Goal: Task Accomplishment & Management: Use online tool/utility

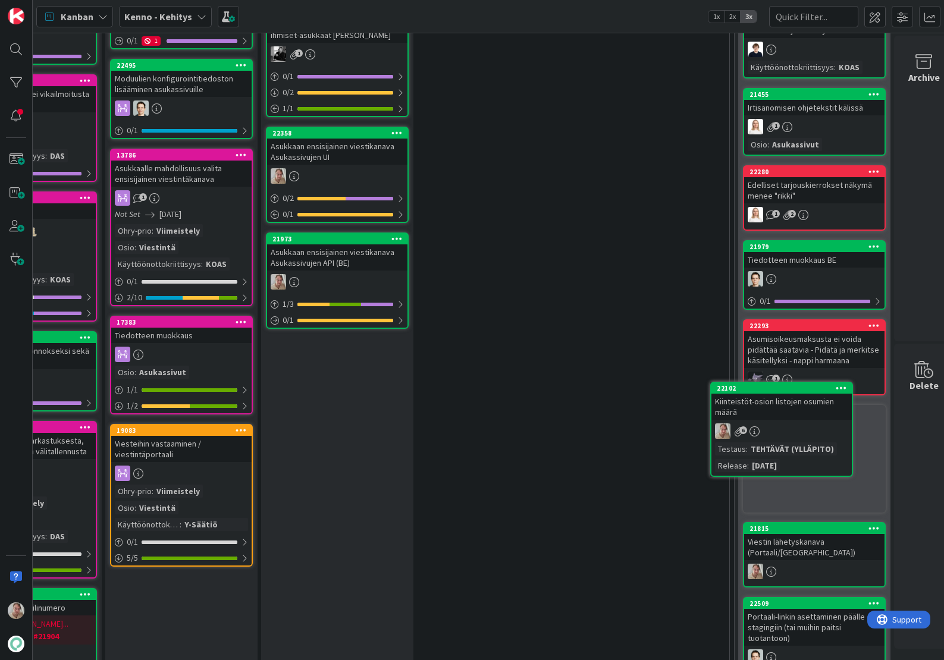
scroll to position [1098, 287]
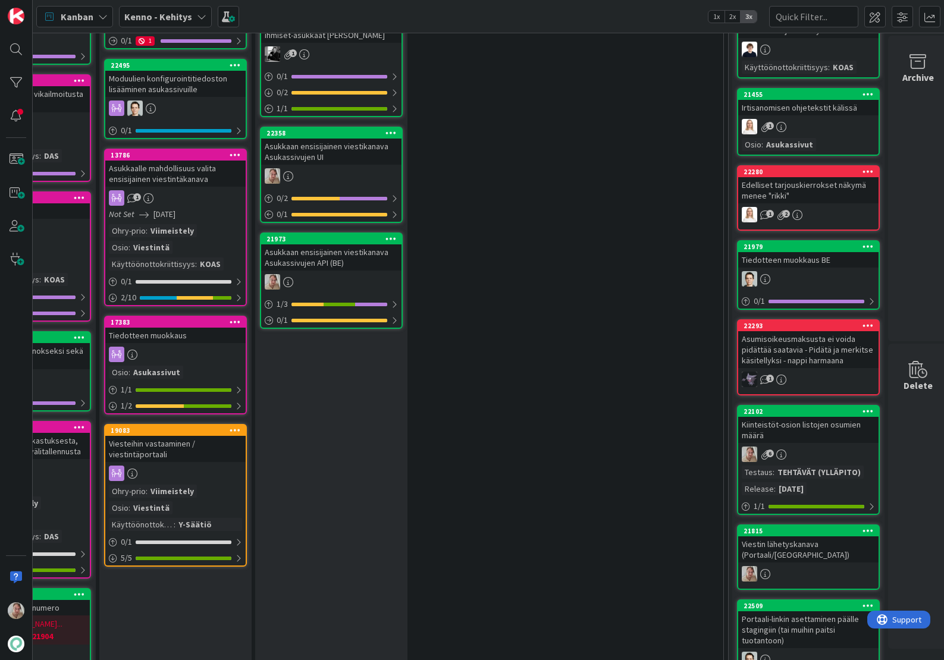
click at [870, 411] on icon at bounding box center [868, 411] width 11 height 8
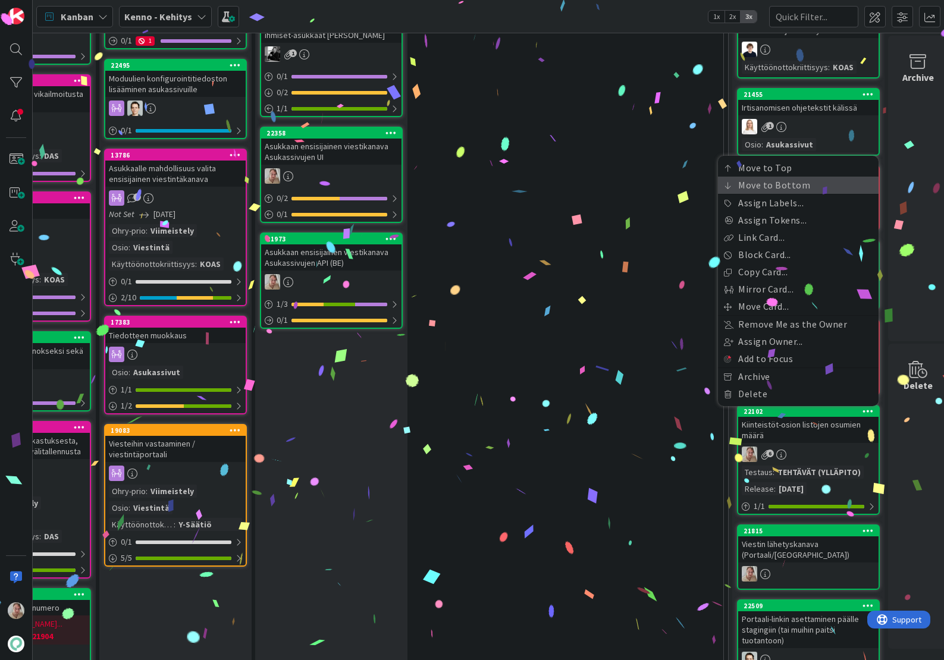
click at [790, 189] on link "Move to Bottom" at bounding box center [798, 185] width 161 height 17
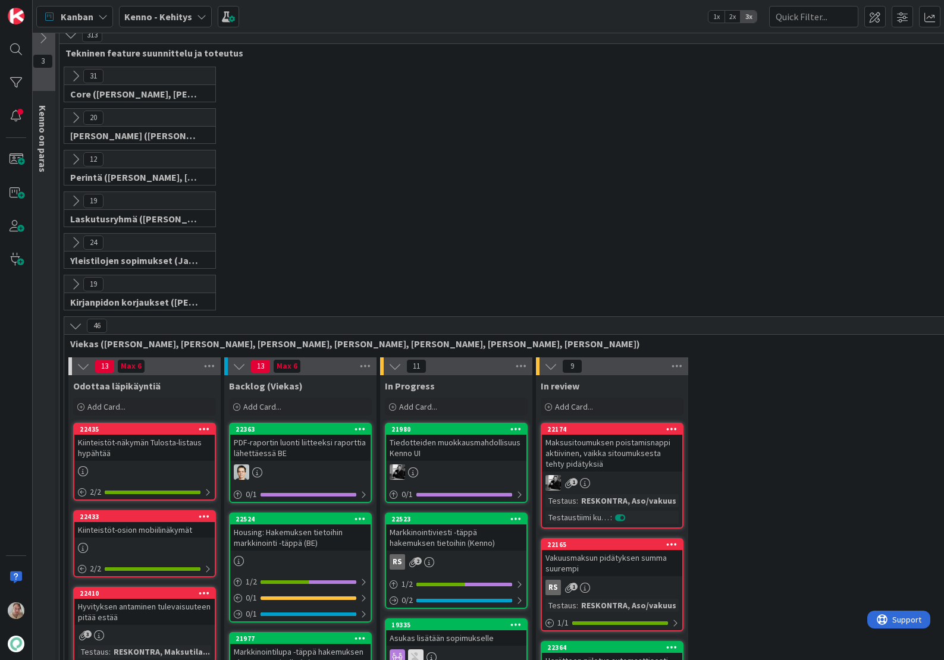
scroll to position [358, 7]
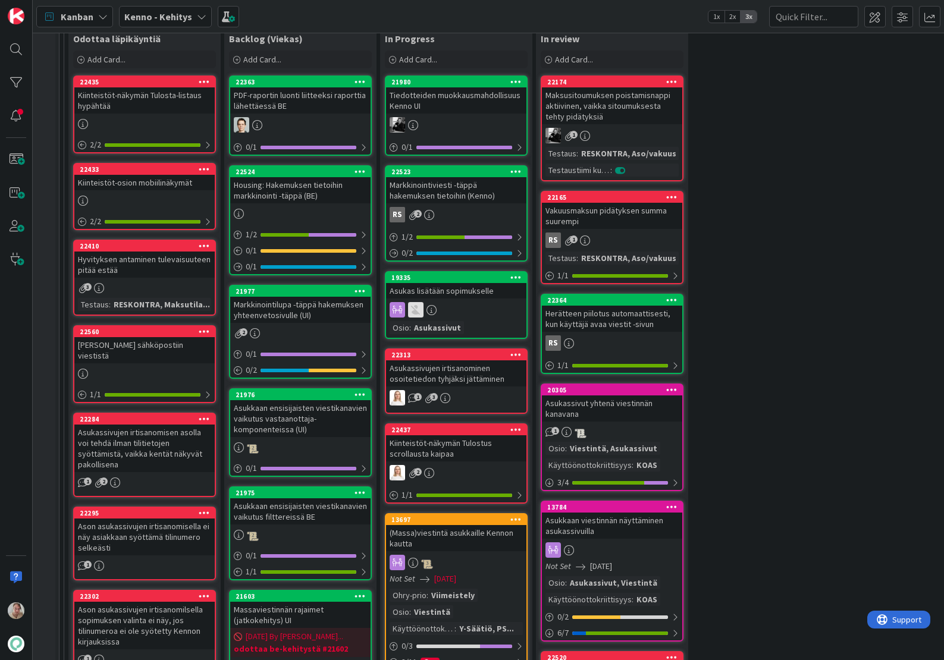
click at [117, 96] on div "Kiinteistöt-näkymän Tulosta-listaus hypähtää" at bounding box center [144, 100] width 140 height 26
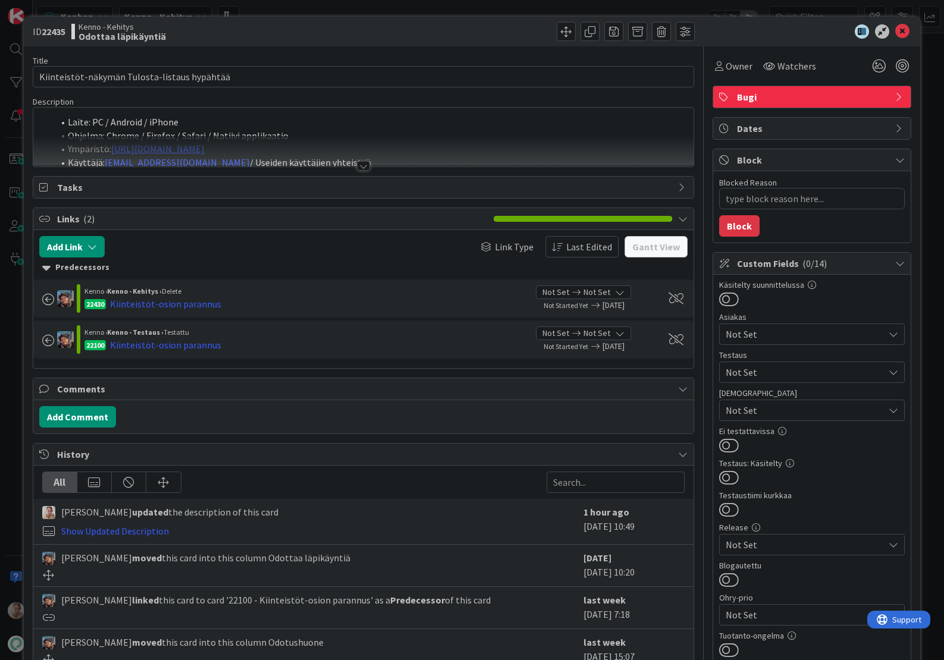
click at [315, 143] on div at bounding box center [363, 151] width 661 height 30
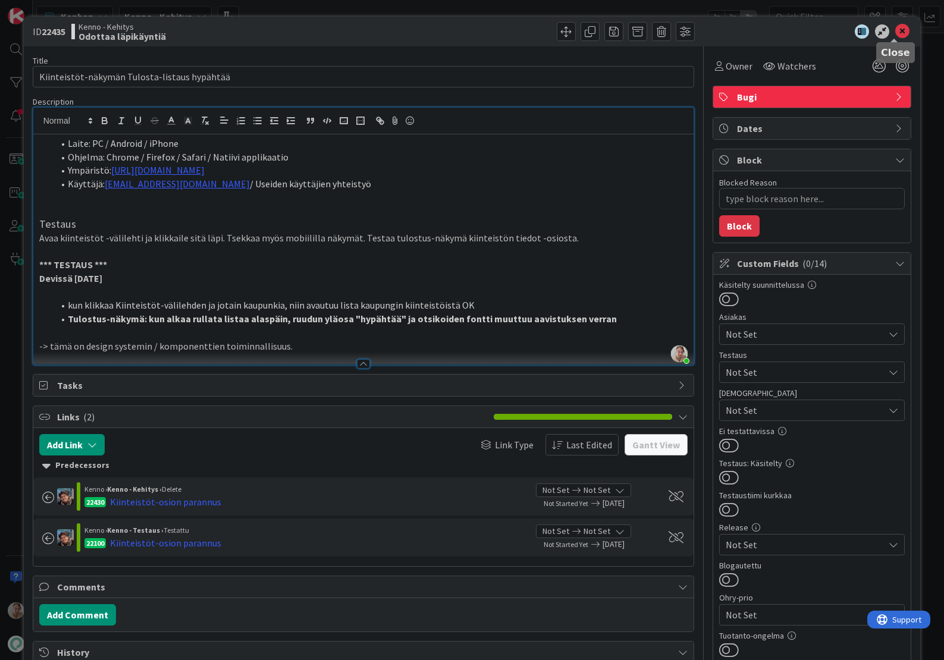
click at [897, 30] on icon at bounding box center [903, 31] width 14 height 14
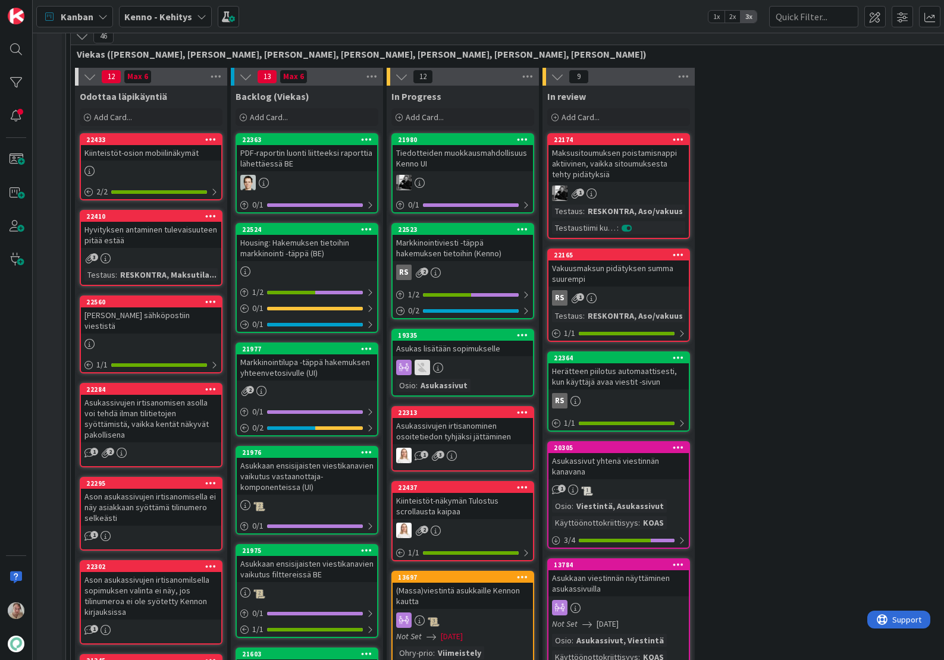
scroll to position [170, 0]
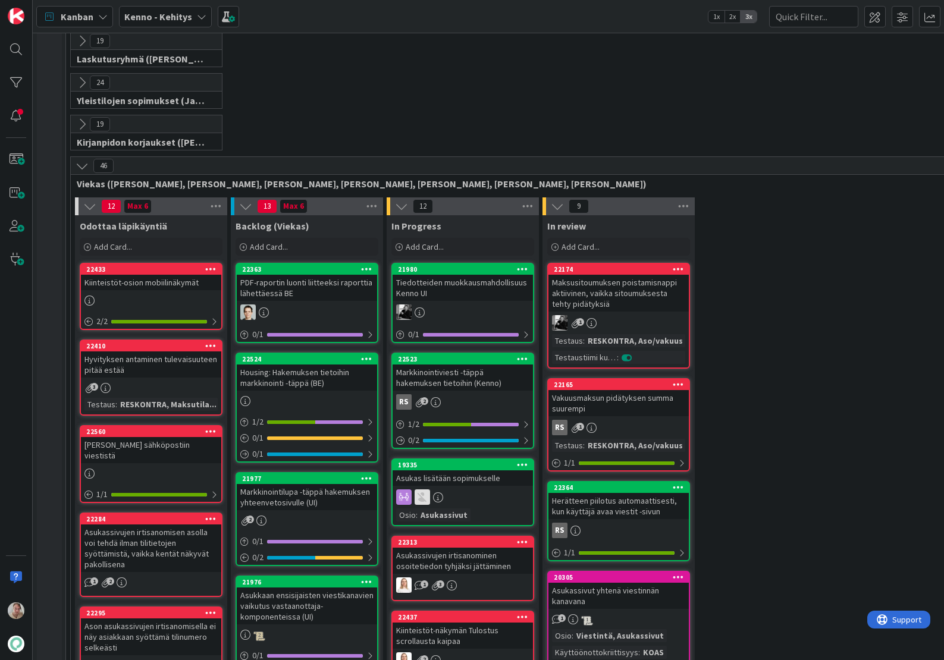
click at [145, 283] on div "Kiinteistöt-osion mobiilinäkymät" at bounding box center [151, 282] width 140 height 15
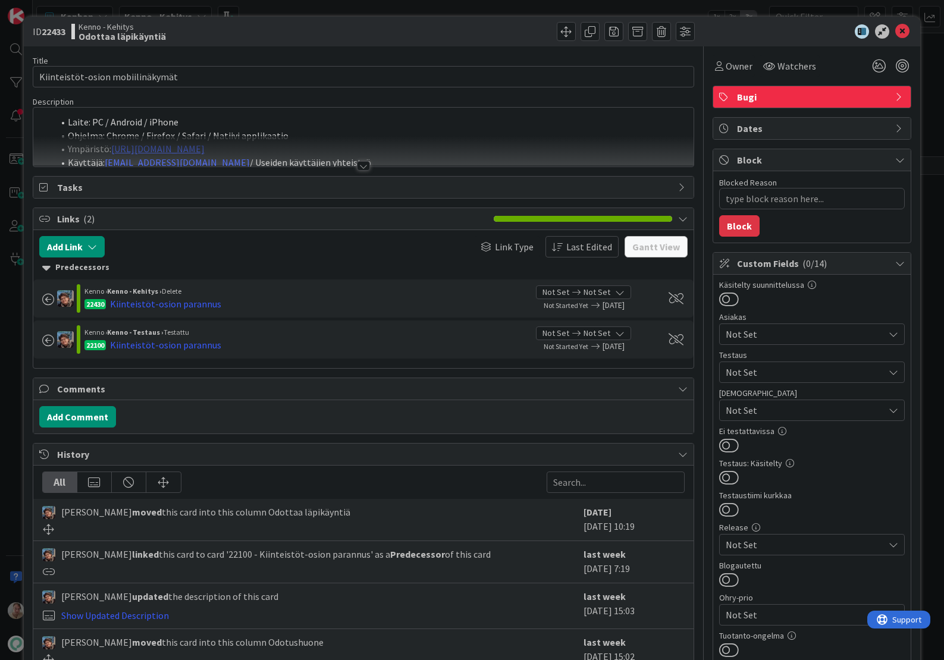
click at [385, 146] on div at bounding box center [363, 151] width 661 height 30
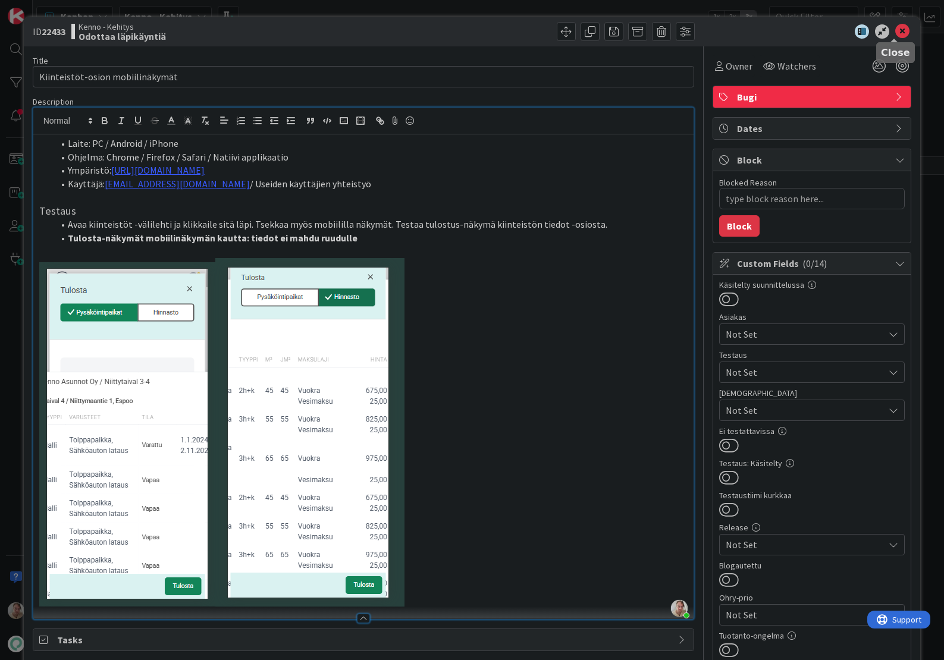
click at [896, 32] on icon at bounding box center [903, 31] width 14 height 14
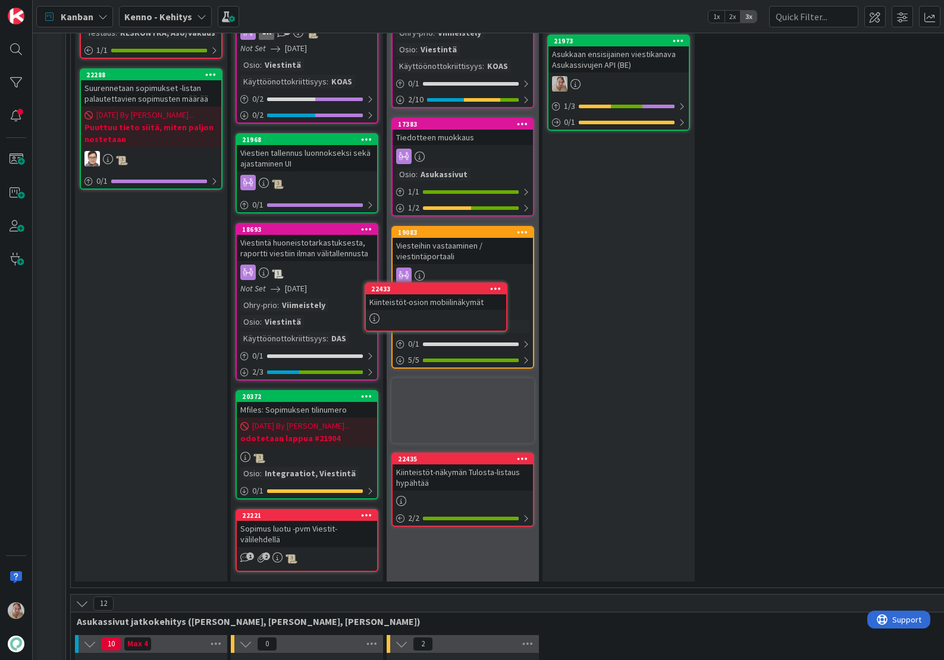
scroll to position [1550, 0]
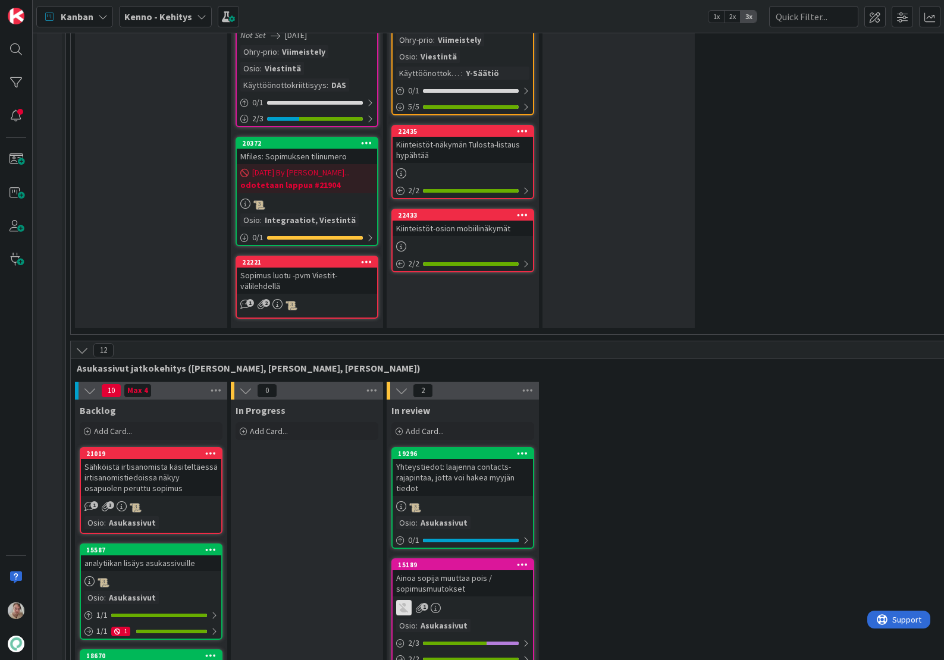
click at [458, 152] on div "Kiinteistöt-näkymän Tulosta-listaus hypähtää" at bounding box center [463, 150] width 140 height 26
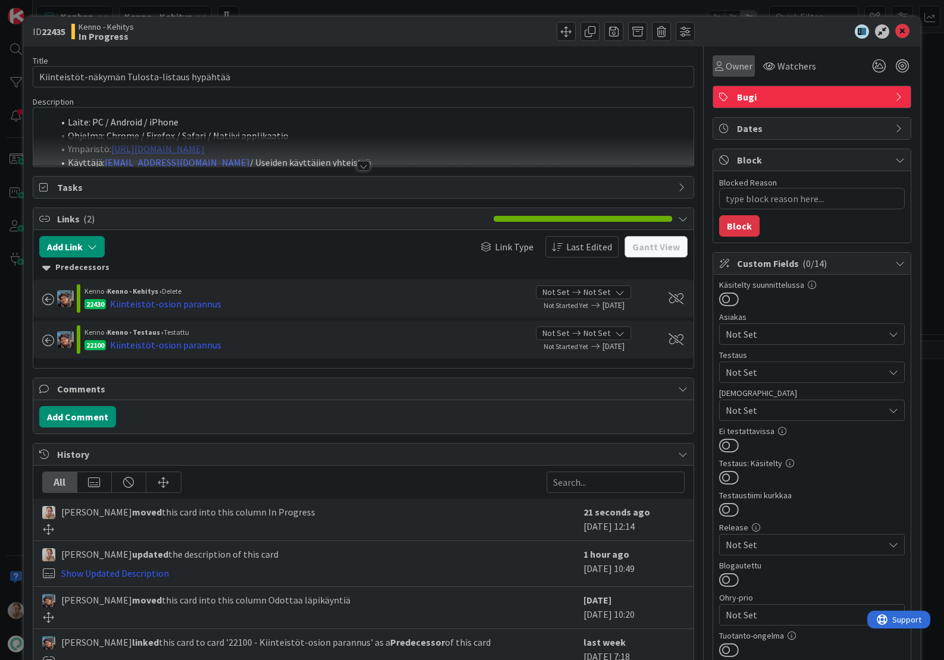
click at [726, 64] on span "Owner" at bounding box center [739, 66] width 27 height 14
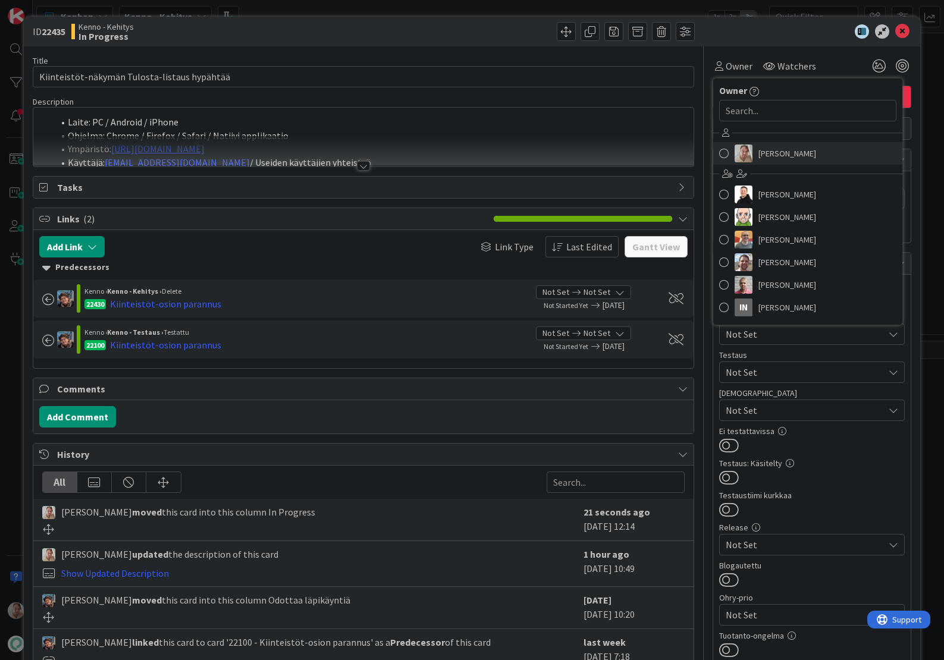
click at [777, 159] on span "Samuli Lindgren" at bounding box center [788, 154] width 58 height 18
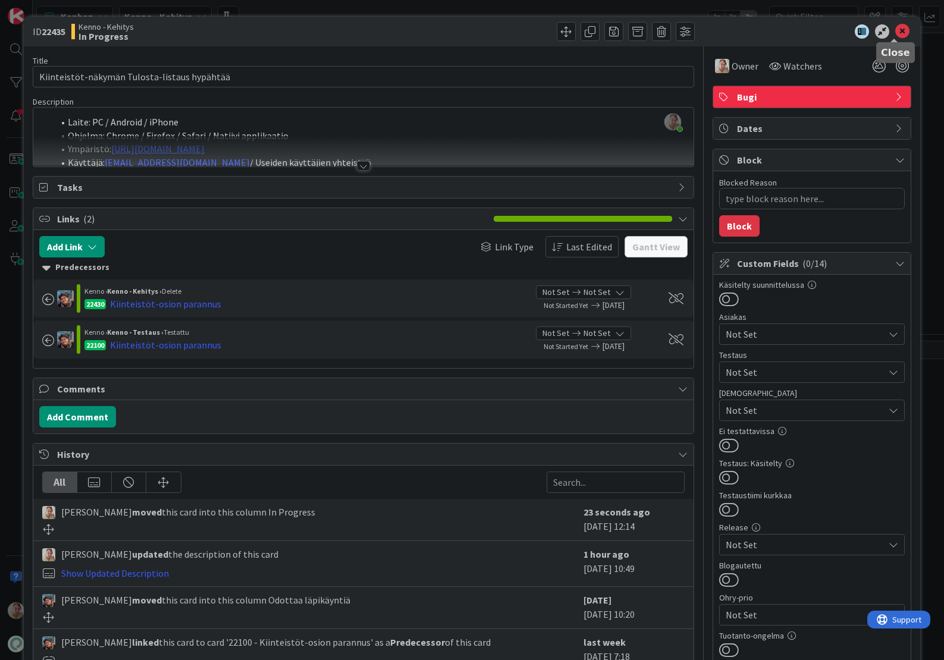
click at [896, 31] on icon at bounding box center [903, 31] width 14 height 14
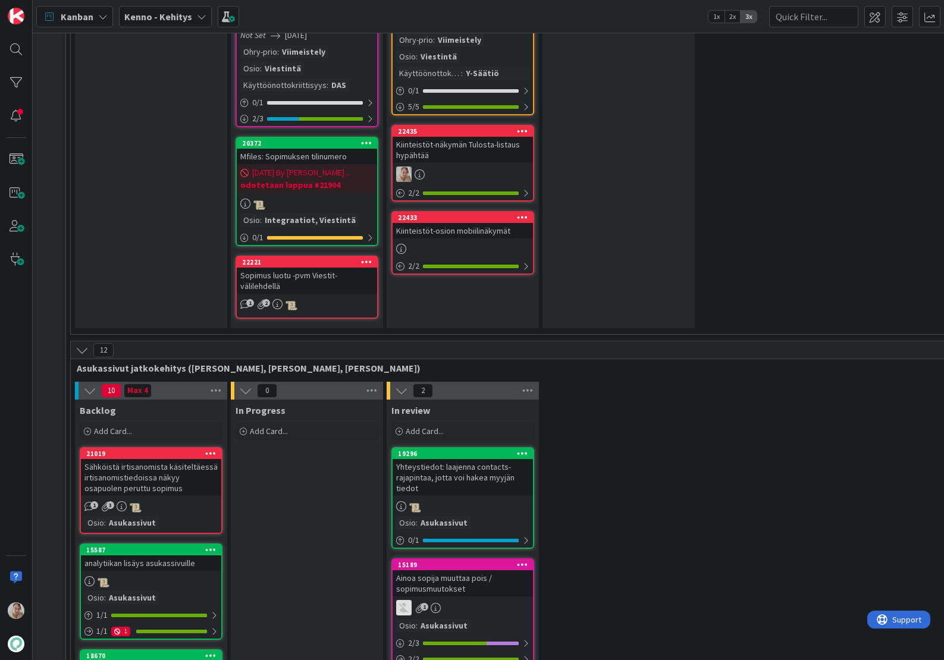
click at [478, 227] on div "Kiinteistöt-osion mobiilinäkymät" at bounding box center [463, 230] width 140 height 15
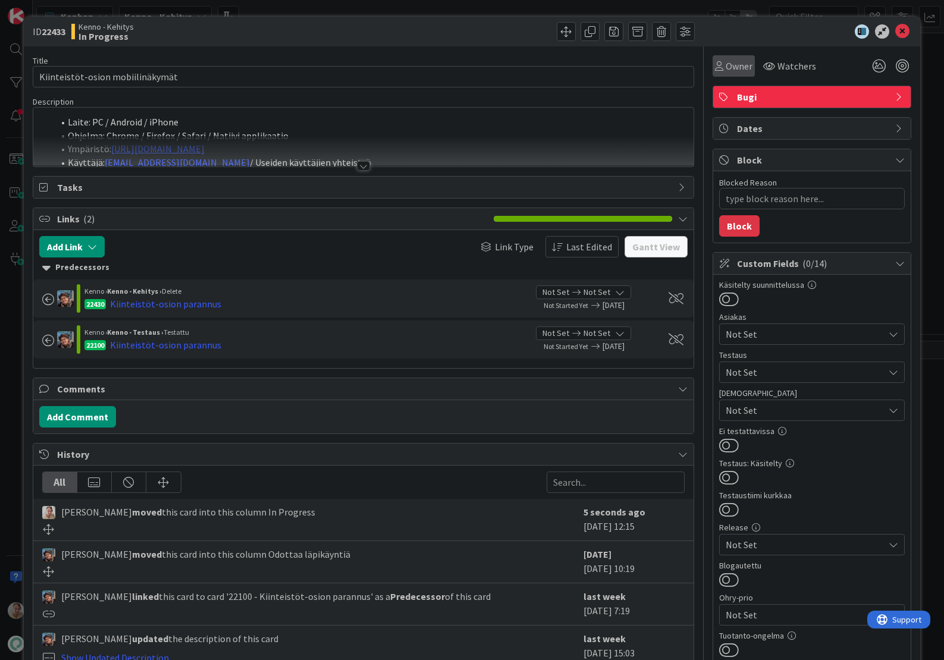
click at [738, 64] on span "Owner" at bounding box center [739, 66] width 27 height 14
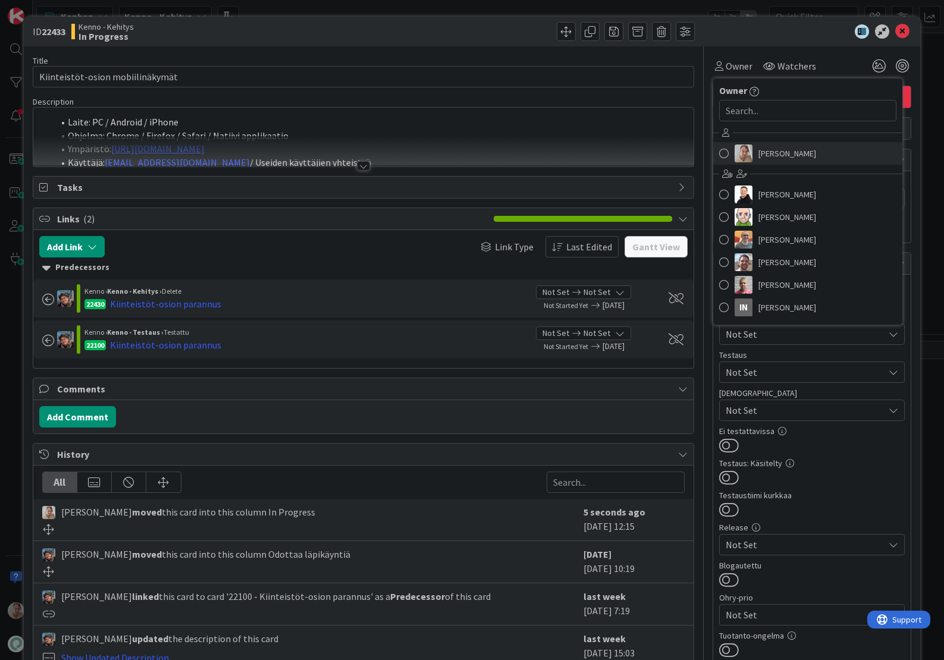
click at [788, 152] on span "Samuli Lindgren" at bounding box center [788, 154] width 58 height 18
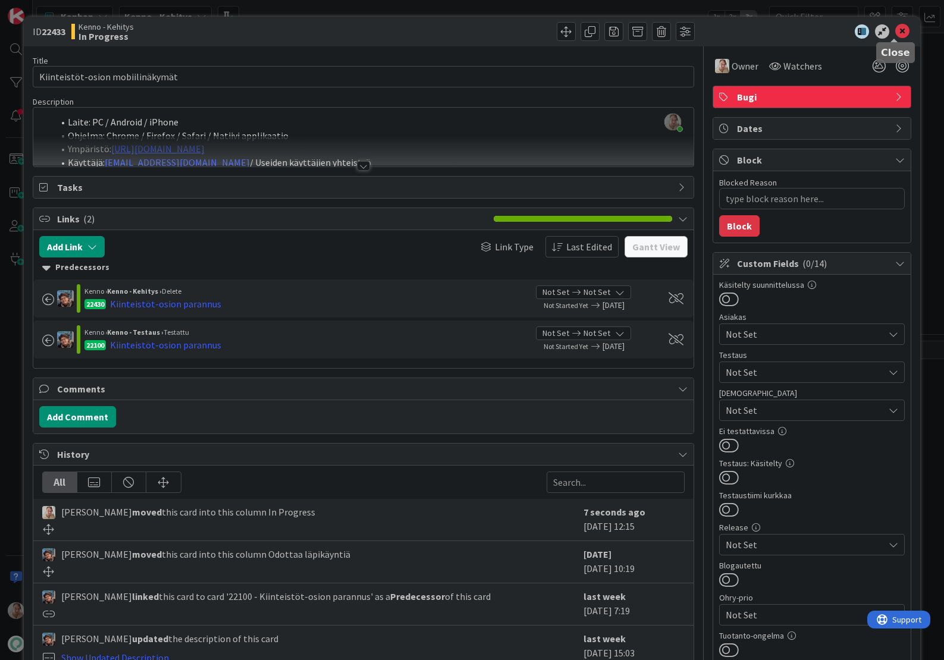
click at [899, 32] on icon at bounding box center [903, 31] width 14 height 14
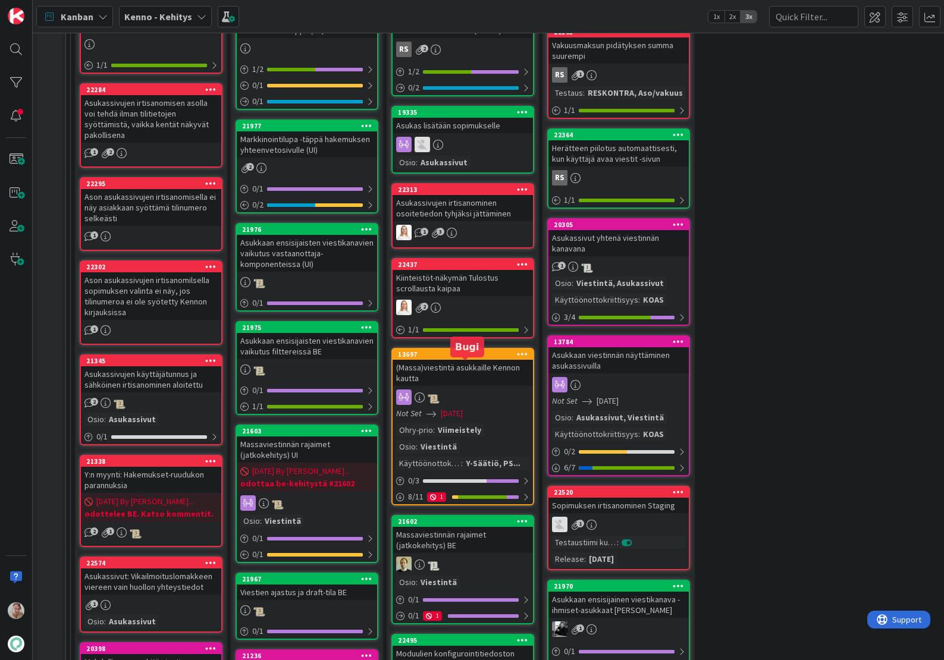
scroll to position [378, 0]
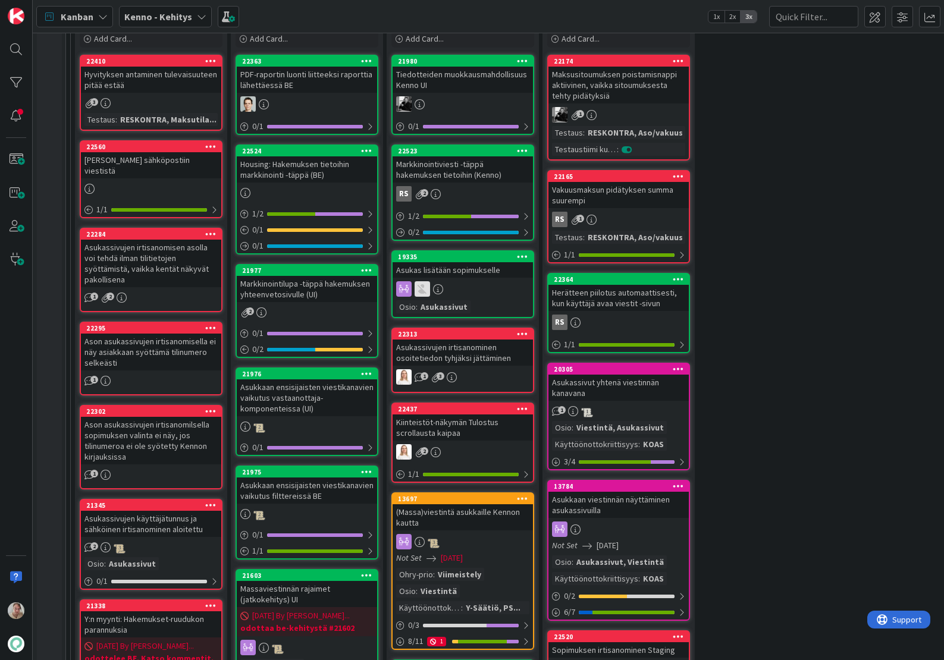
click at [152, 159] on div "[PERSON_NAME] sähköpostiin viestistä" at bounding box center [151, 165] width 140 height 26
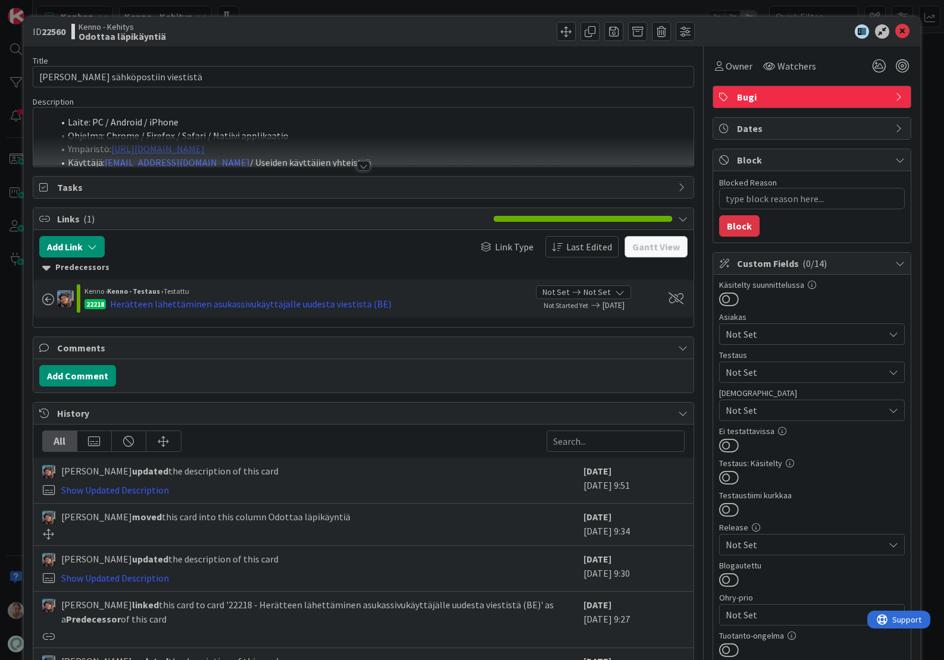
click at [303, 140] on div at bounding box center [363, 151] width 661 height 30
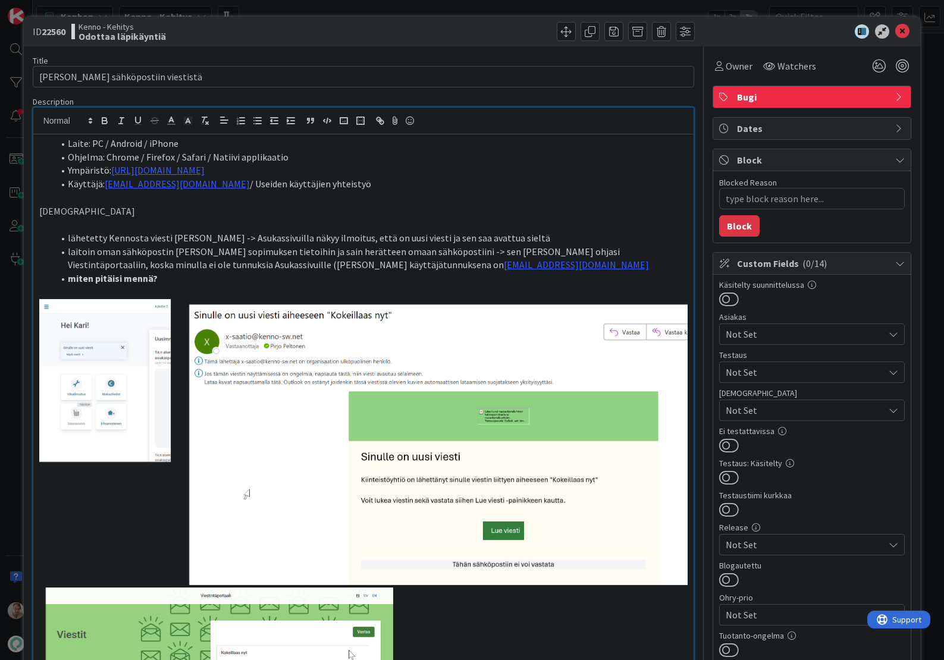
click at [198, 274] on li "miten pitäisi mennä?" at bounding box center [371, 279] width 635 height 14
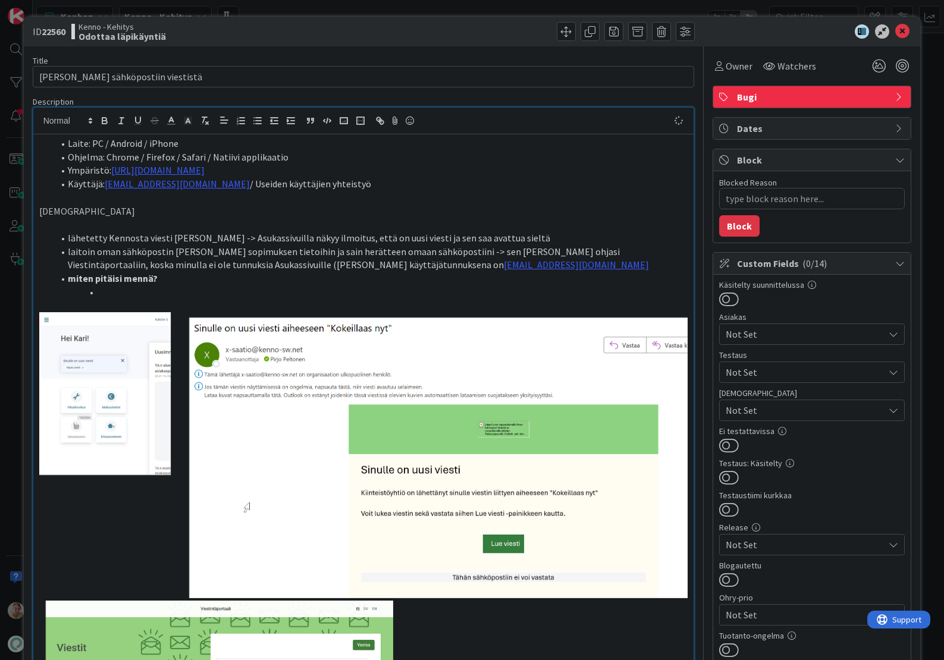
type textarea "x"
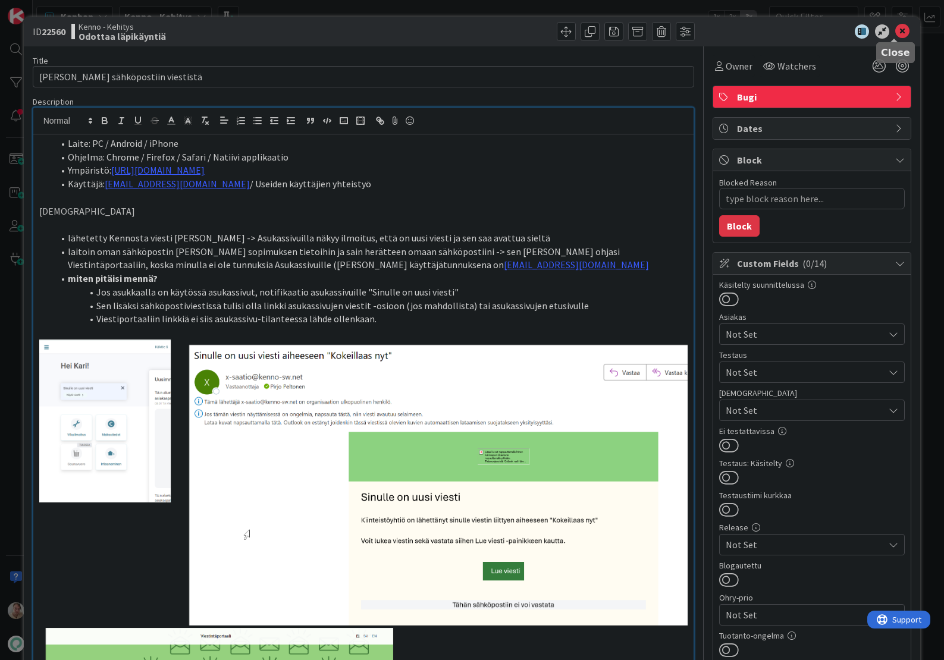
click at [896, 33] on icon at bounding box center [903, 31] width 14 height 14
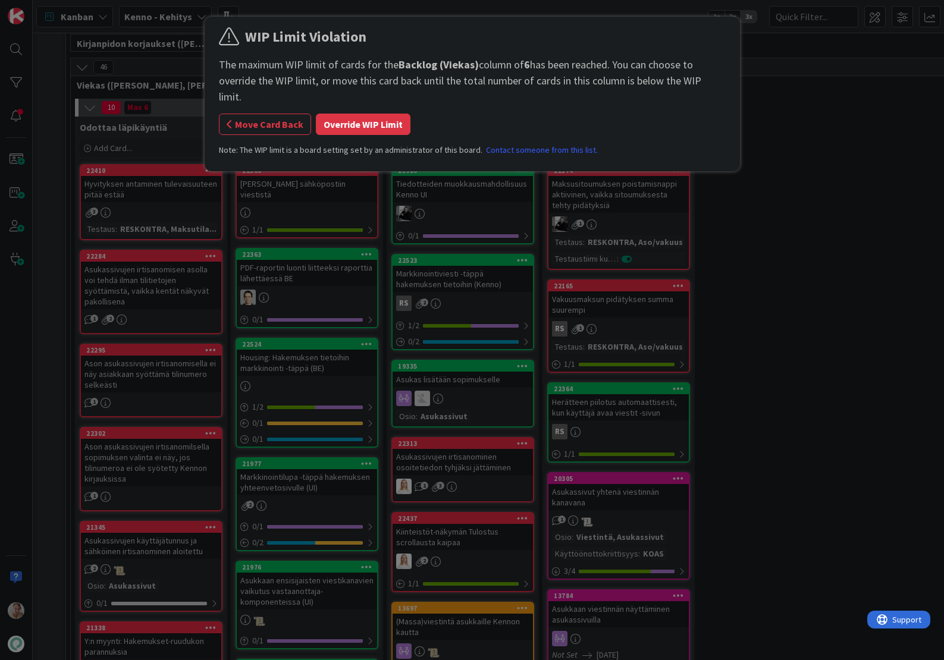
scroll to position [264, 0]
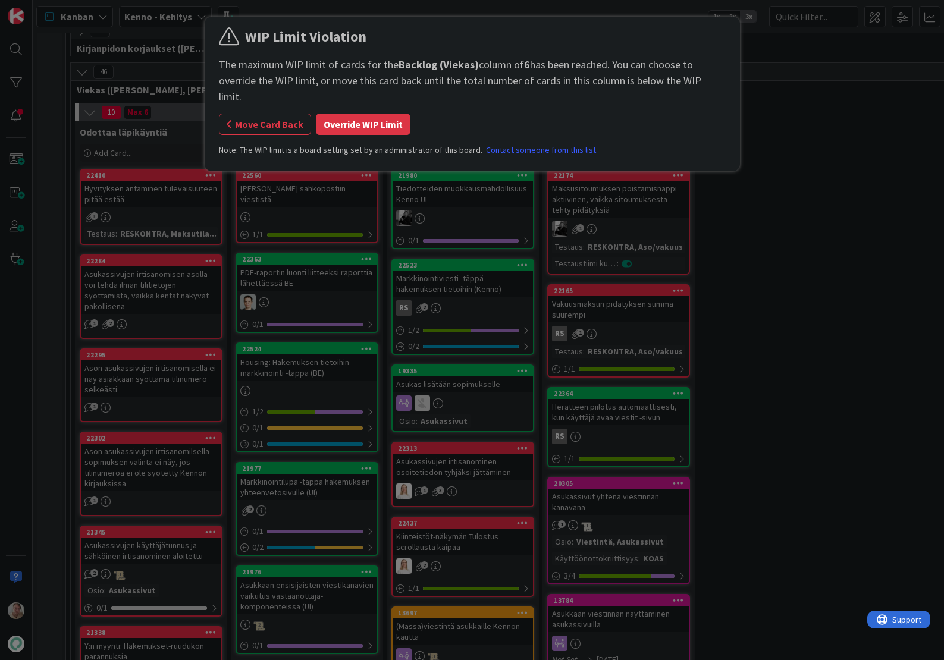
click at [367, 114] on button "Override WIP Limit" at bounding box center [363, 124] width 95 height 21
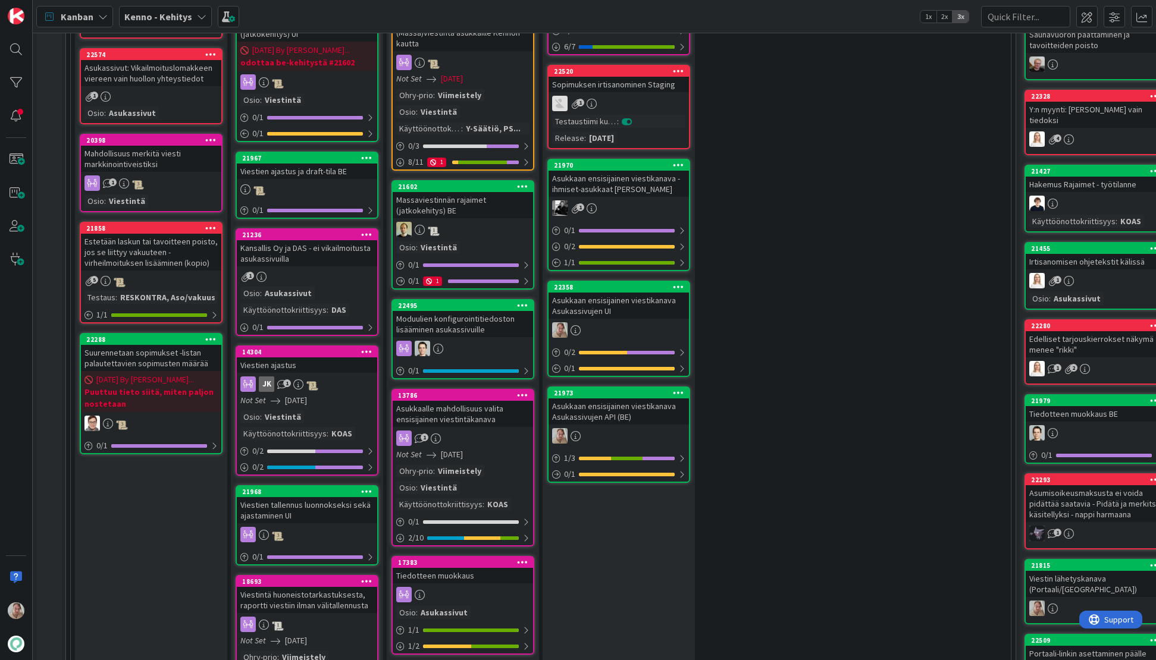
scroll to position [1322, 0]
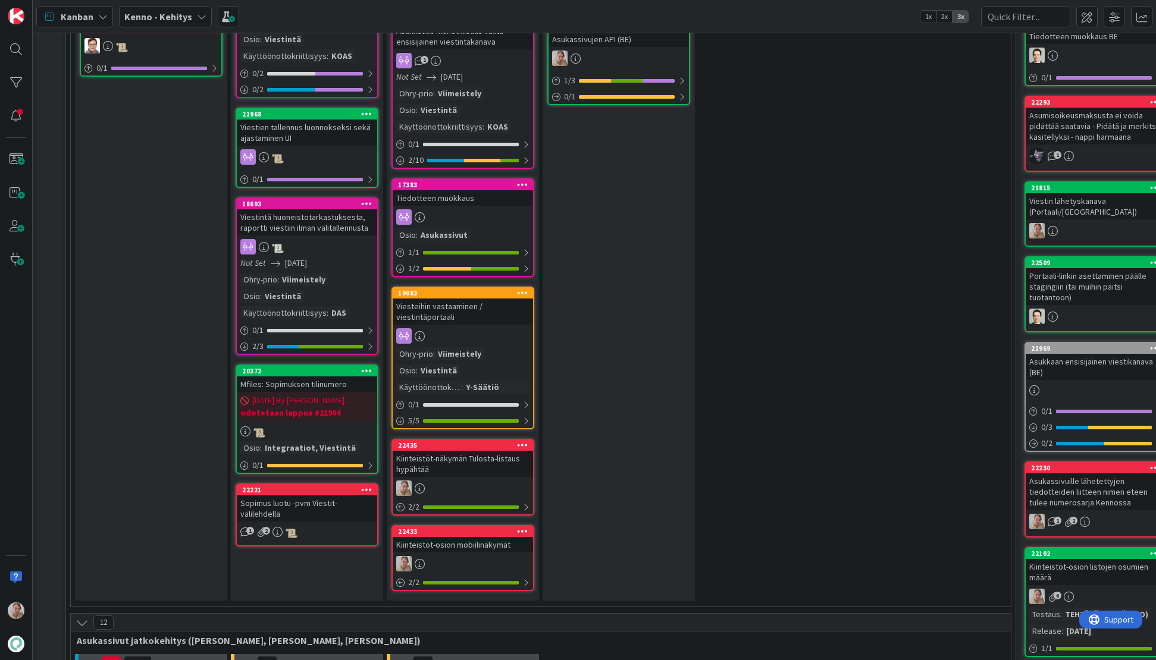
click at [488, 452] on div "Kiinteistöt-näkymän Tulosta-listaus hypähtää" at bounding box center [463, 464] width 140 height 26
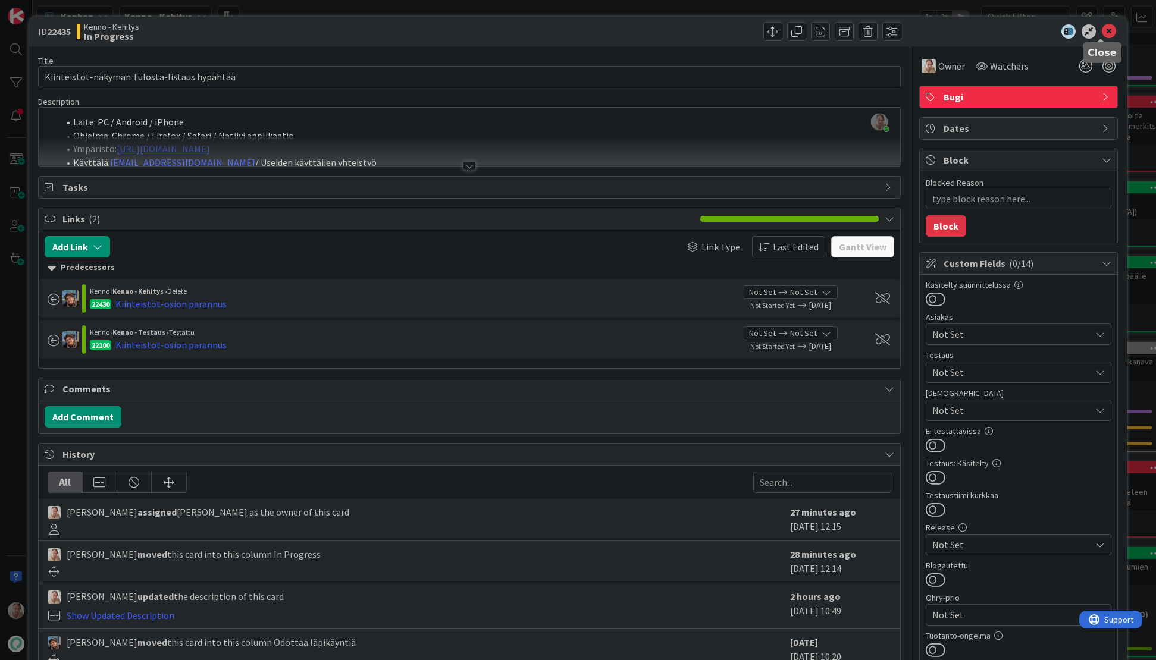
click at [944, 33] on icon at bounding box center [1109, 31] width 14 height 14
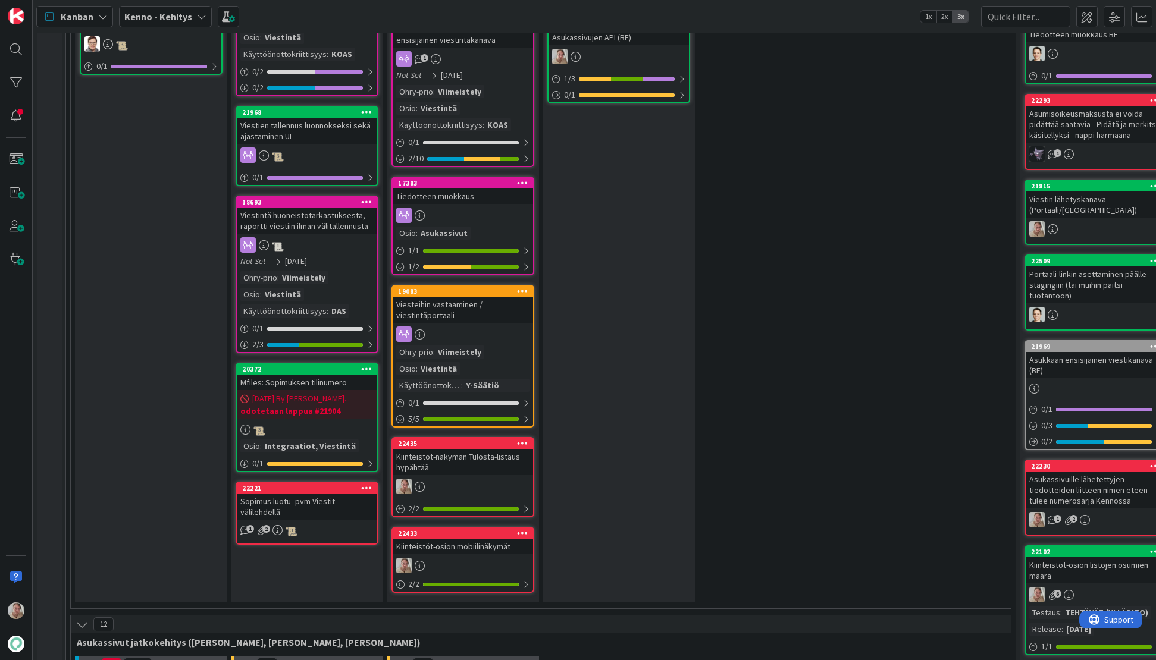
click at [443, 539] on div "Kiinteistöt-osion mobiilinäkymät" at bounding box center [463, 546] width 140 height 15
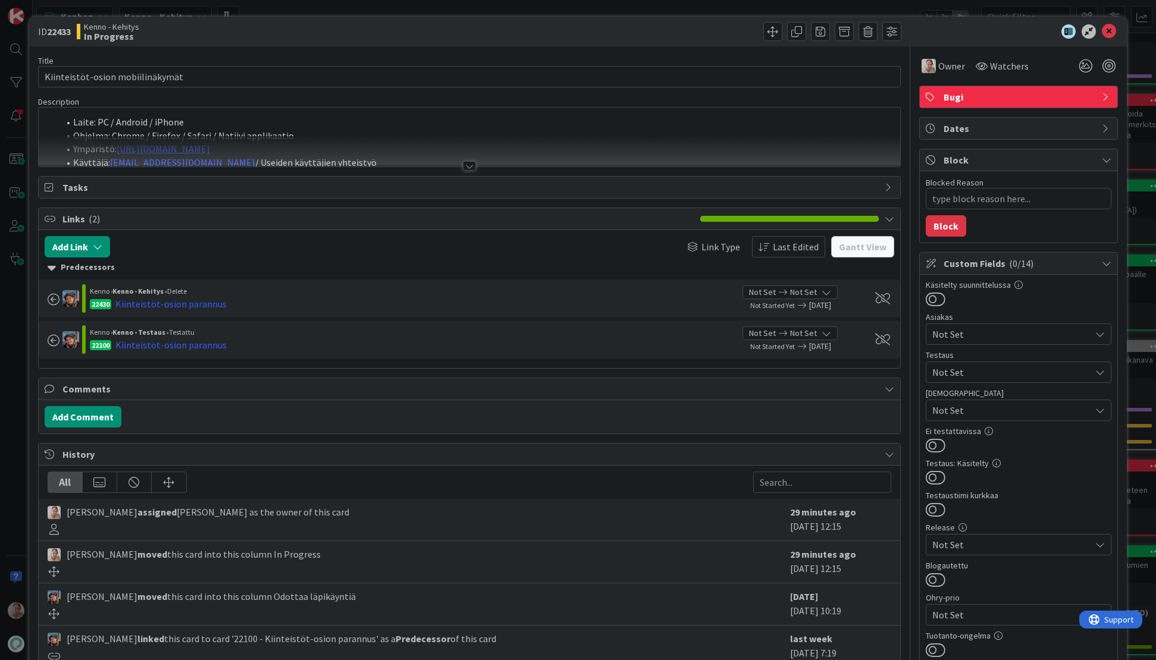
click at [421, 174] on div "Title 32 / 128 Kiinteistöt-osion mobiilinäkymät Description Laite: PC / Android…" at bounding box center [469, 480] width 863 height 868
click at [428, 158] on div at bounding box center [470, 151] width 862 height 30
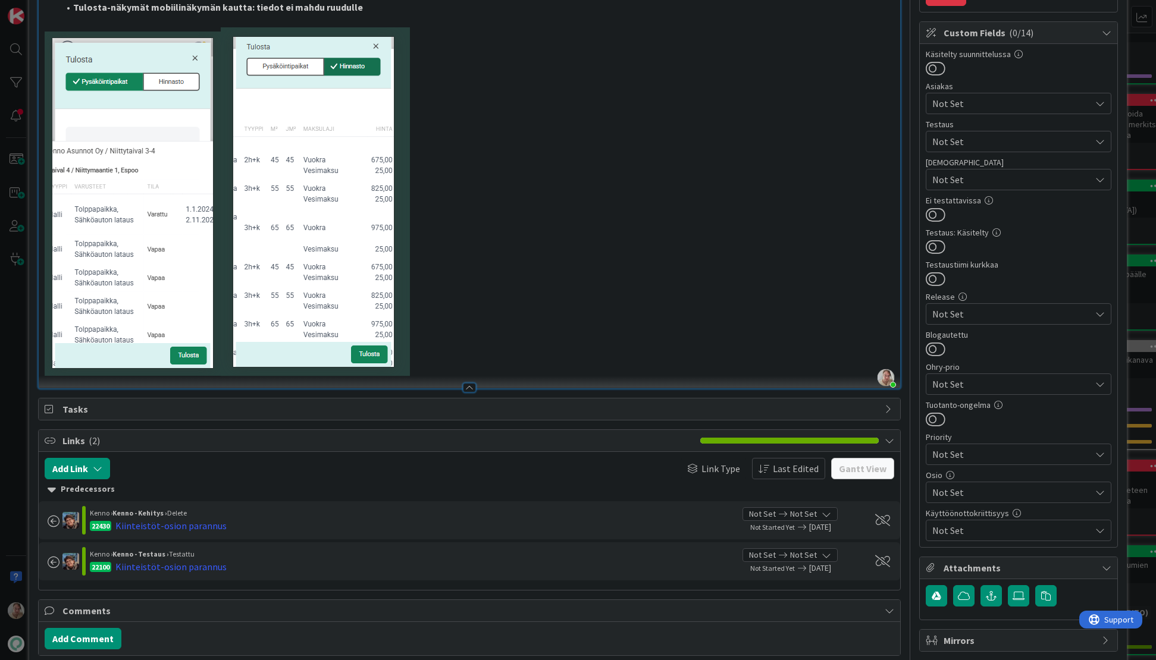
scroll to position [233, 0]
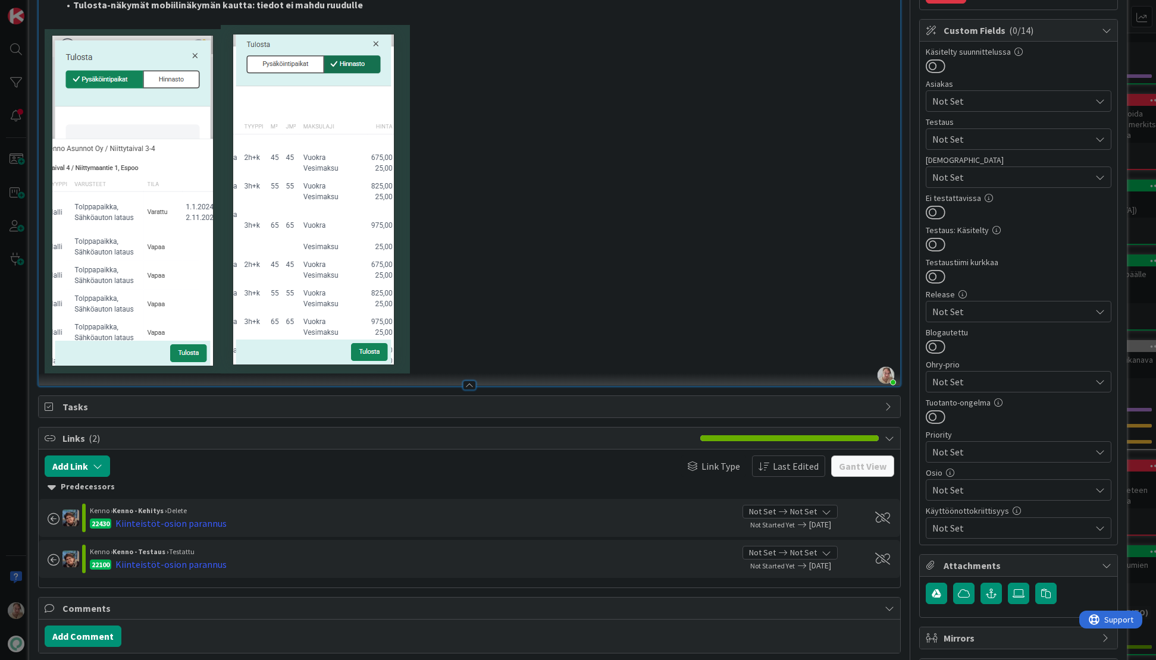
type textarea "x"
click at [532, 342] on p at bounding box center [470, 199] width 850 height 349
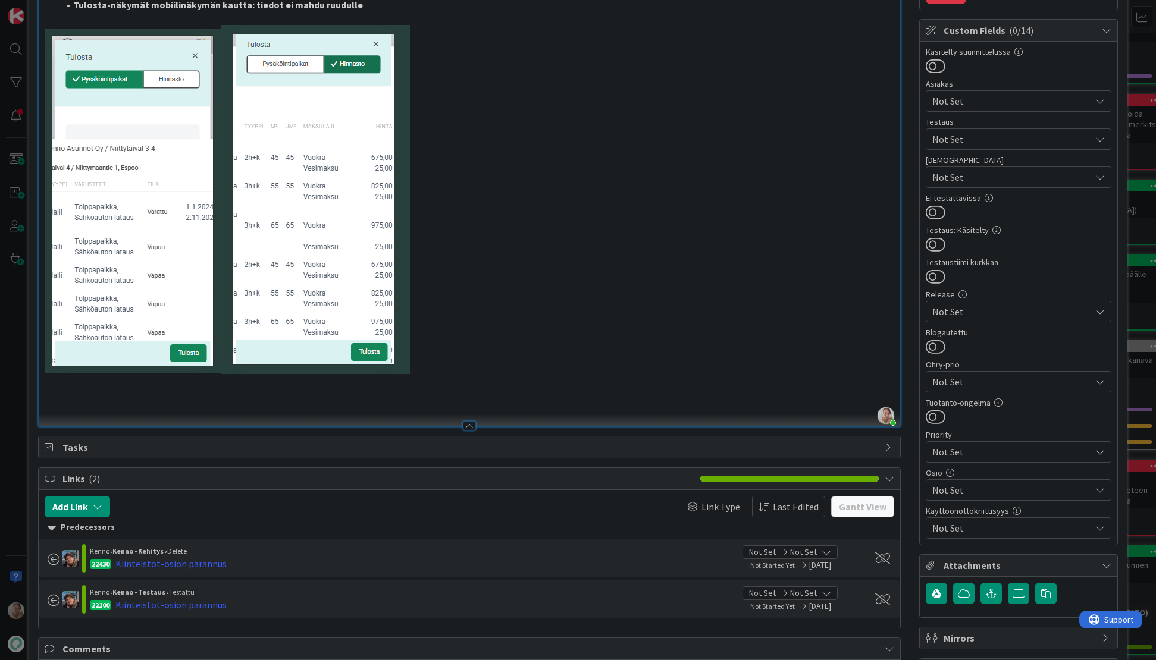
paste div
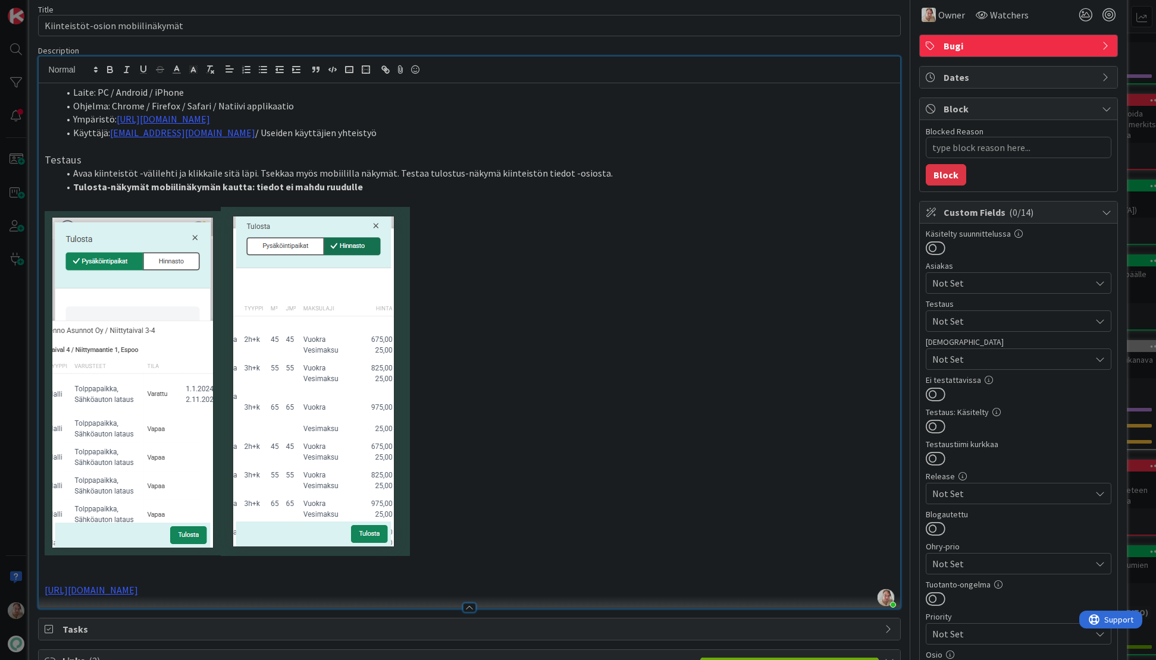
scroll to position [0, 0]
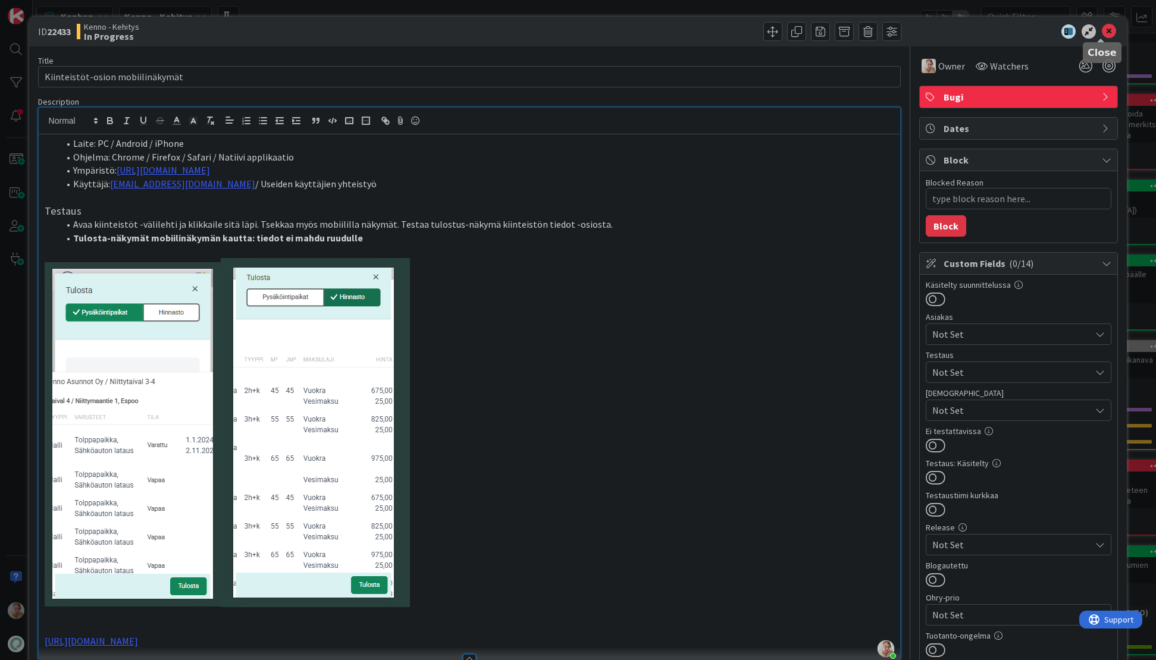
click at [944, 27] on icon at bounding box center [1109, 31] width 14 height 14
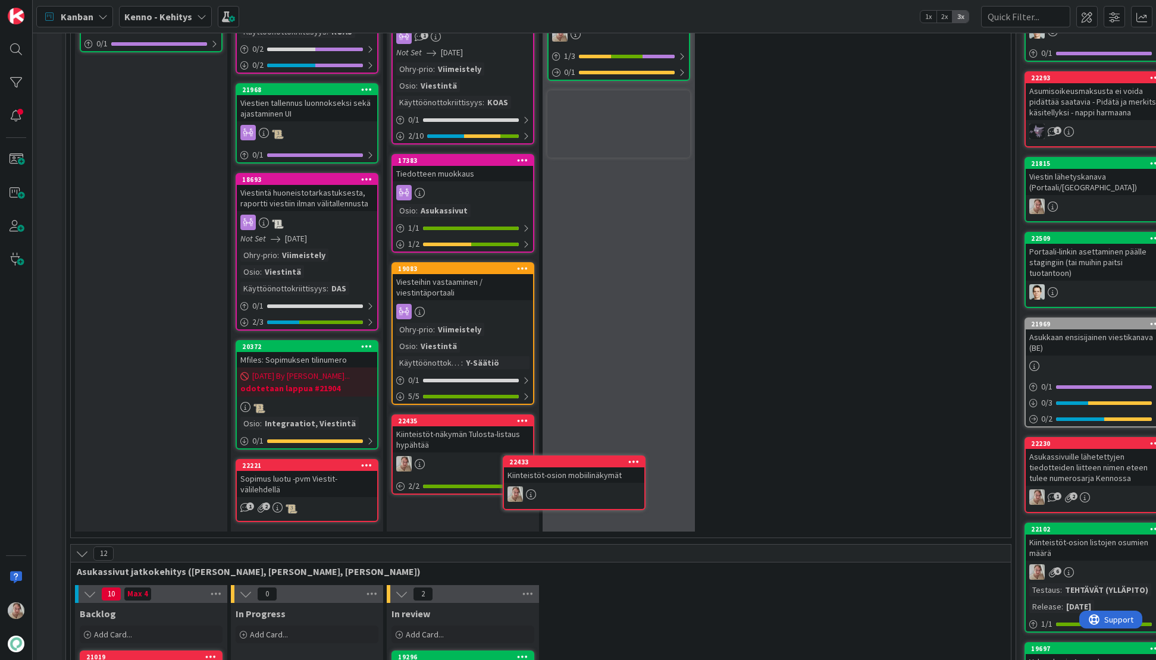
scroll to position [1348, 0]
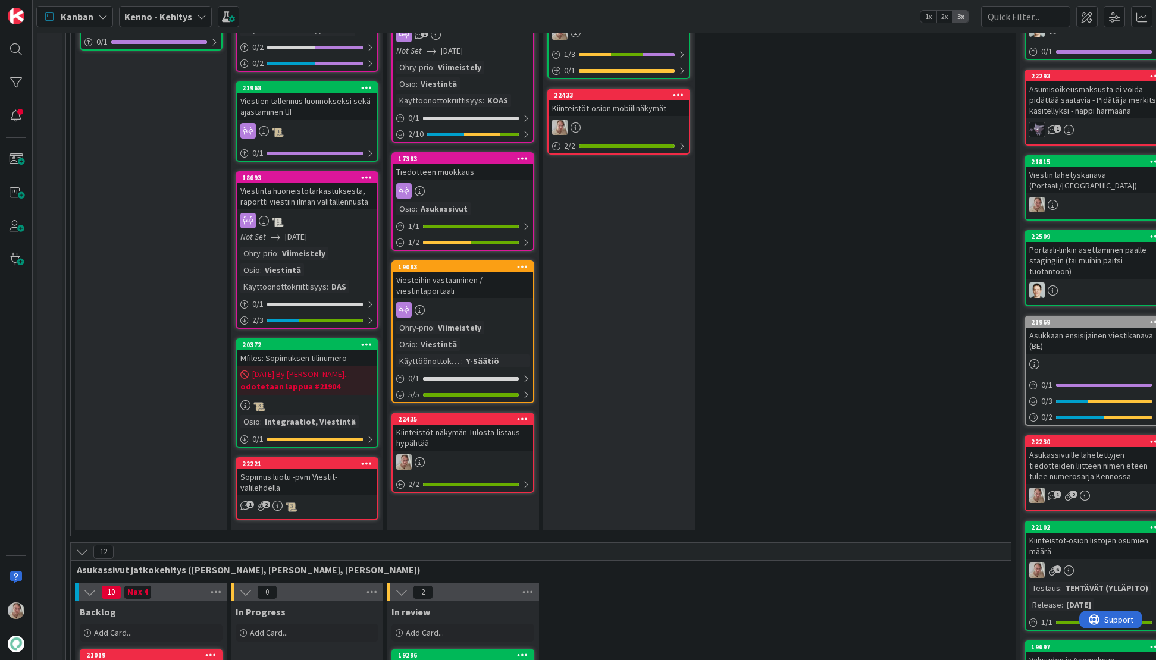
click at [461, 434] on div "Kiinteistöt-näkymän Tulosta-listaus hypähtää" at bounding box center [463, 438] width 140 height 26
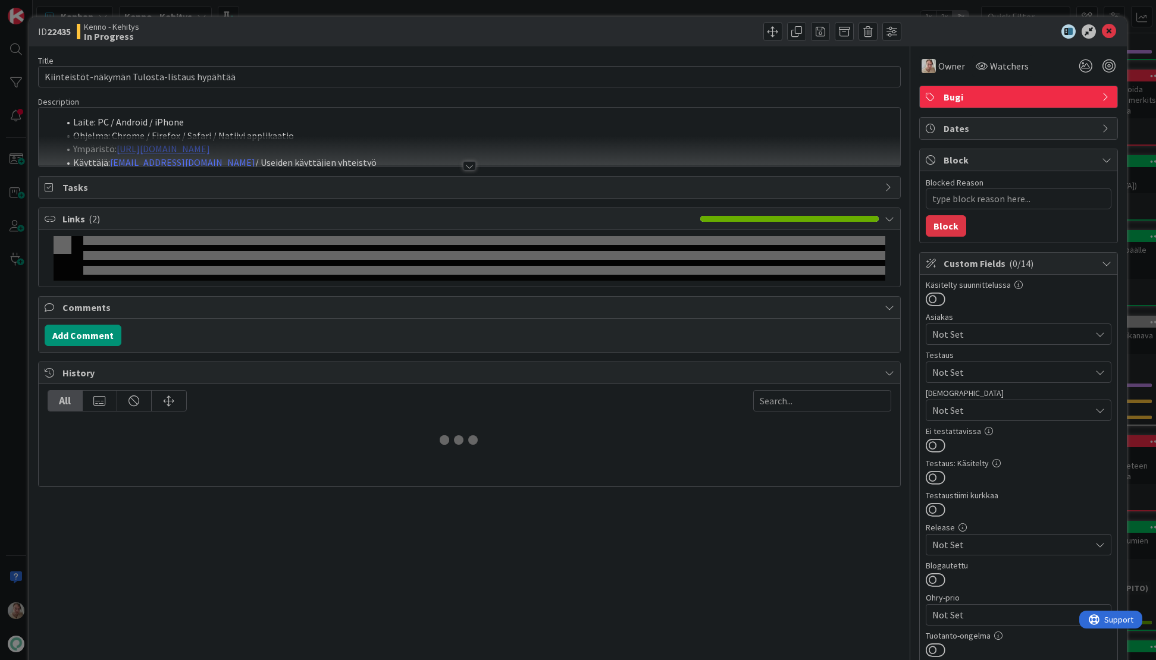
type textarea "x"
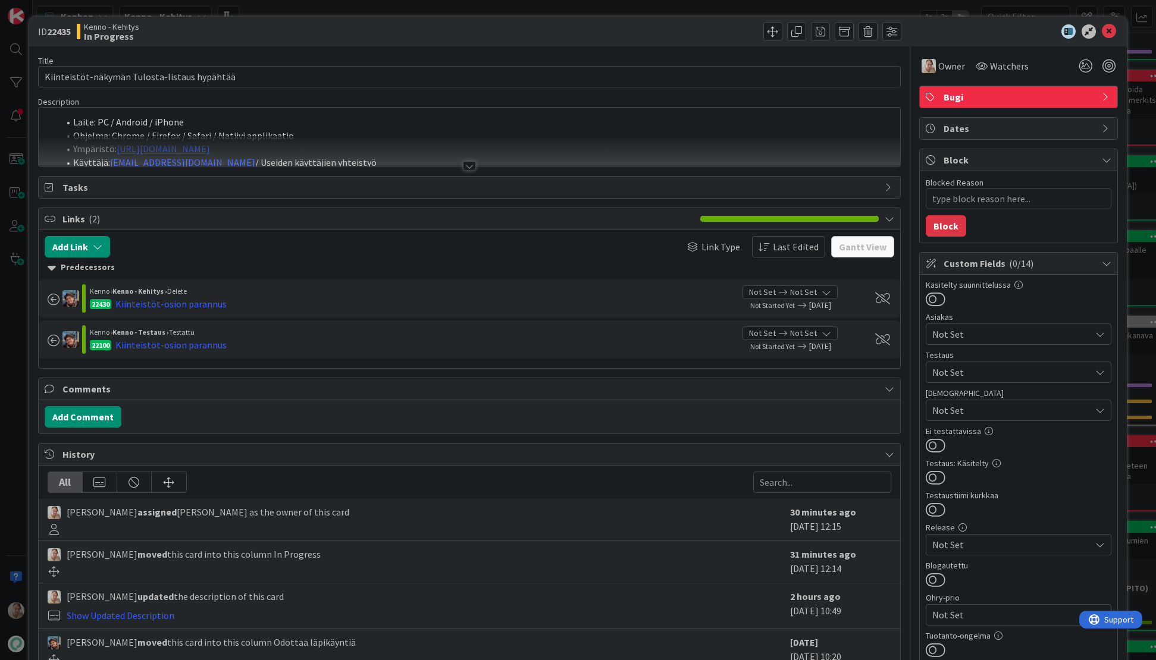
click at [324, 140] on div at bounding box center [470, 151] width 862 height 30
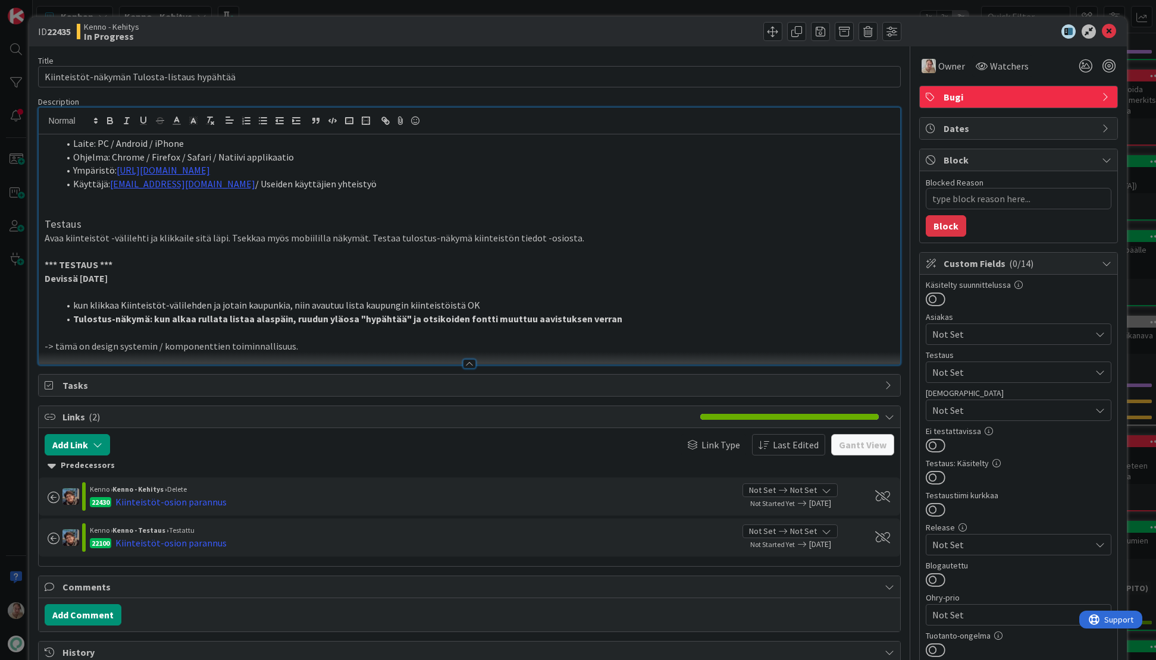
drag, startPoint x: 319, startPoint y: 344, endPoint x: 356, endPoint y: 350, distance: 37.5
click at [319, 344] on p "-> tämä on design systemin / komponenttien toiminnallisuus." at bounding box center [470, 347] width 850 height 14
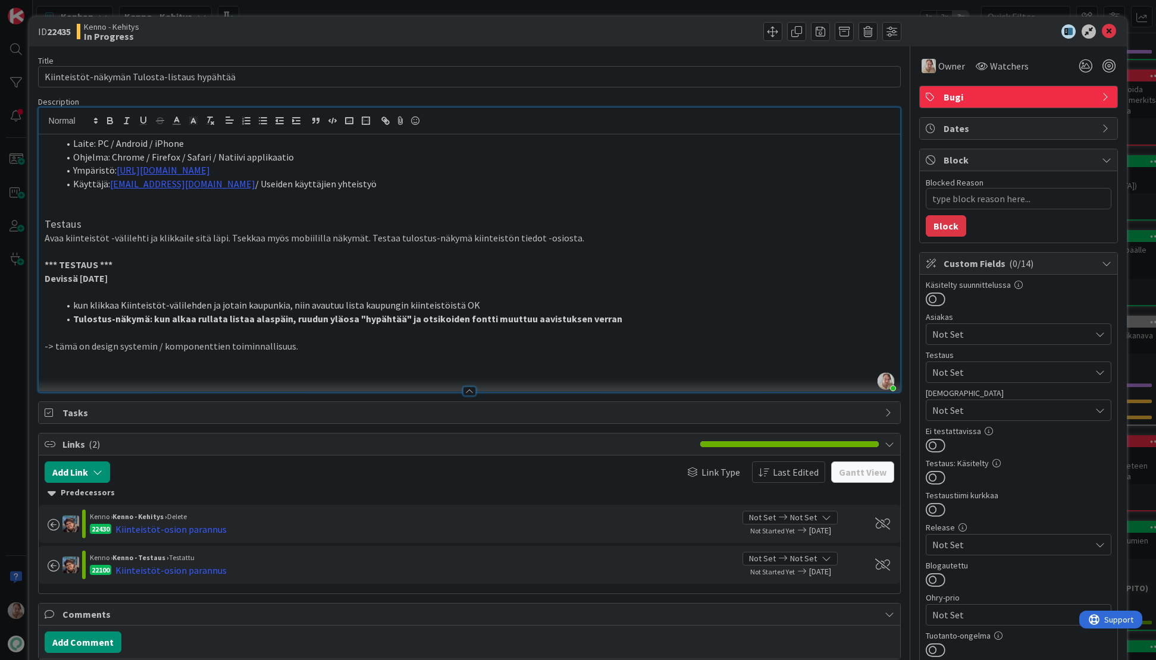
paste div
click at [944, 29] on icon at bounding box center [1109, 31] width 14 height 14
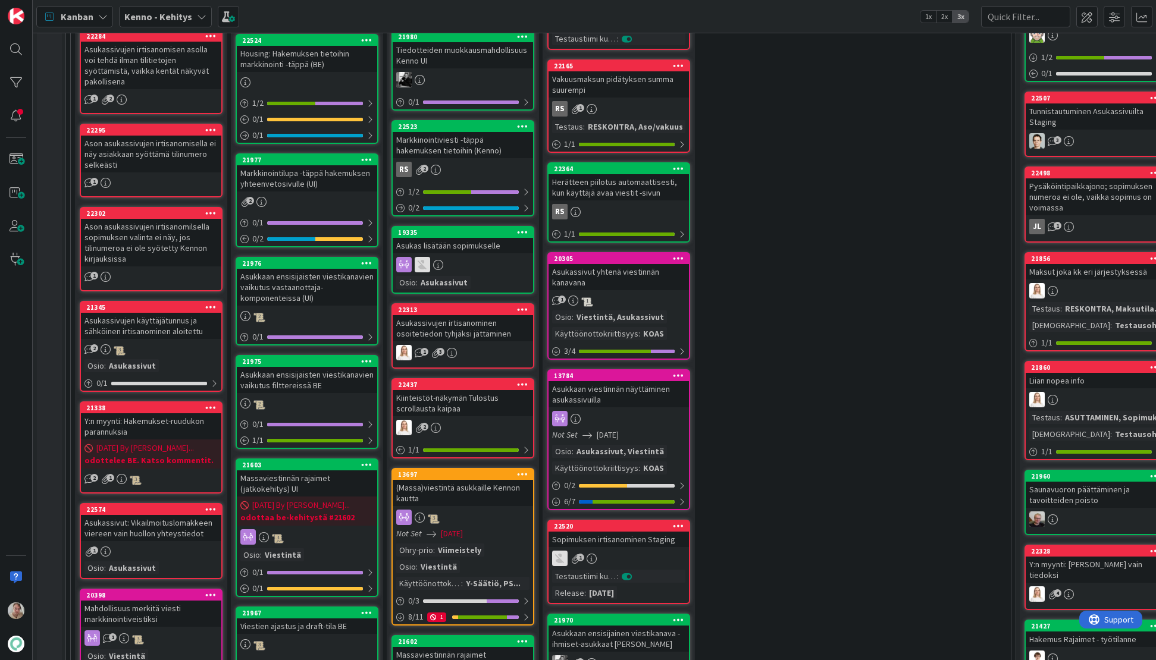
scroll to position [249, 0]
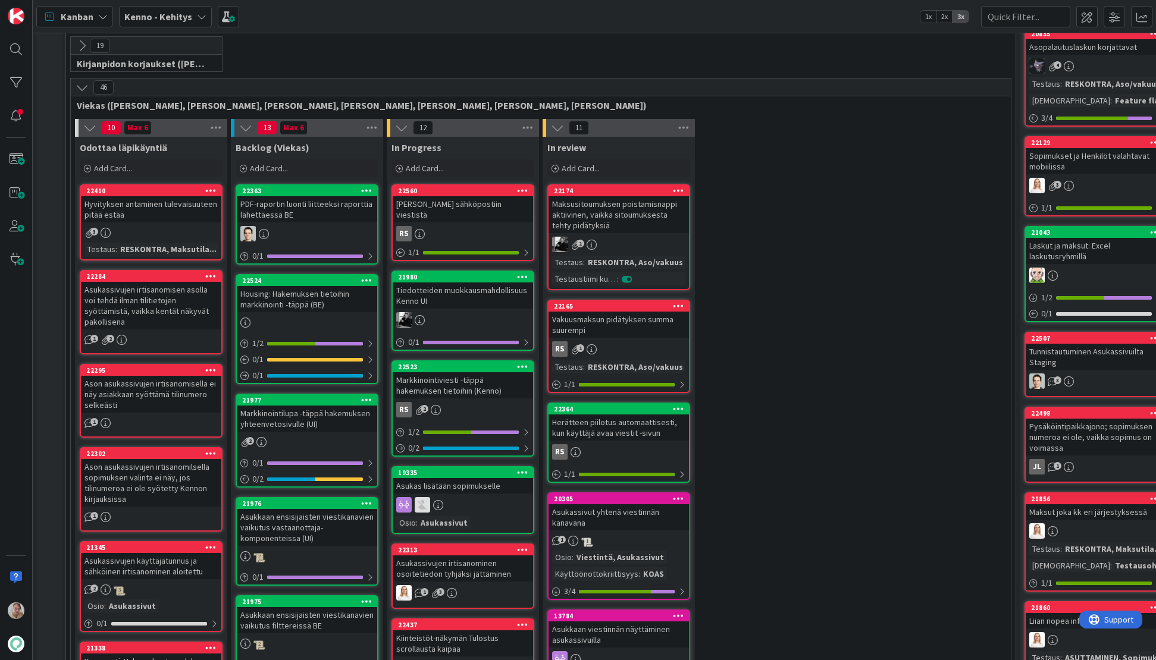
drag, startPoint x: 463, startPoint y: 429, endPoint x: 1082, endPoint y: 543, distance: 629.8
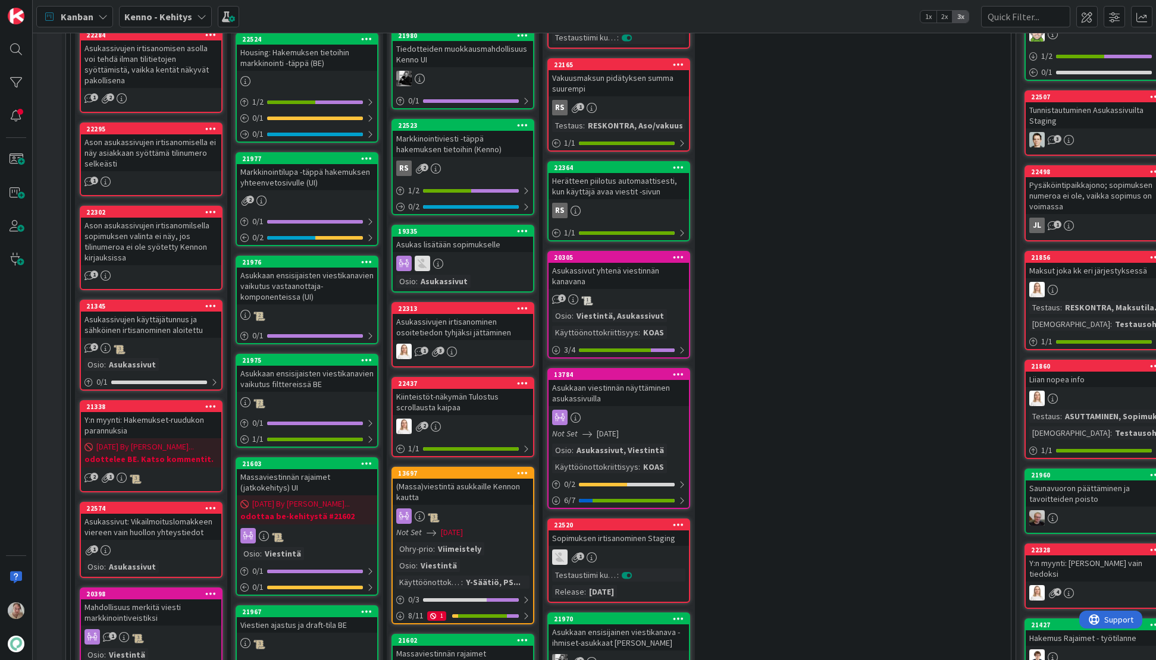
scroll to position [481, 0]
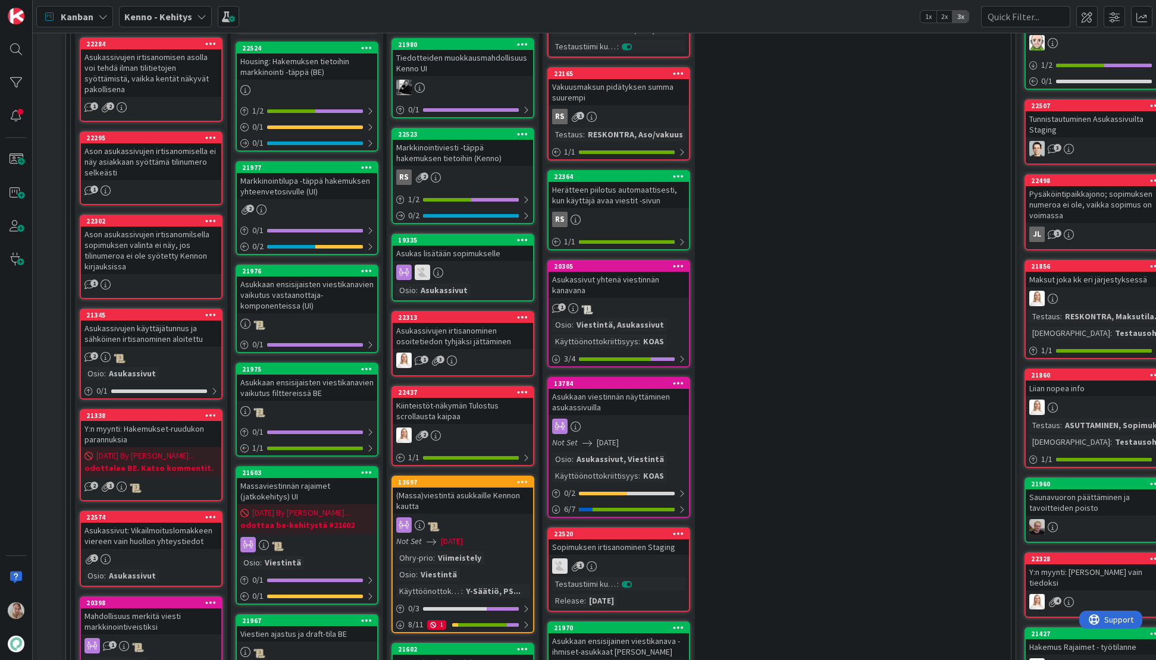
click at [447, 404] on div "Kiinteistöt-näkymän Tulostus scrollausta kaipaa" at bounding box center [463, 411] width 140 height 26
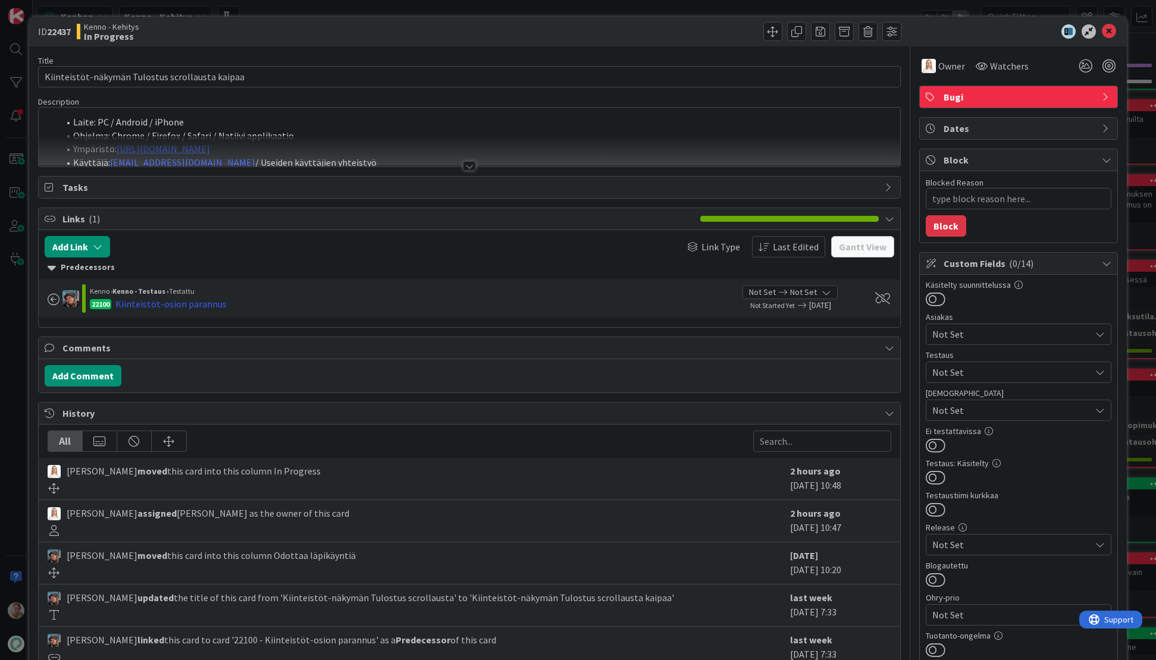
click at [403, 157] on div at bounding box center [470, 151] width 862 height 30
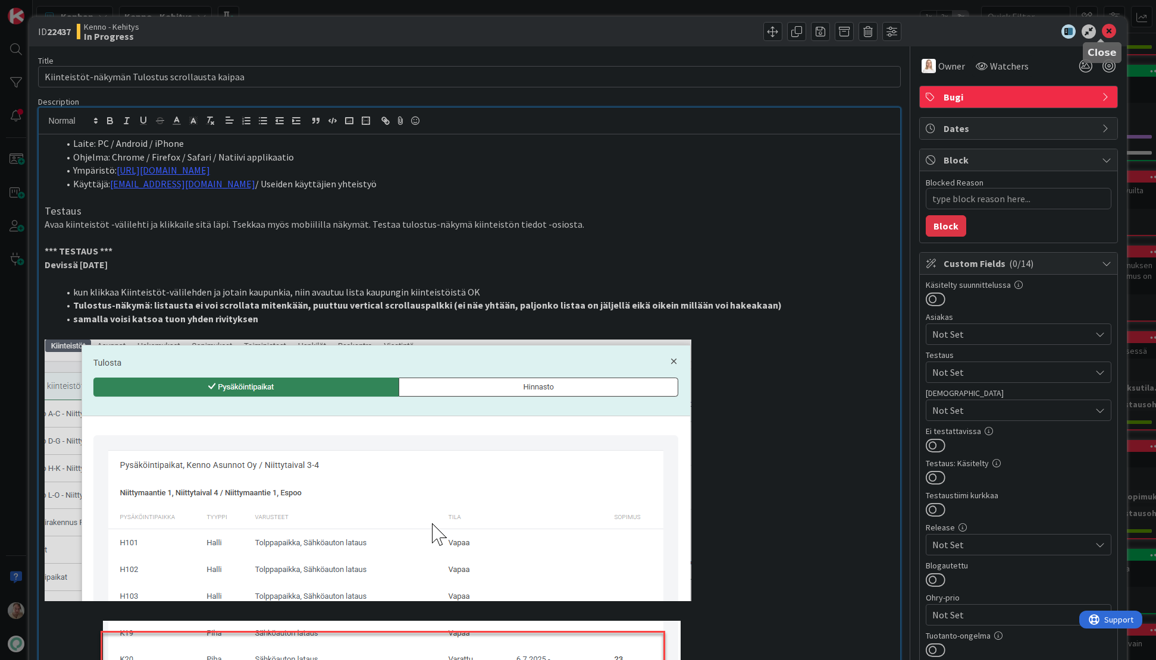
click at [944, 32] on icon at bounding box center [1109, 31] width 14 height 14
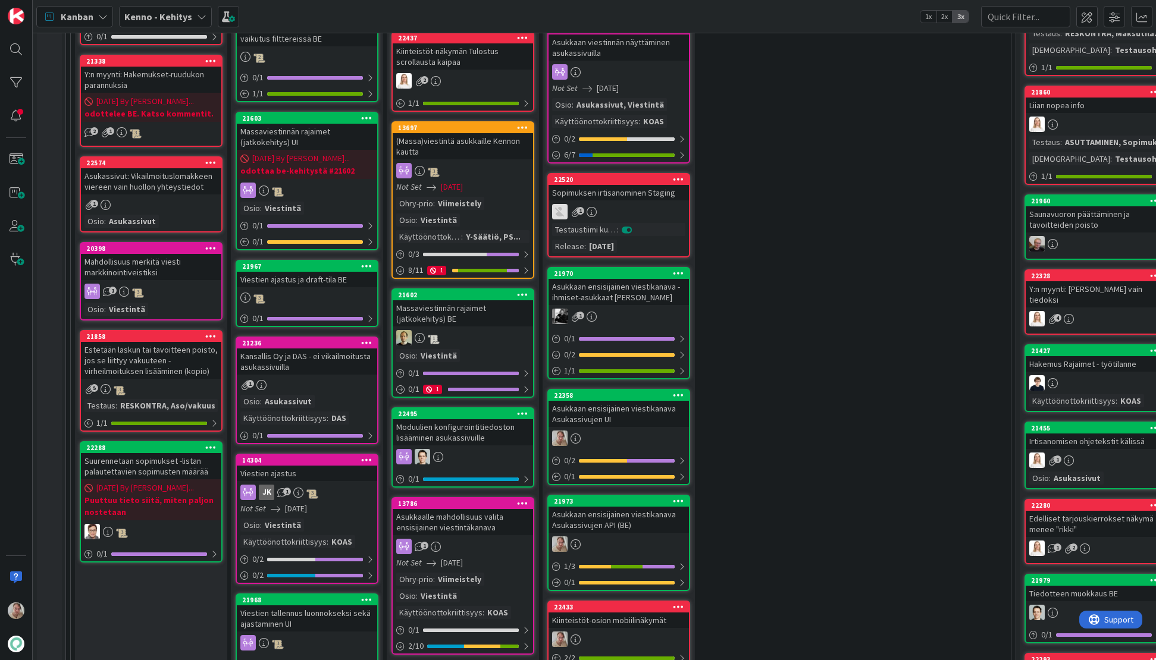
scroll to position [843, 0]
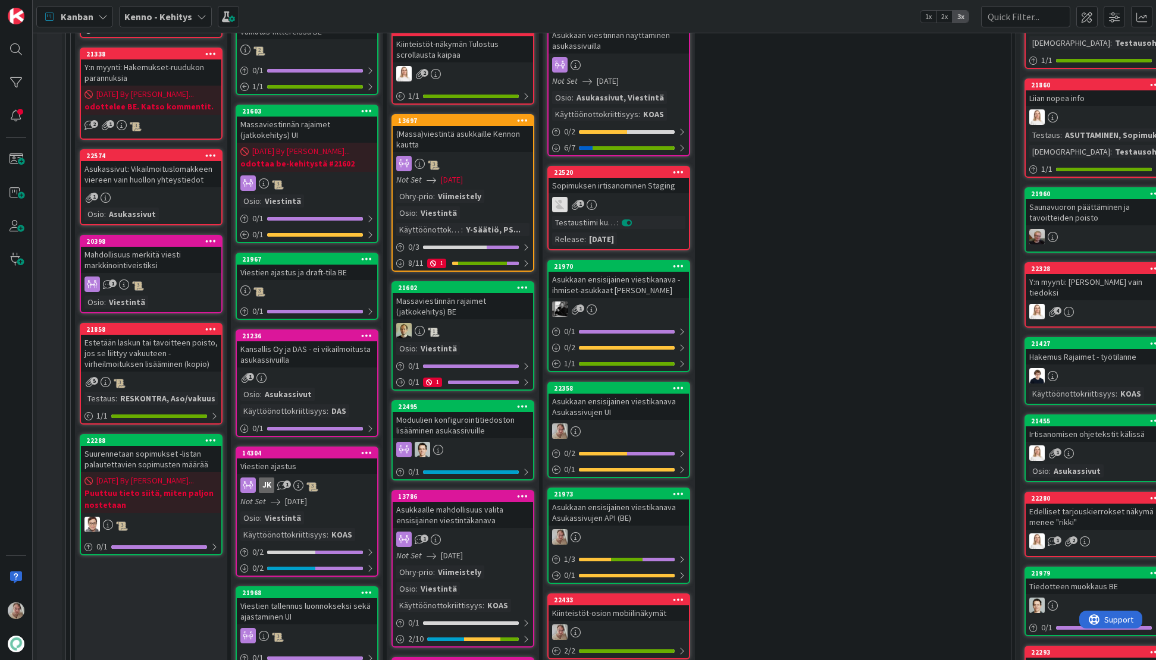
click at [168, 171] on div "Asukassivut: Vikailmoituslomakkeen viereen vain huollon yhteystiedot" at bounding box center [151, 174] width 140 height 26
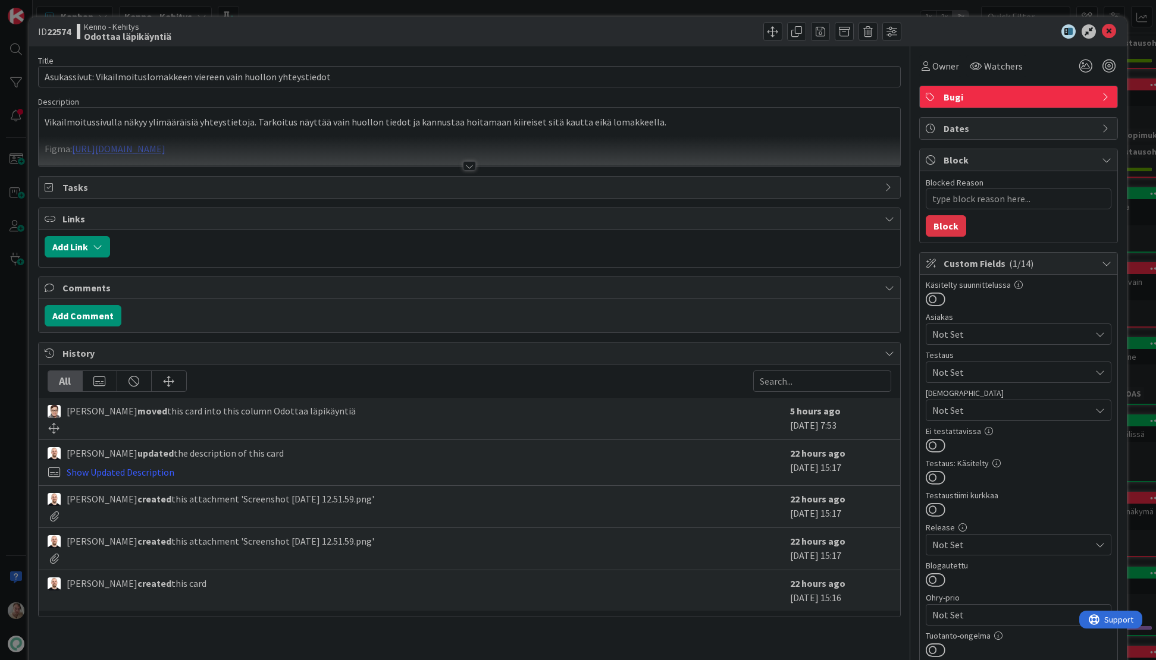
click at [549, 135] on div "Description Vikailmoitussivulla näkyy ylimääräisiä yhteystietoja. Tarkoitus näy…" at bounding box center [469, 131] width 863 height 71
click at [588, 149] on div at bounding box center [470, 151] width 862 height 30
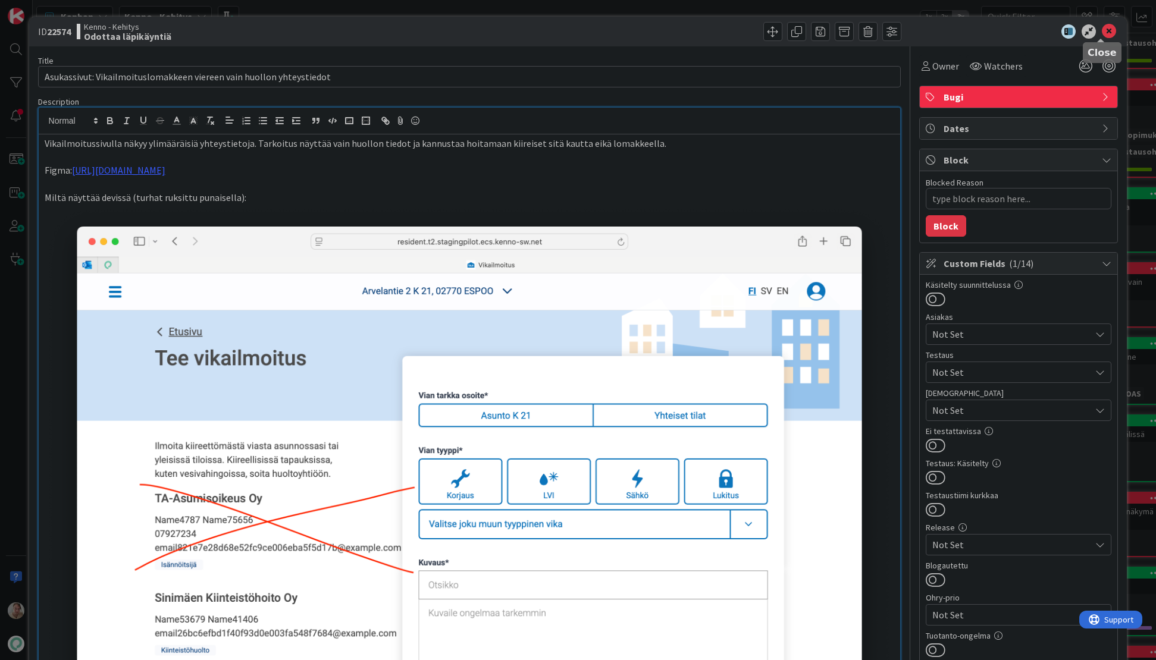
click at [944, 26] on icon at bounding box center [1109, 31] width 14 height 14
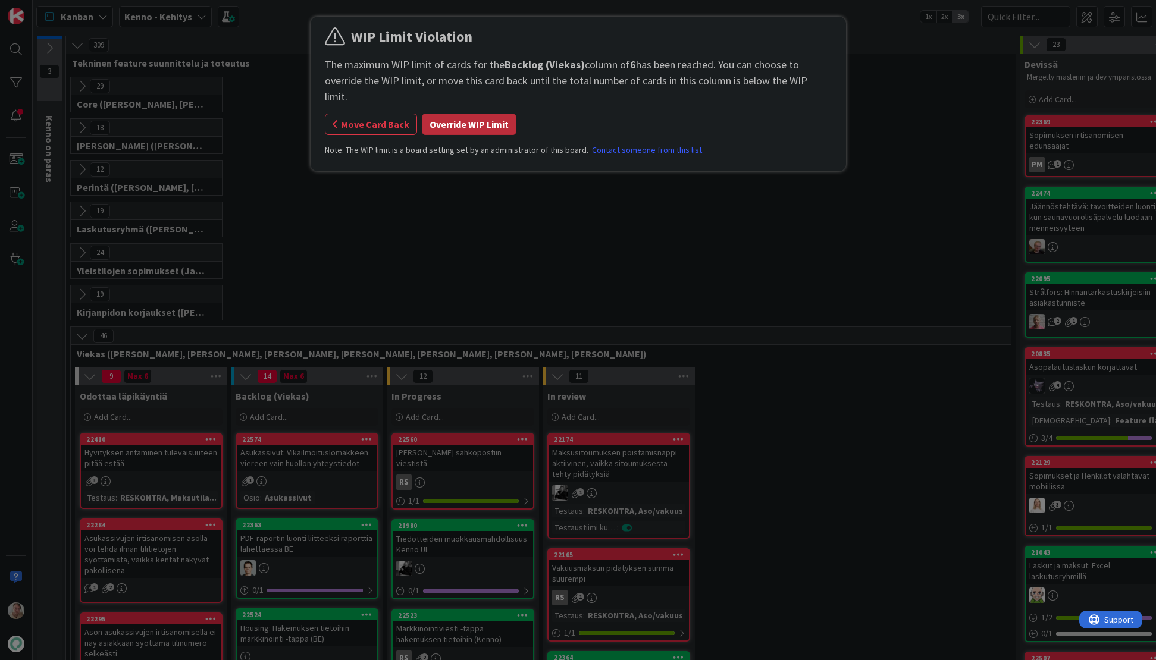
click at [505, 114] on button "Override WIP Limit" at bounding box center [469, 124] width 95 height 21
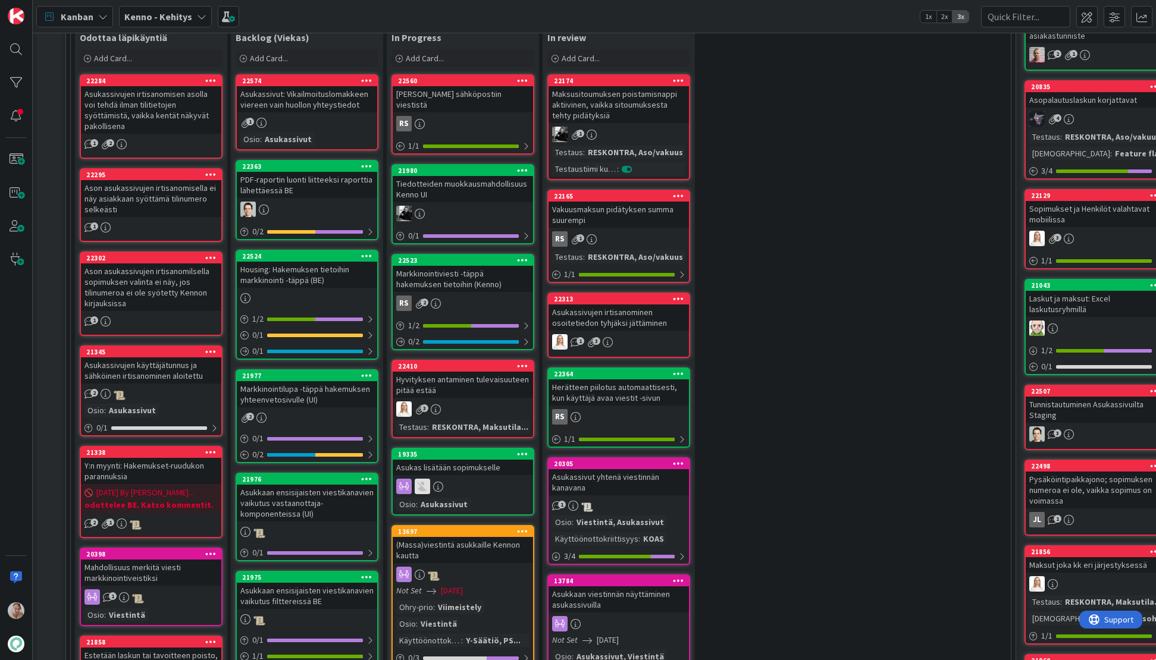
scroll to position [357, 0]
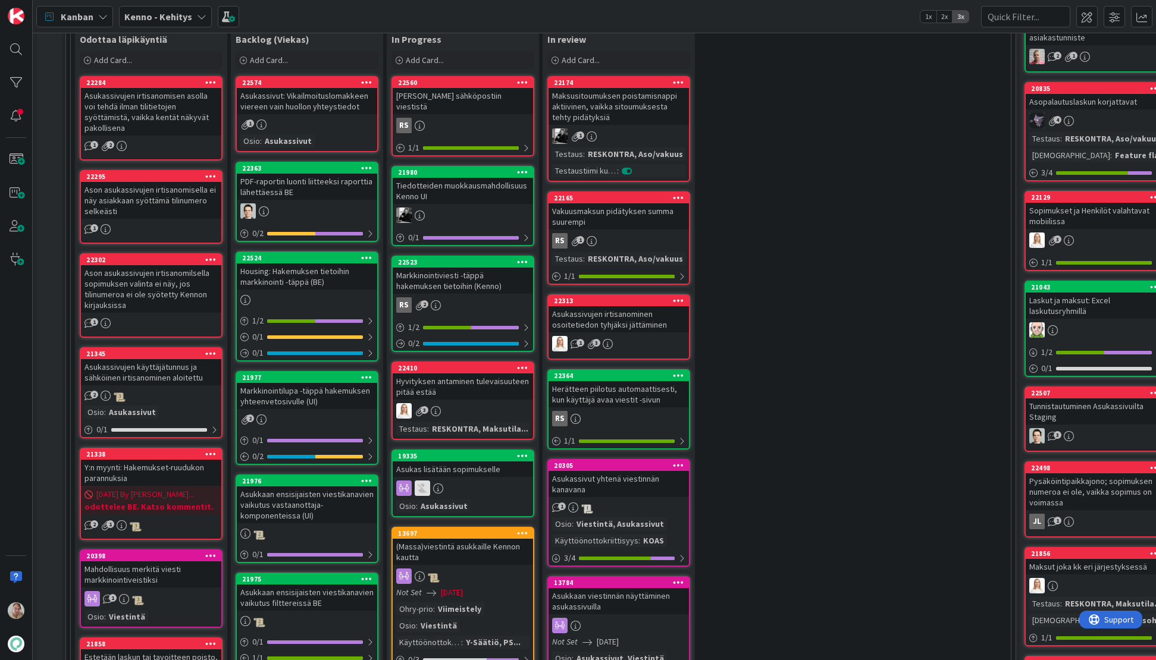
click at [447, 277] on div "Markkinointiviesti -täppä hakemuksen tietoihin (Kenno)" at bounding box center [463, 281] width 140 height 26
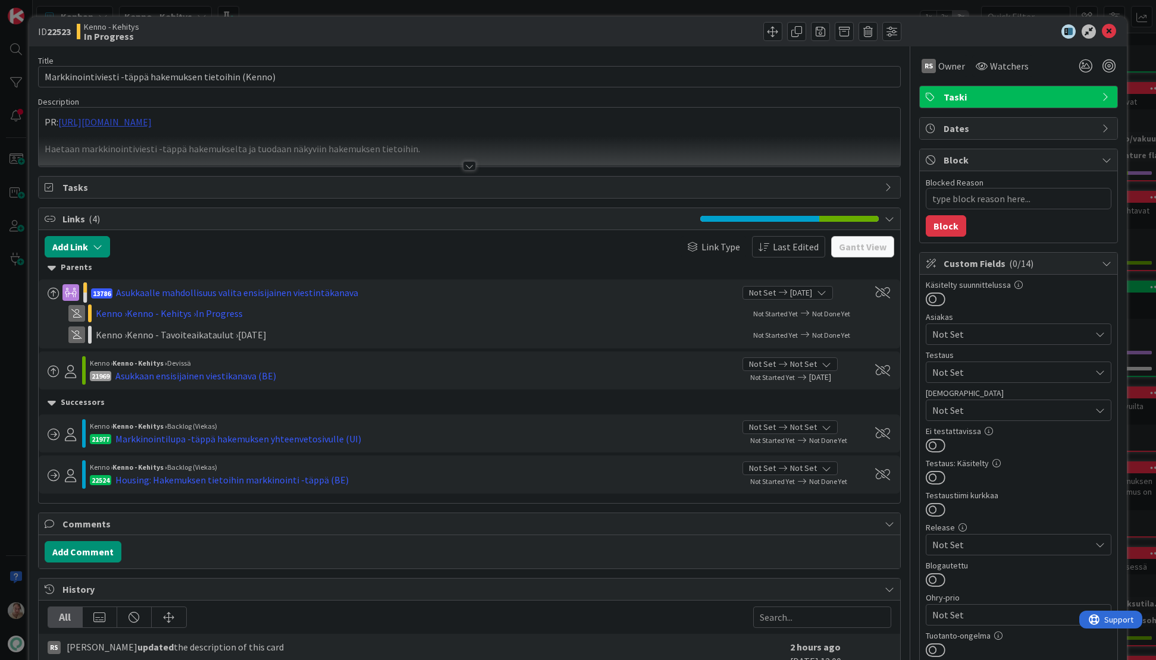
click at [217, 120] on div "PR: https://github.com/pandiafi/kenno/pull/8179 Haetaan markkinointiviesti -täp…" at bounding box center [470, 137] width 862 height 59
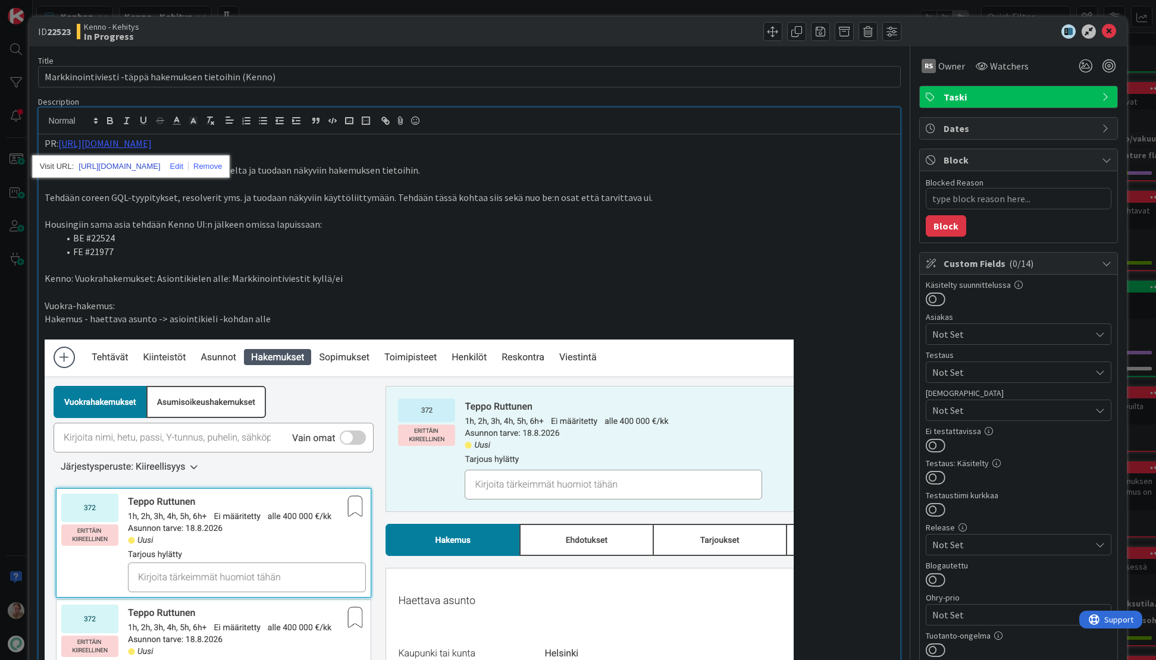
click at [148, 162] on link "https://github.com/pandiafi/kenno/pull/8179" at bounding box center [120, 166] width 82 height 15
click at [944, 30] on icon at bounding box center [1109, 31] width 14 height 14
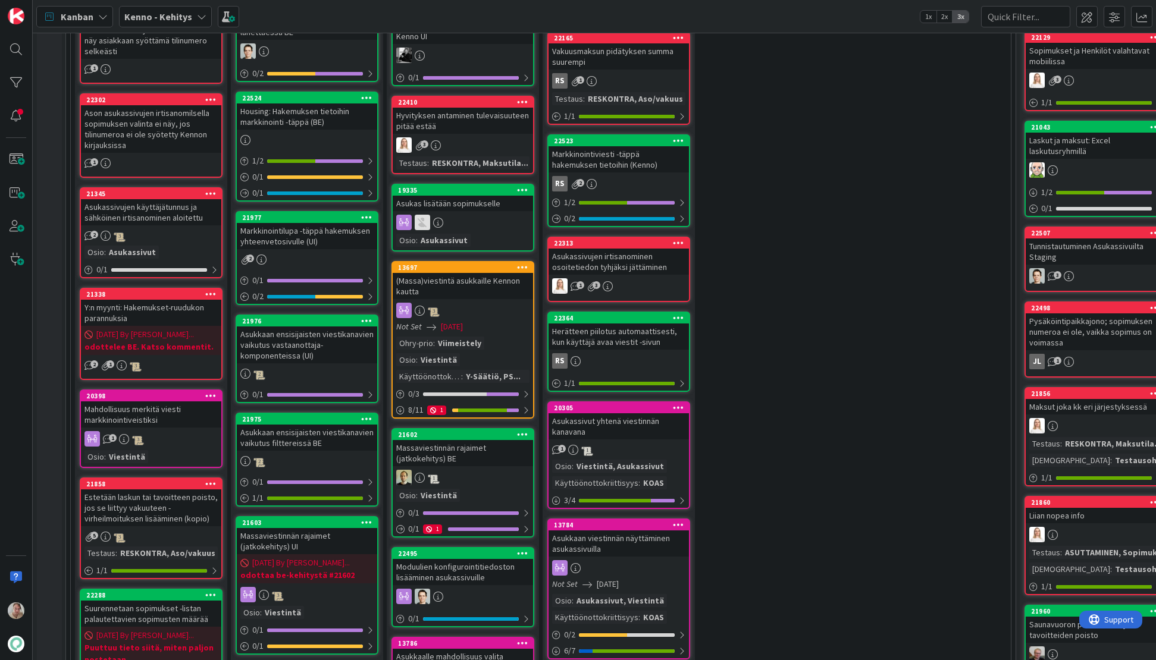
scroll to position [506, 0]
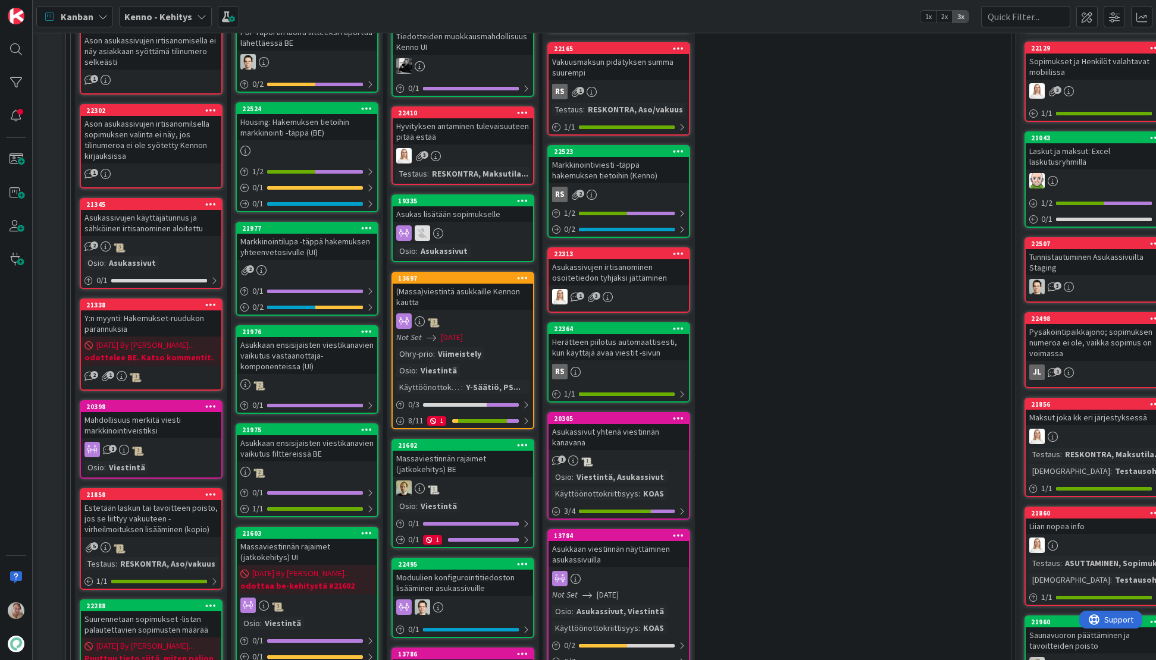
click at [479, 206] on div "Asukas lisätään sopimukselle" at bounding box center [463, 213] width 140 height 15
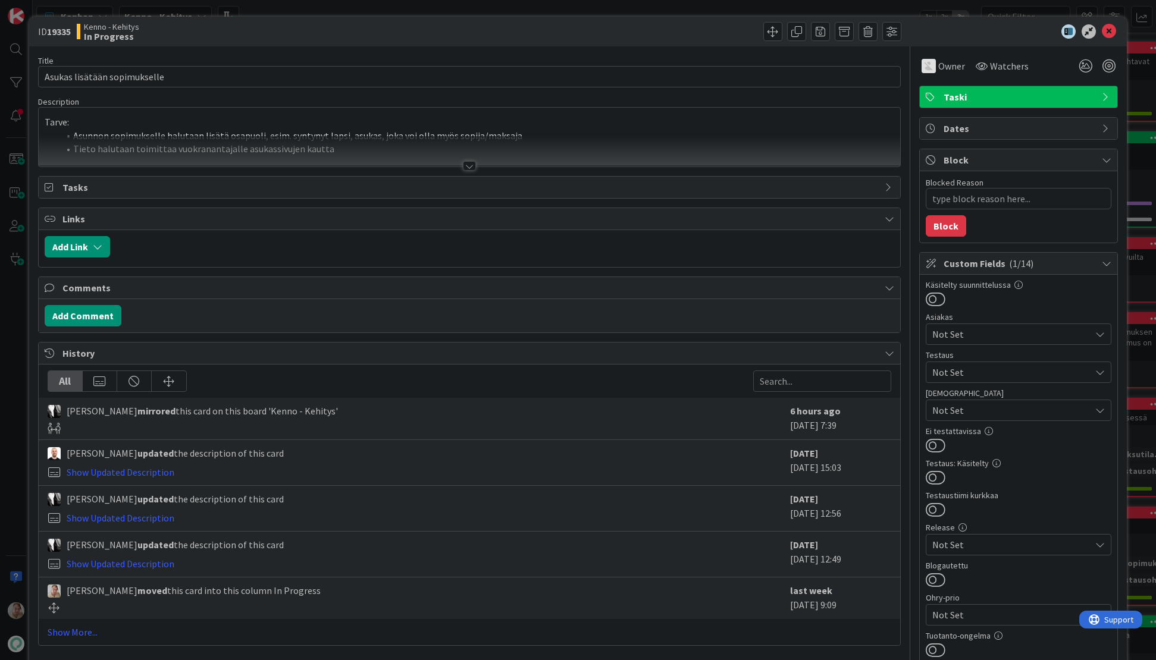
click at [333, 152] on div at bounding box center [470, 151] width 862 height 30
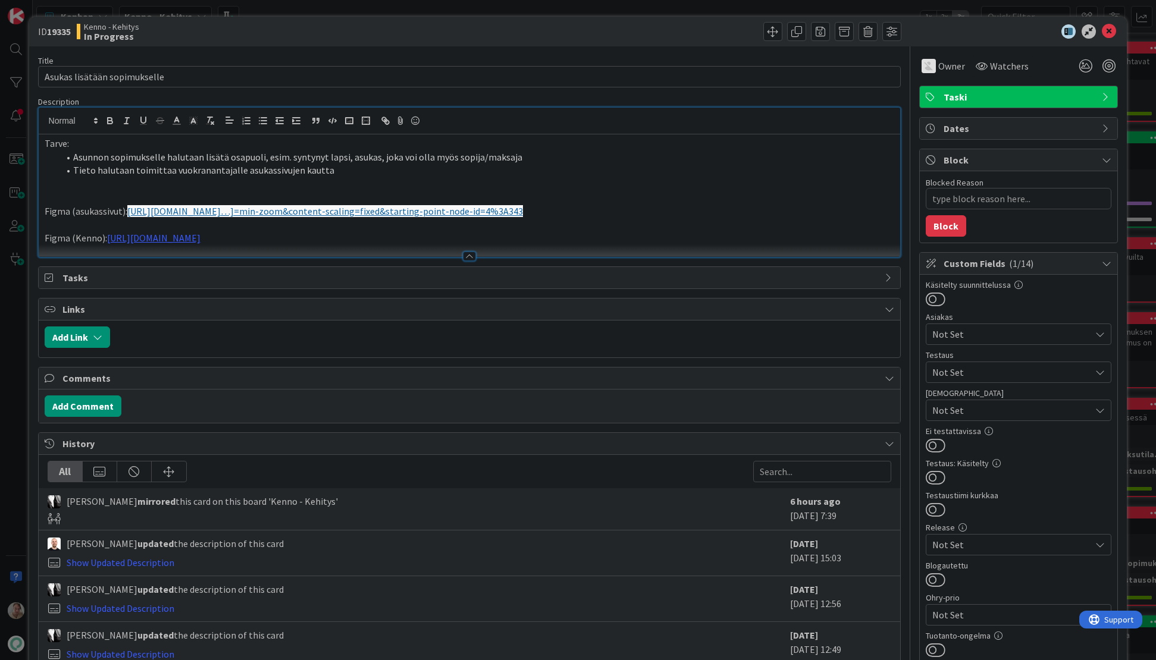
click at [325, 167] on li "Tieto halutaan toimittaa vuokranantajalle asukassivujen kautta" at bounding box center [477, 171] width 836 height 14
click at [627, 236] on p "Figma (Kenno): https://www.figma.com/design/0IJ8fGlasErUUd7odgirDN/Sopimushalli…" at bounding box center [470, 238] width 850 height 14
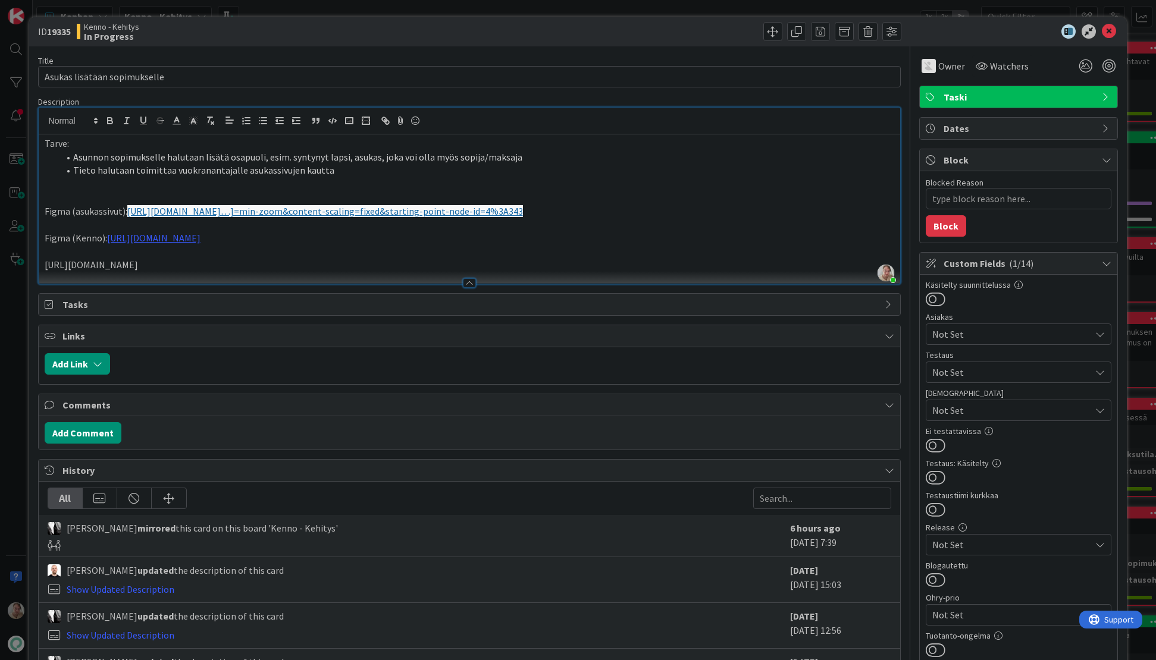
drag, startPoint x: 807, startPoint y: 211, endPoint x: 129, endPoint y: 213, distance: 678.4
click at [129, 213] on p "Figma (asukassivut): https://www.figma.com/proto/8nkeArknswRheh0fKWhyRc/Asukass…" at bounding box center [470, 212] width 850 height 14
click at [206, 121] on icon "button" at bounding box center [210, 120] width 11 height 11
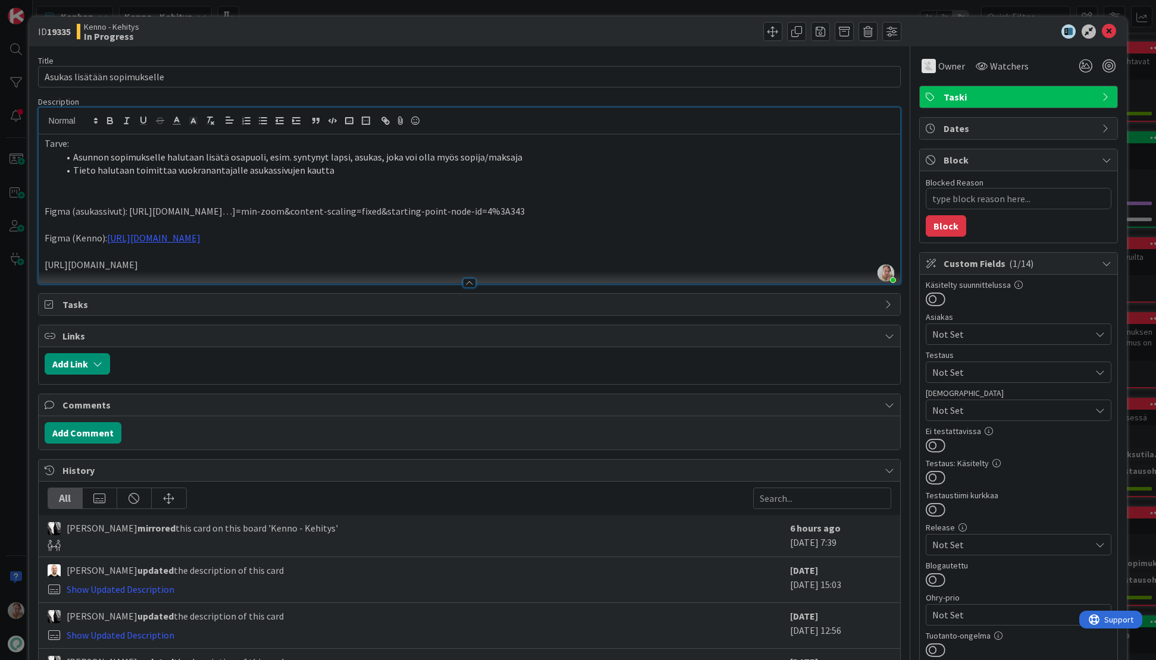
click at [828, 214] on p "Figma (asukassivut): https://www.figma.com/proto/8nkeArknswRheh0fKWhyRc/Asukass…" at bounding box center [470, 212] width 850 height 14
type textarea "x"
click at [492, 168] on li "Tieto halutaan toimittaa vuokranantajalle asukassivujen kautta" at bounding box center [477, 171] width 836 height 14
click at [944, 31] on icon at bounding box center [1109, 31] width 14 height 14
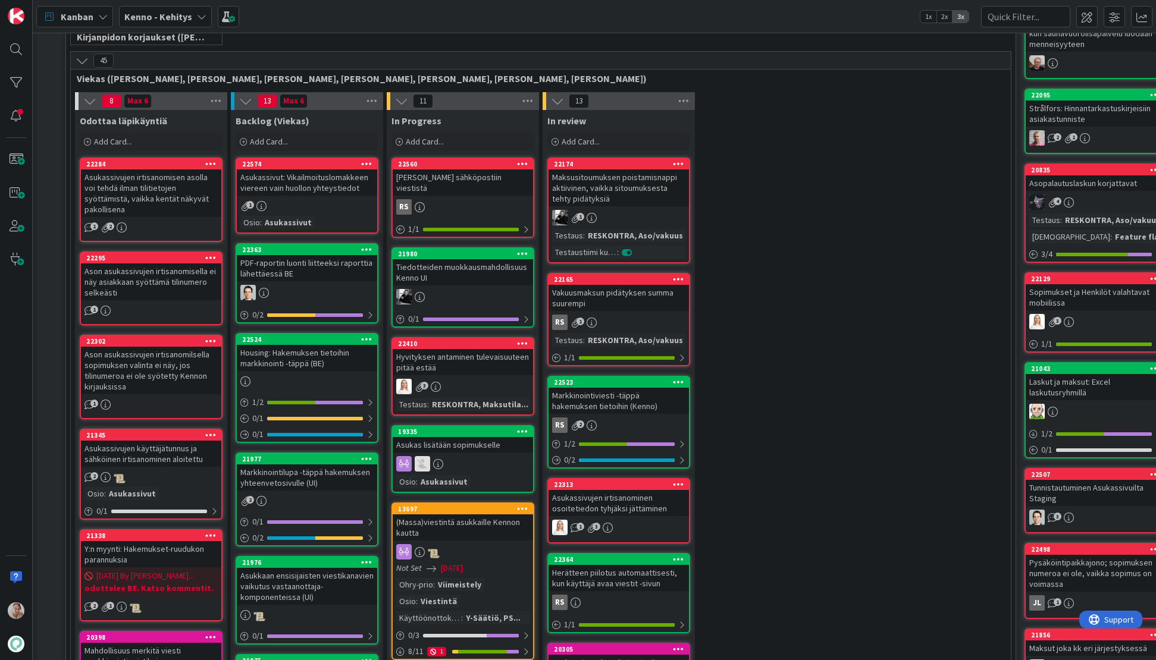
click at [623, 295] on div "Vakuusmaksun pidätyksen summa suurempi" at bounding box center [619, 298] width 140 height 26
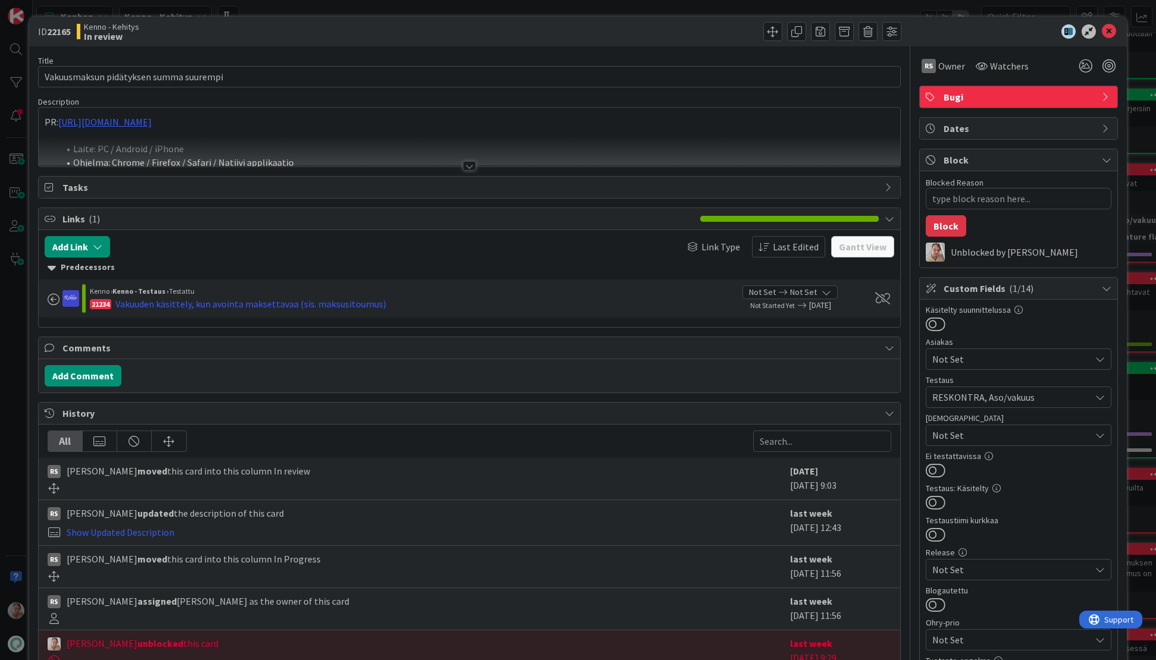
click at [295, 148] on div at bounding box center [470, 151] width 862 height 30
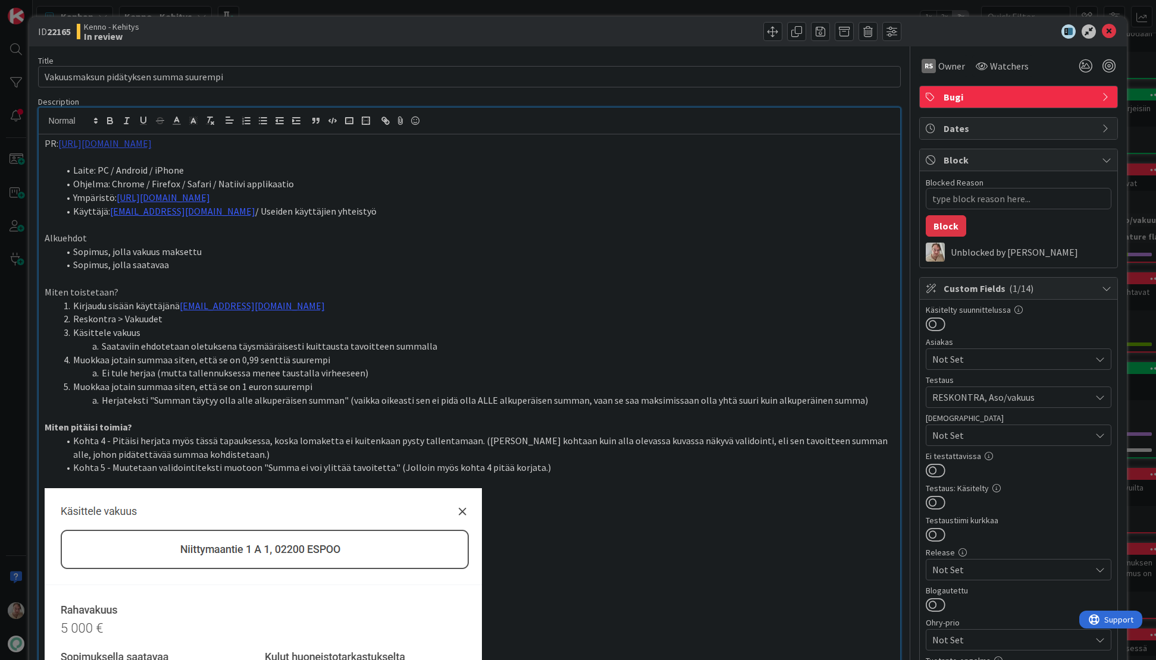
click at [152, 145] on link "https://github.com/pandiafi/kenno/pull/8139" at bounding box center [104, 143] width 93 height 12
click at [160, 167] on link "https://github.com/pandiafi/kenno/pull/8139" at bounding box center [120, 166] width 82 height 15
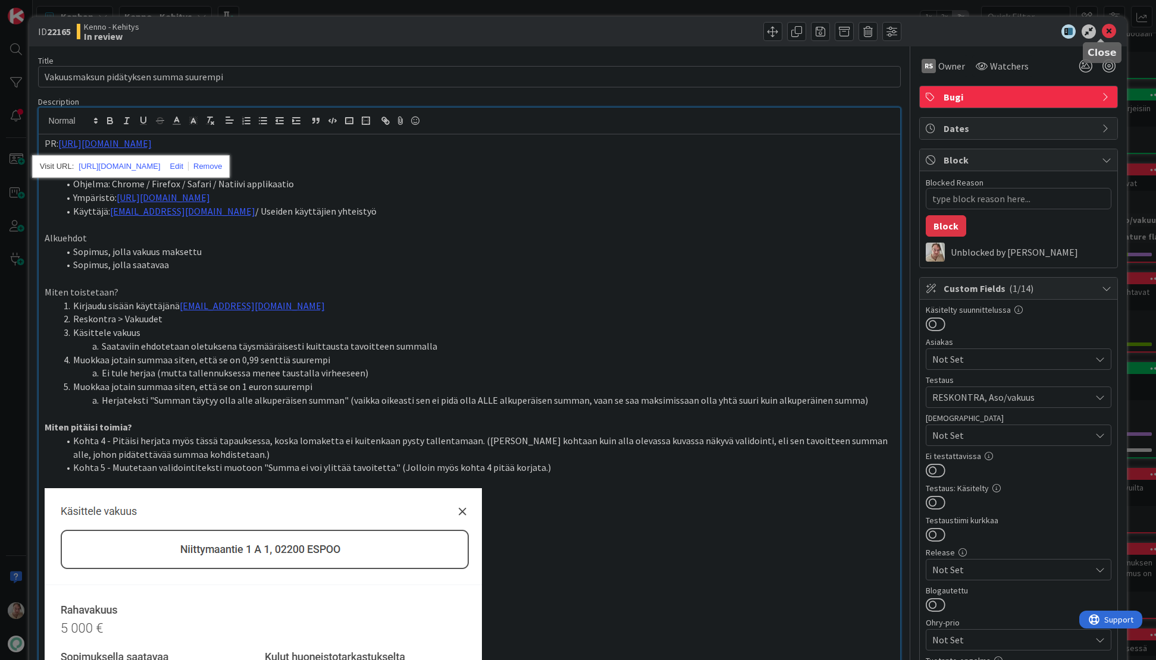
click at [944, 36] on icon at bounding box center [1109, 31] width 14 height 14
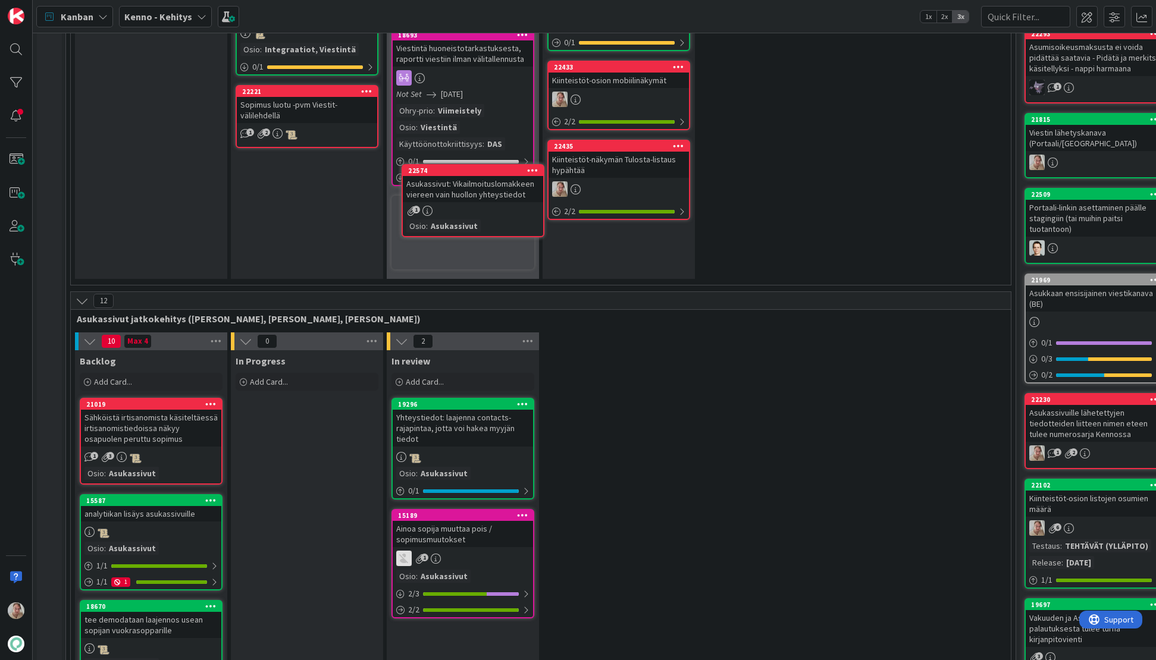
scroll to position [1550, 0]
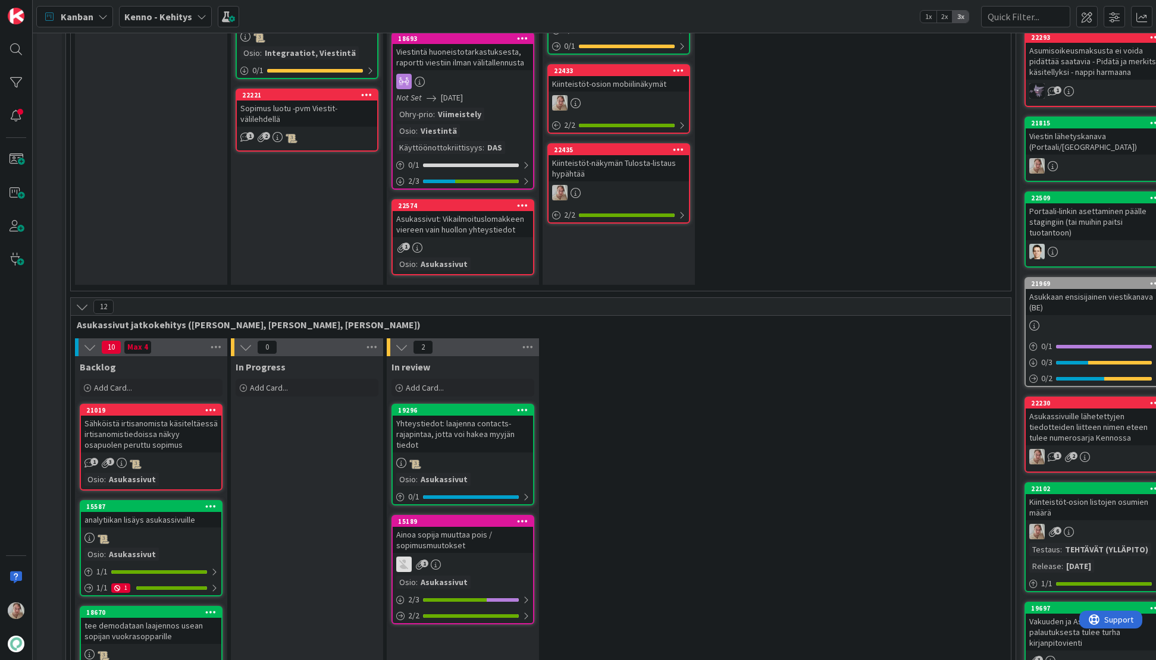
click at [451, 211] on div "Asukassivut: Vikailmoituslomakkeen viereen vain huollon yhteystiedot" at bounding box center [463, 224] width 140 height 26
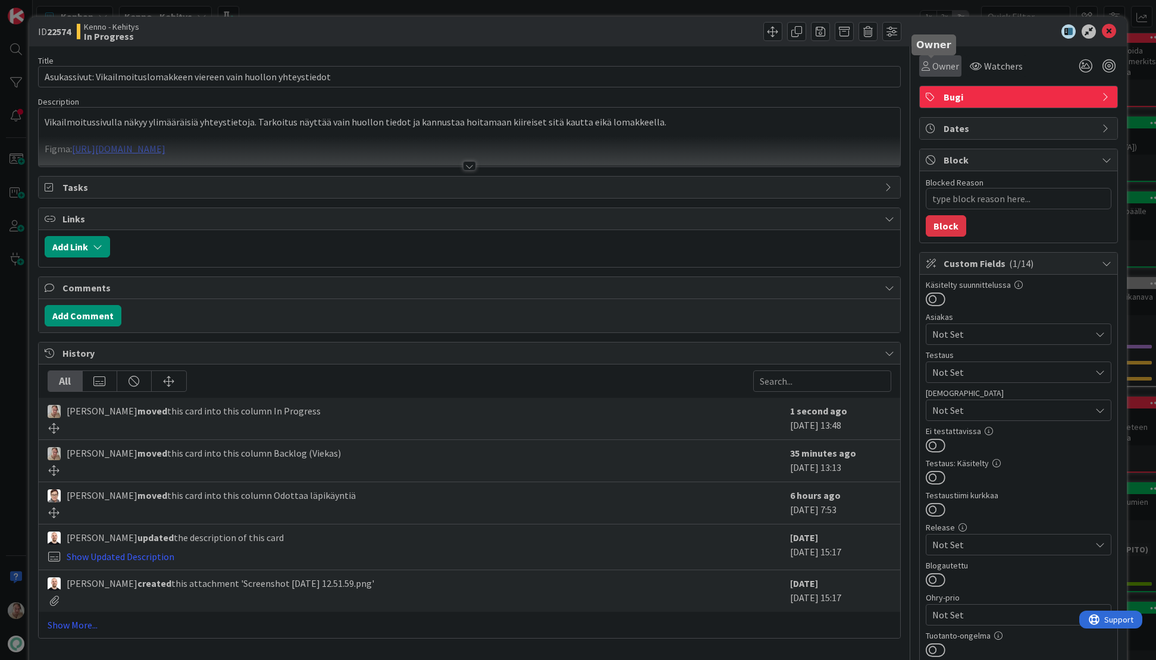
click at [944, 70] on span "Owner" at bounding box center [945, 66] width 27 height 14
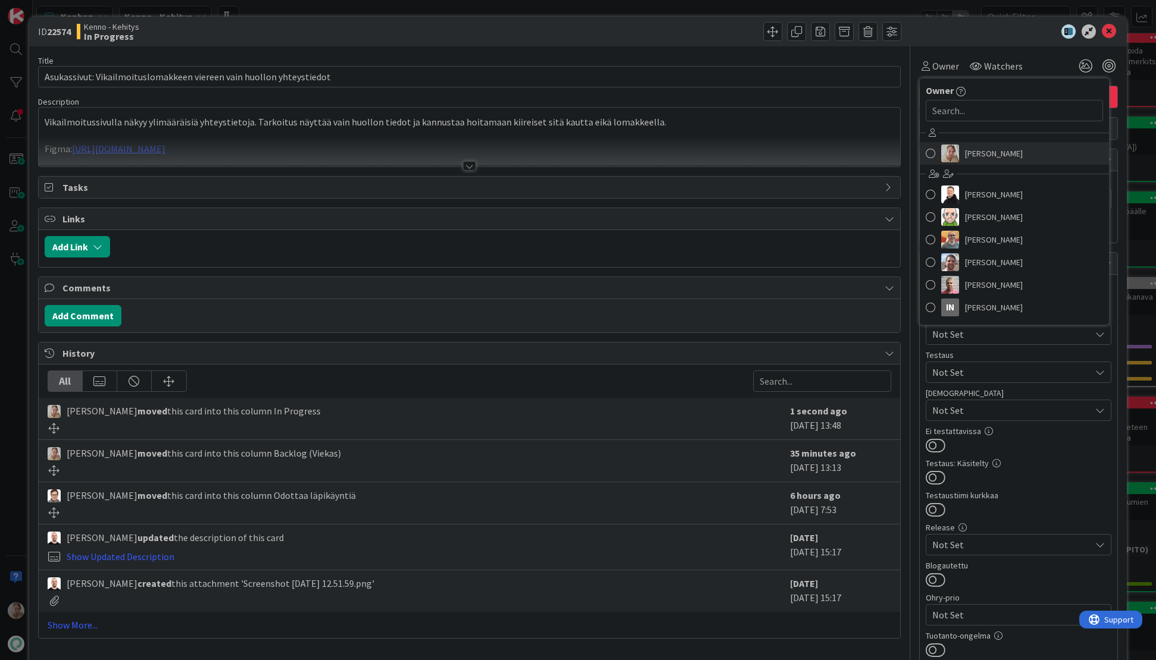
click at [944, 148] on span "Samuli Lindgren" at bounding box center [994, 154] width 58 height 18
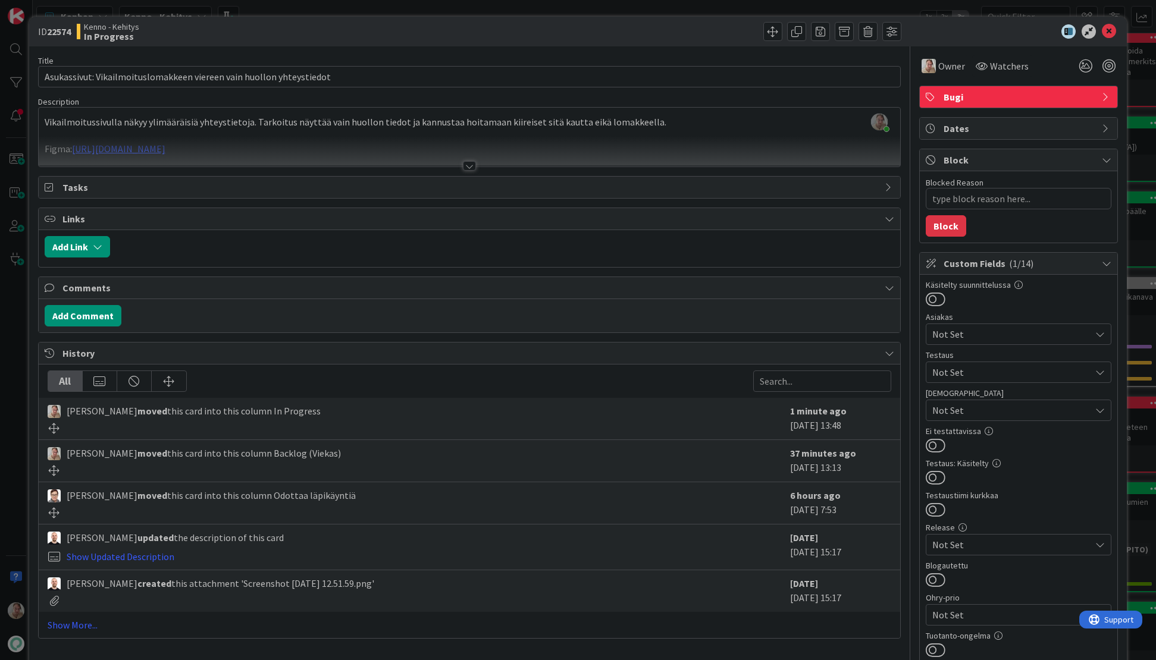
click at [621, 138] on div at bounding box center [470, 151] width 862 height 30
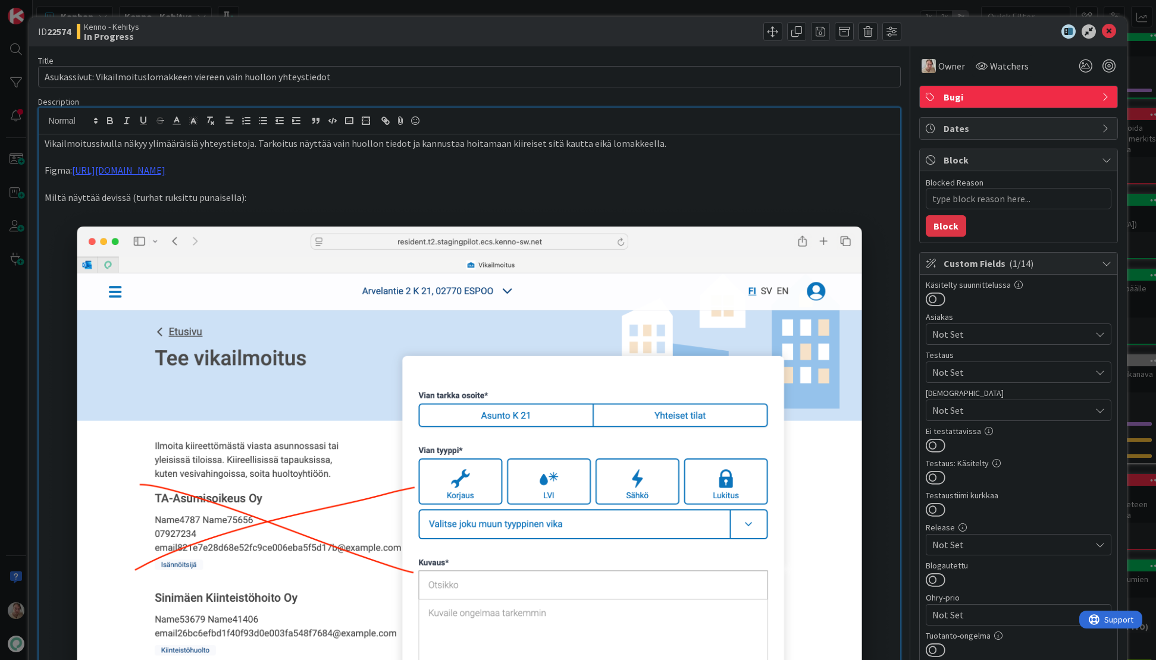
click at [944, 33] on div "ID 22574 Kenno - Kehitys In Progress" at bounding box center [578, 32] width 1098 height 30
click at [944, 32] on icon at bounding box center [1109, 31] width 14 height 14
type textarea "x"
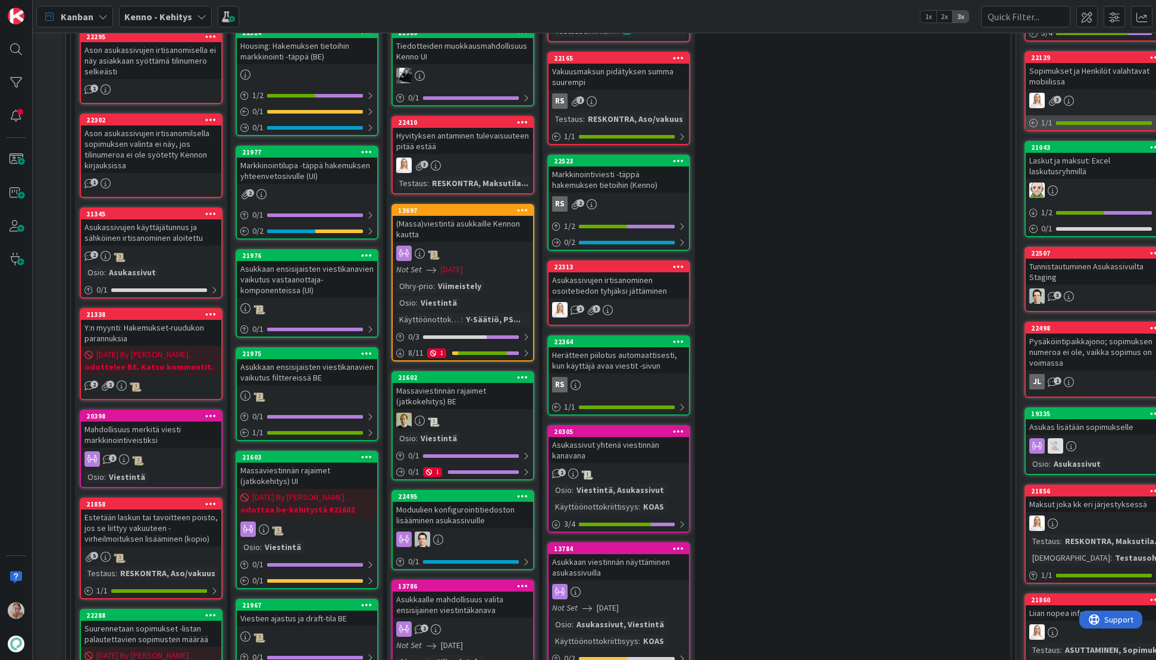
scroll to position [208, 0]
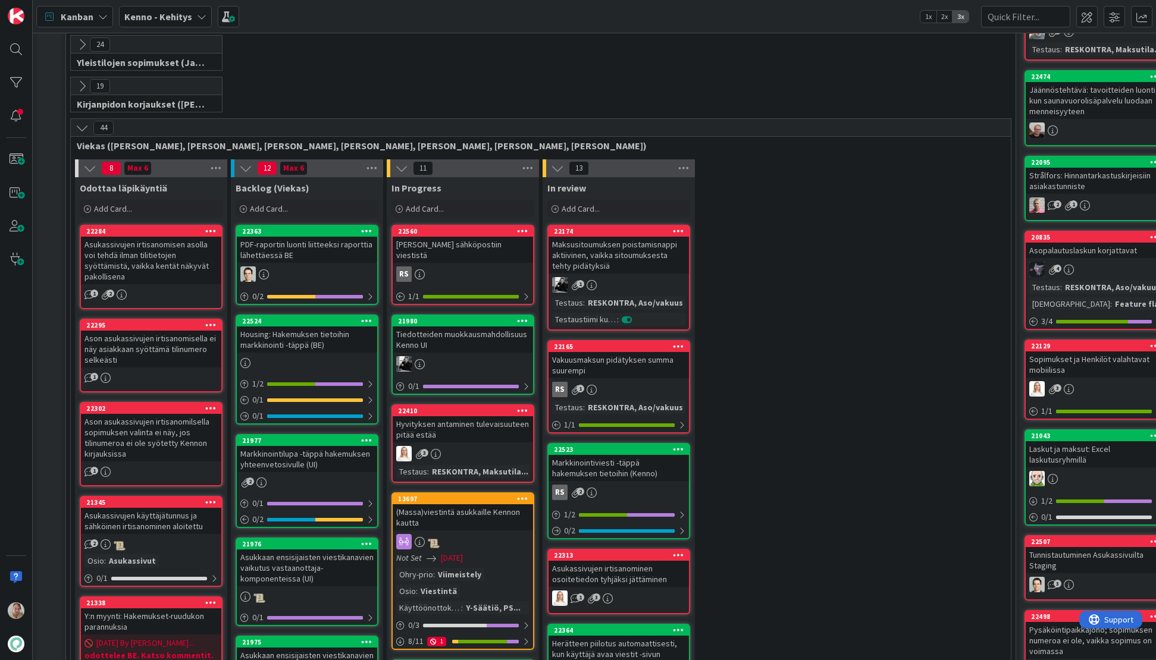
click at [161, 20] on b "Kenno - Kehitys" at bounding box center [158, 17] width 68 height 12
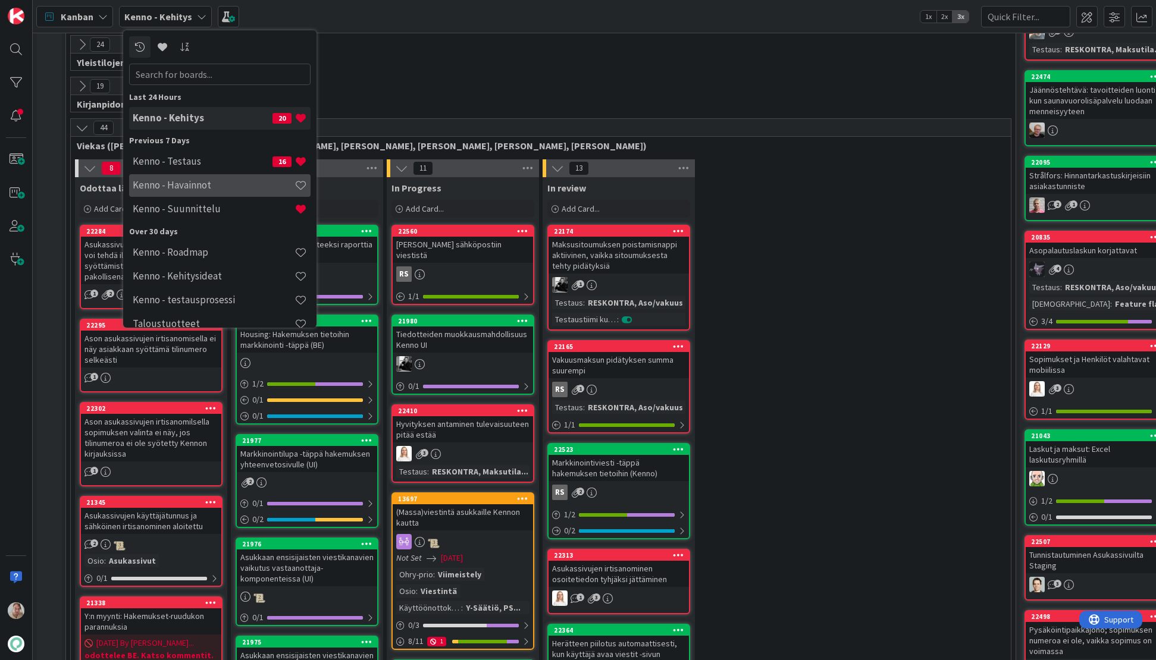
click at [211, 182] on h4 "Kenno - Havainnot" at bounding box center [214, 185] width 162 height 12
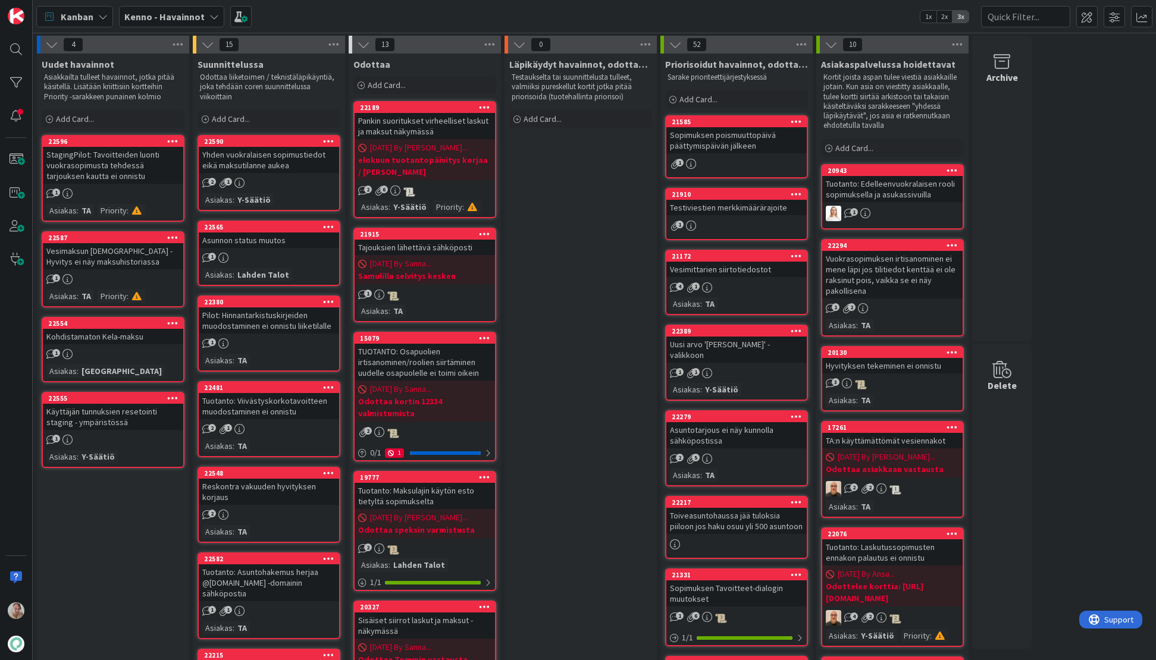
click at [433, 248] on div "Tajouksien lähettävä sähköposti" at bounding box center [425, 247] width 140 height 15
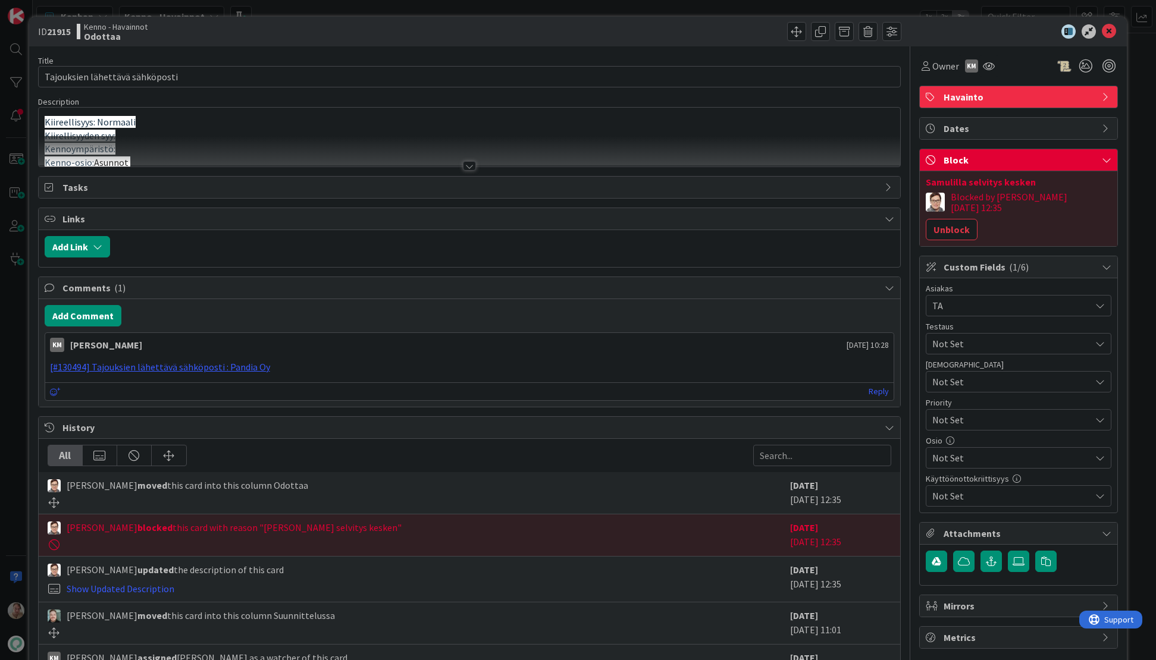
click at [467, 131] on div "Kiireellisyys: Normaali Kiirellisyyden syy: Kennoympäristö: Kenno-osio: Asunnot…" at bounding box center [470, 137] width 862 height 59
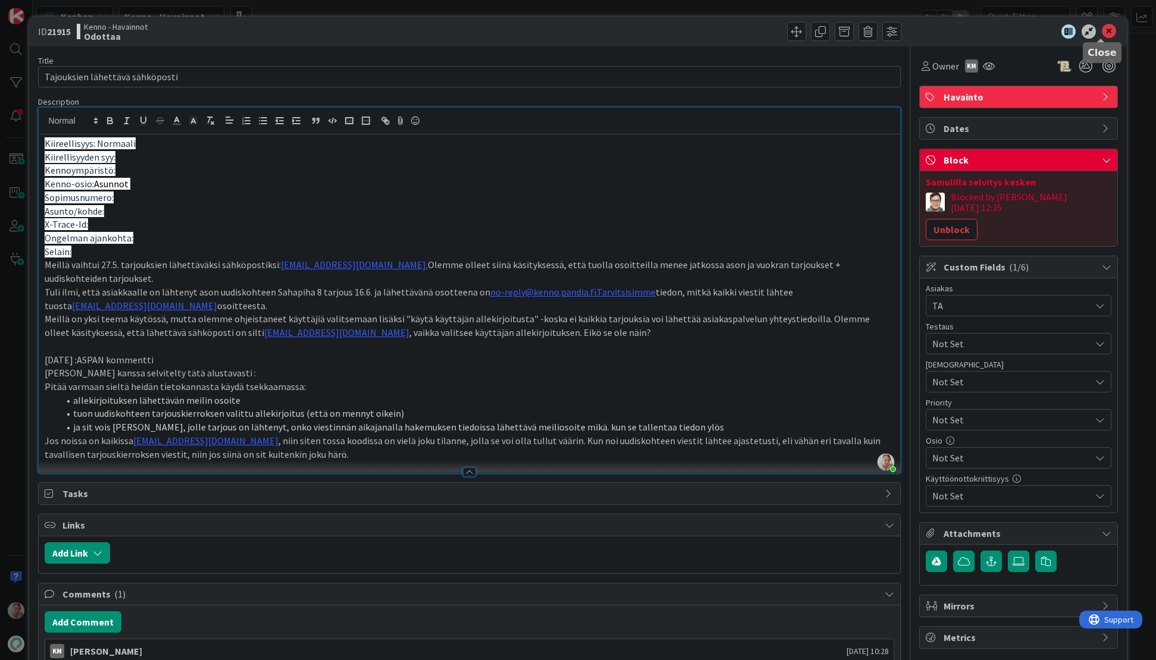
click at [944, 32] on icon at bounding box center [1109, 31] width 14 height 14
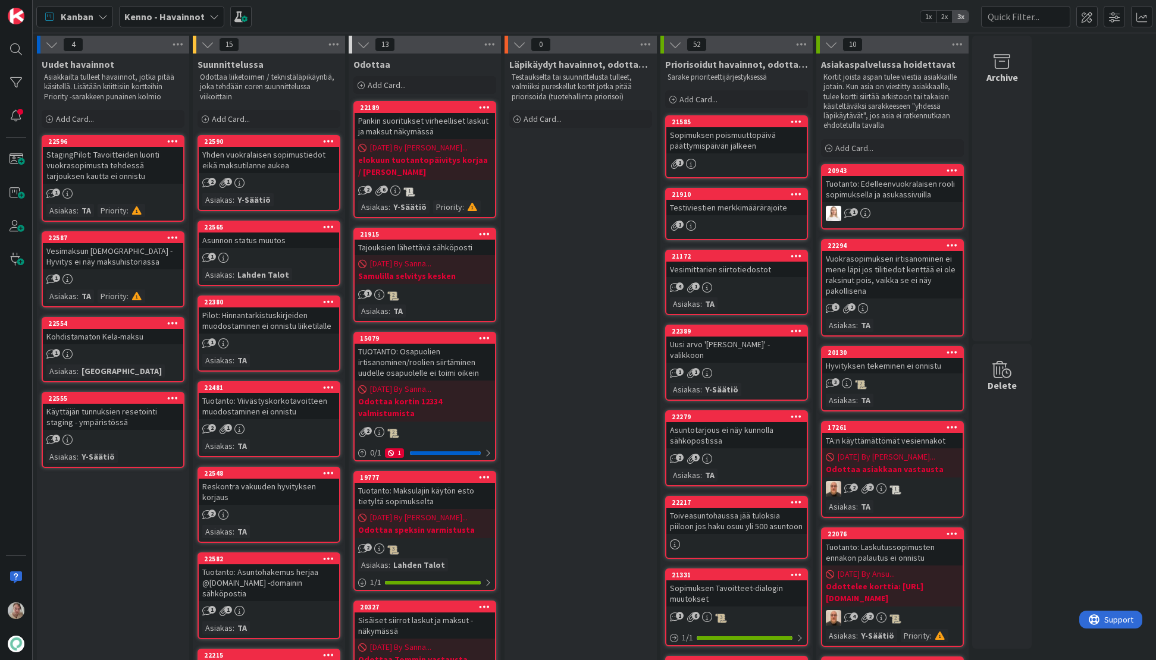
click at [180, 21] on b "Kenno - Havainnot" at bounding box center [164, 17] width 80 height 12
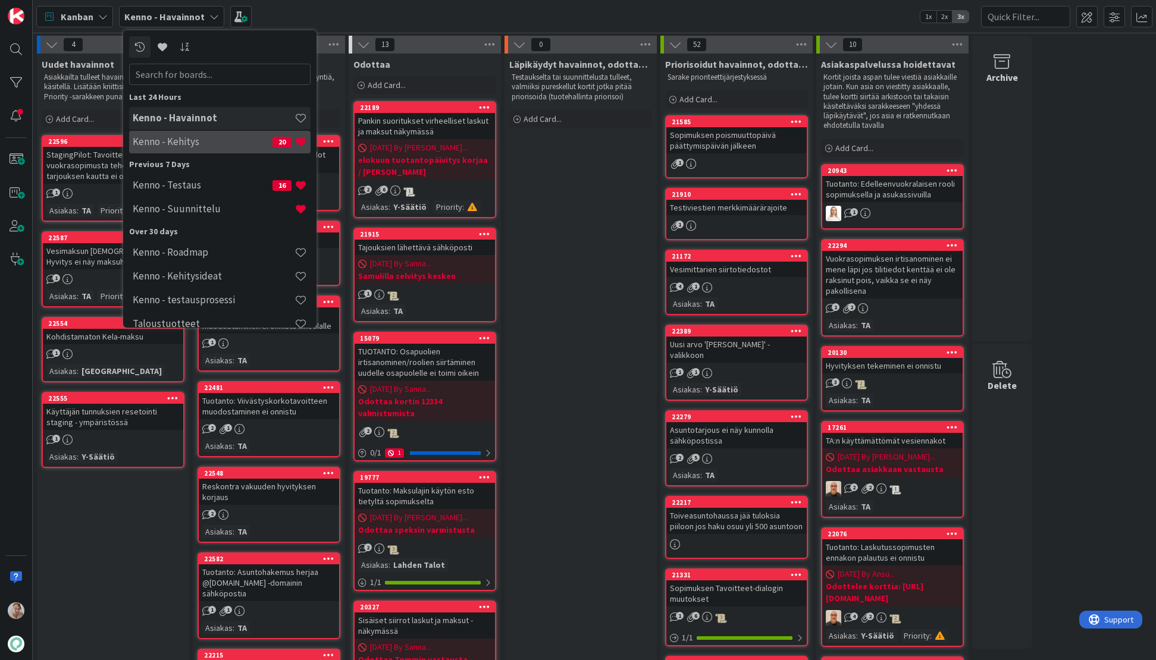
click at [197, 142] on h4 "Kenno - Kehitys" at bounding box center [203, 142] width 140 height 12
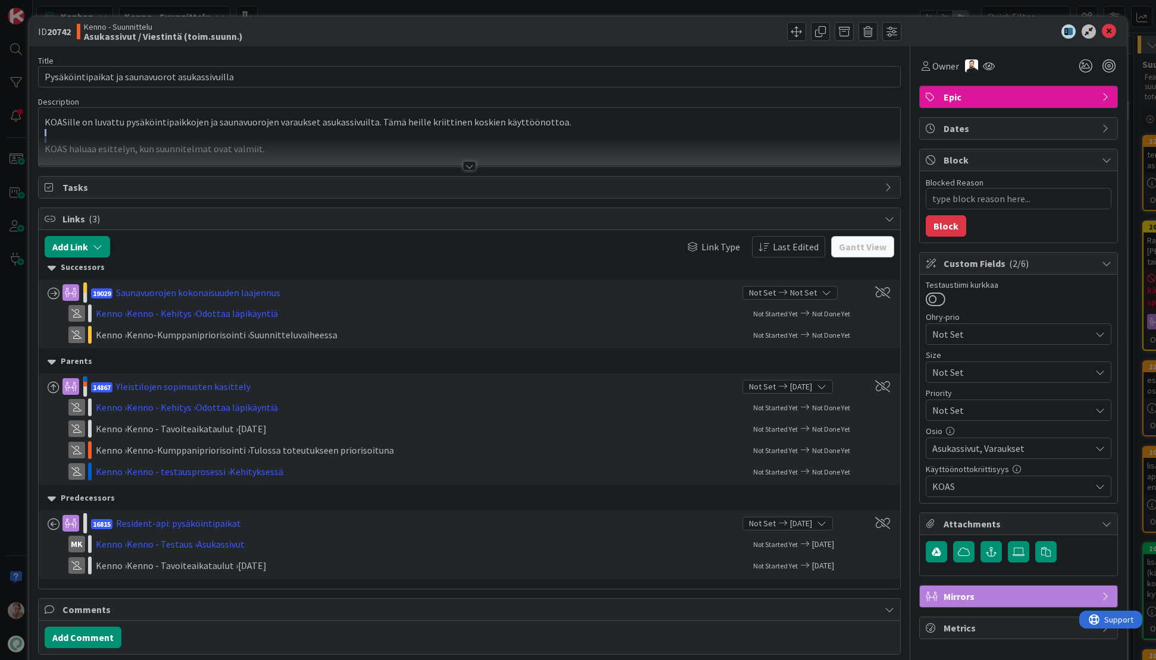
click at [564, 129] on div "KOASille on luvattu pysäköintipaikkojen ja saunavuorojen varaukset asukassivuil…" at bounding box center [470, 140] width 862 height 54
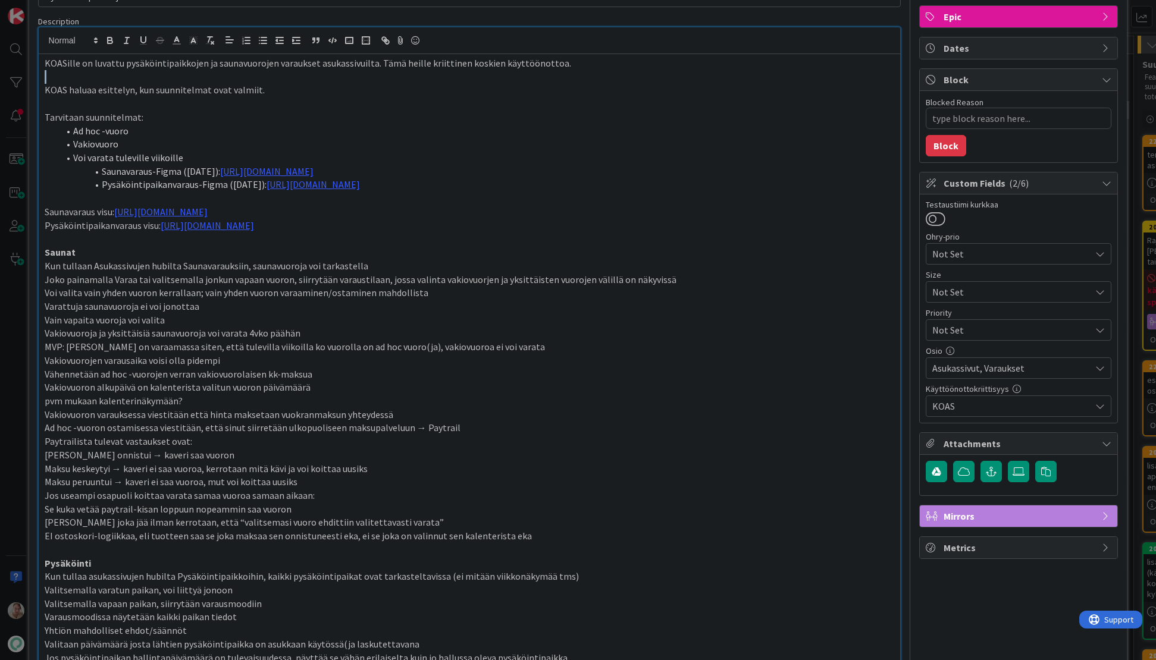
scroll to position [83, 0]
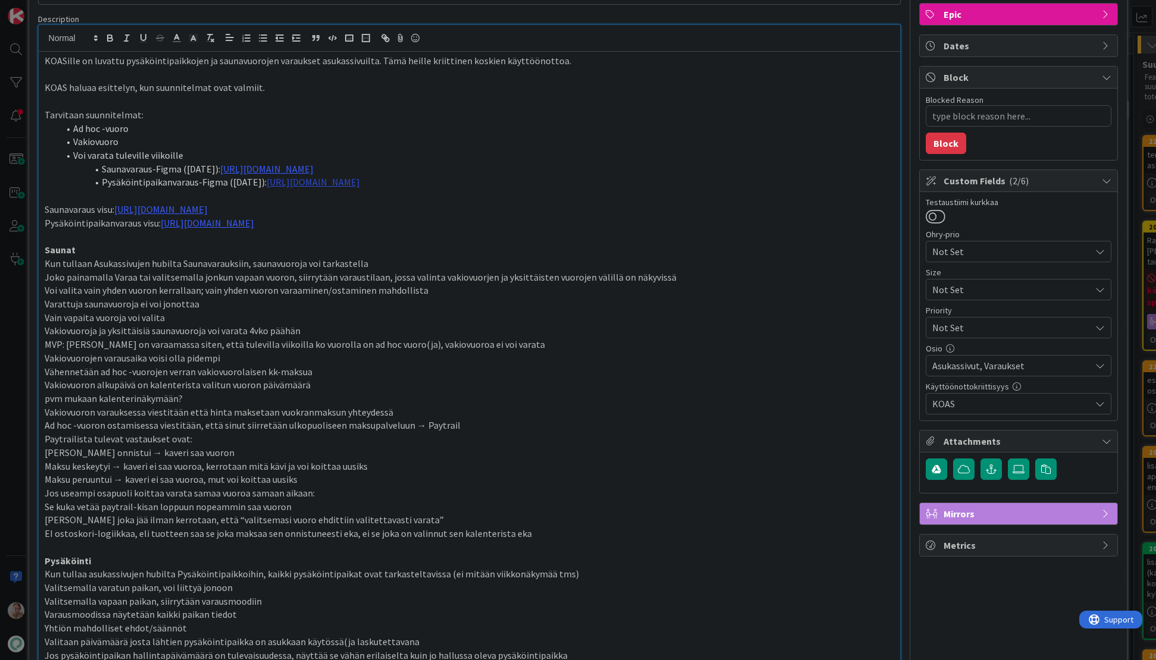
click at [360, 183] on link "https://www.figma.com/design/8nkeArknswRheh0fKWhyRc/Asukassivut?node-id=9925-34…" at bounding box center [313, 182] width 93 height 12
click at [455, 205] on link "https://www.figma.com/design/8nkeArknswRheh0fKWhyRc/Asukassivut?node-id=9925-34…" at bounding box center [481, 205] width 82 height 15
click at [209, 239] on p at bounding box center [470, 237] width 850 height 14
click at [221, 227] on link "https://www.figma.com/design/8nkeArknswRheh0fKWhyRc/Asukassivut?node-id=10392-1…" at bounding box center [207, 223] width 93 height 12
click at [366, 247] on link "https://www.figma.com/design/8nkeArknswRheh0fKWhyRc/Asukassivut?node-id=10392-1…" at bounding box center [365, 246] width 82 height 15
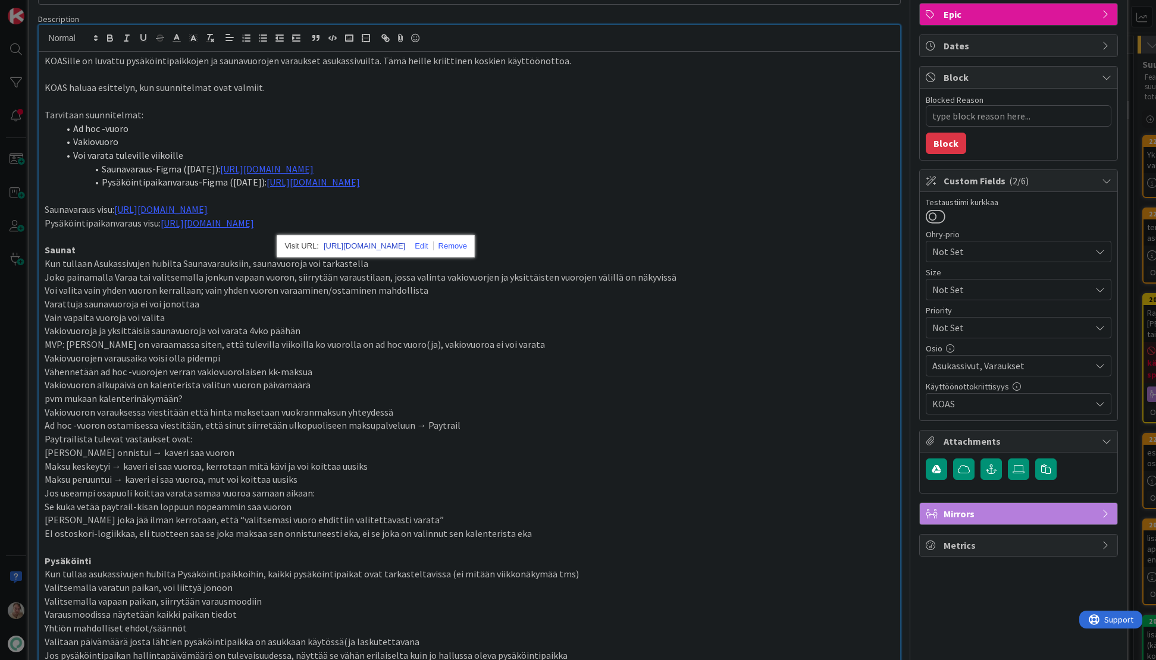
type textarea "x"
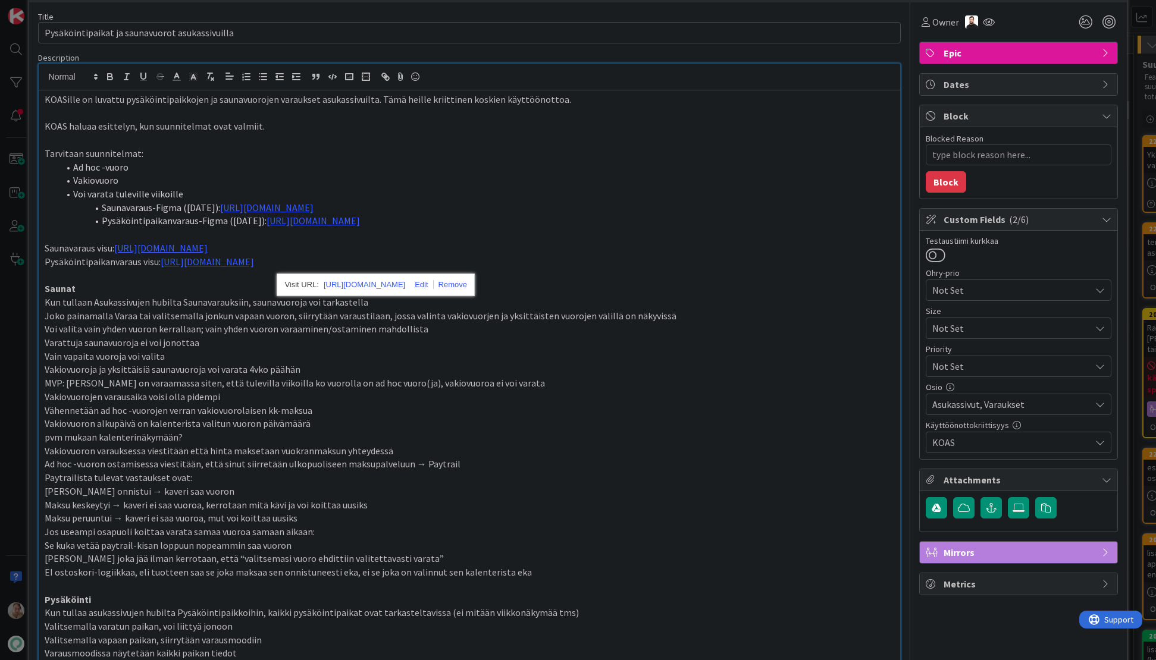
scroll to position [0, 0]
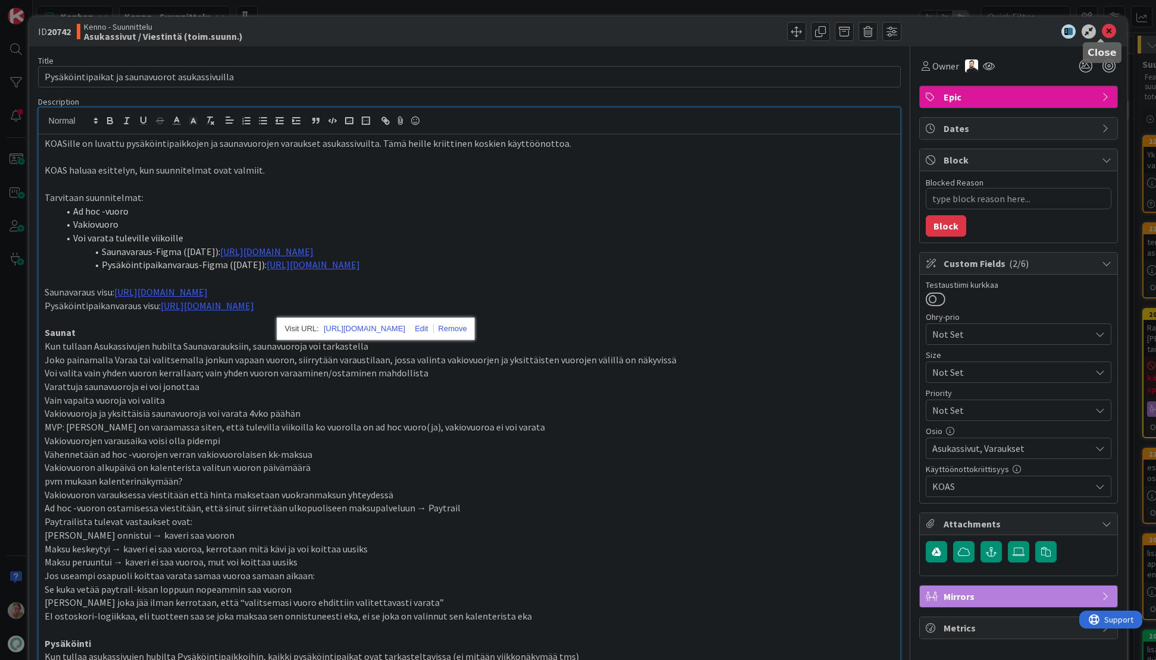
click at [1016, 29] on icon at bounding box center [1109, 31] width 14 height 14
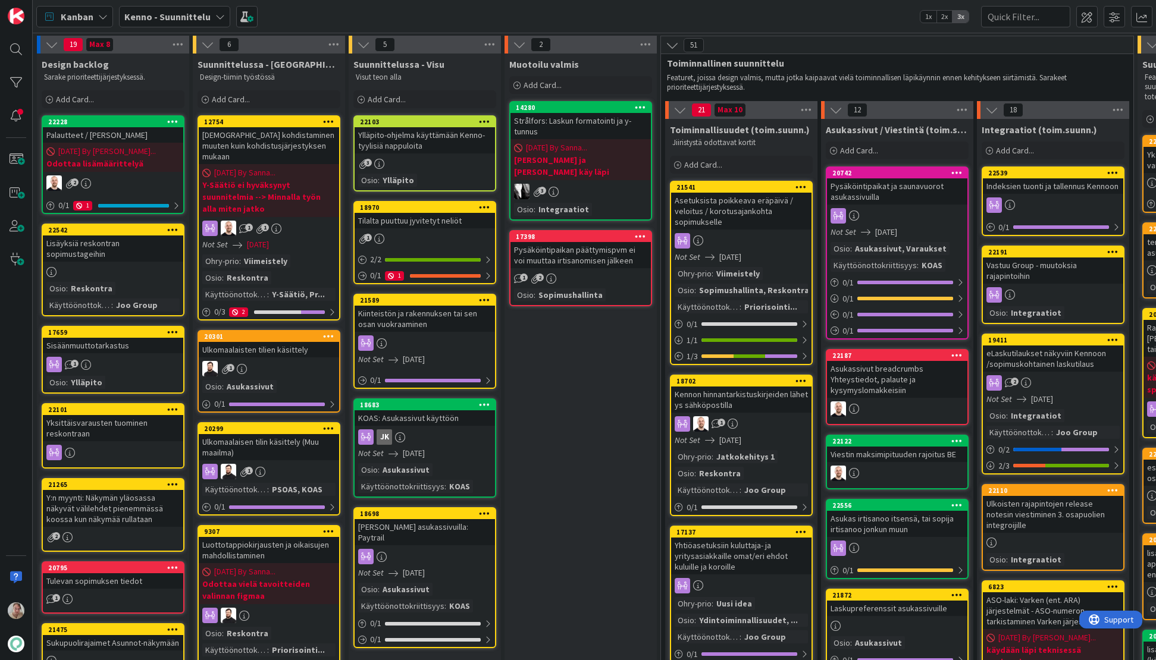
click at [166, 7] on div "Kenno - Suunnittelu" at bounding box center [174, 16] width 111 height 21
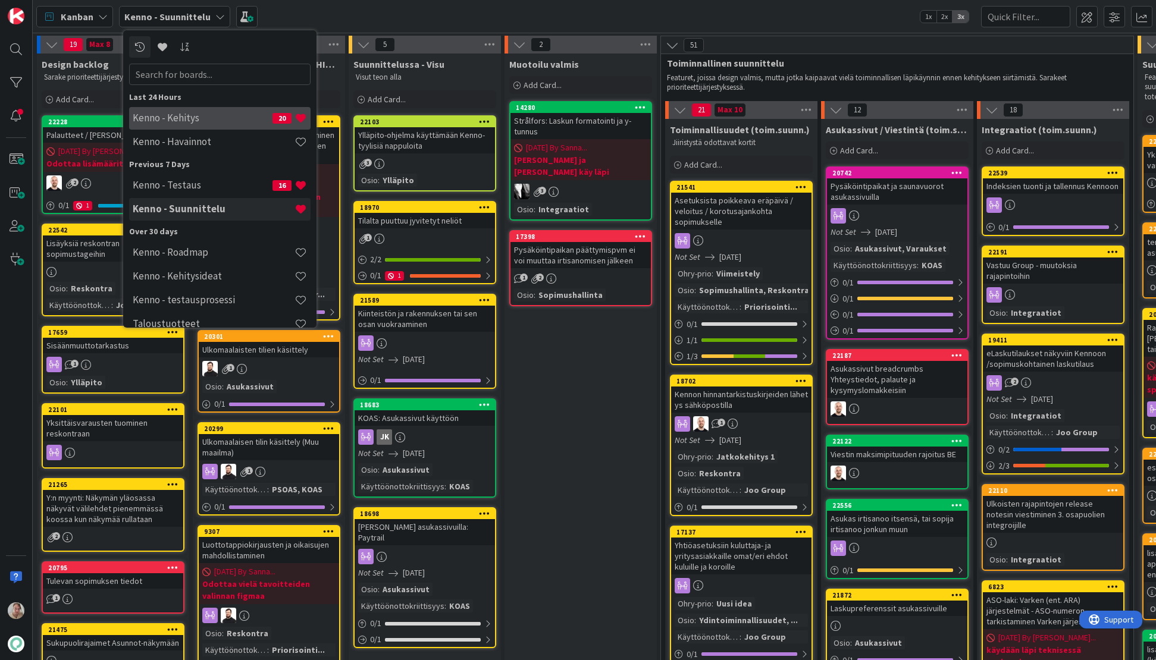
click at [212, 123] on h4 "Kenno - Kehitys" at bounding box center [203, 118] width 140 height 12
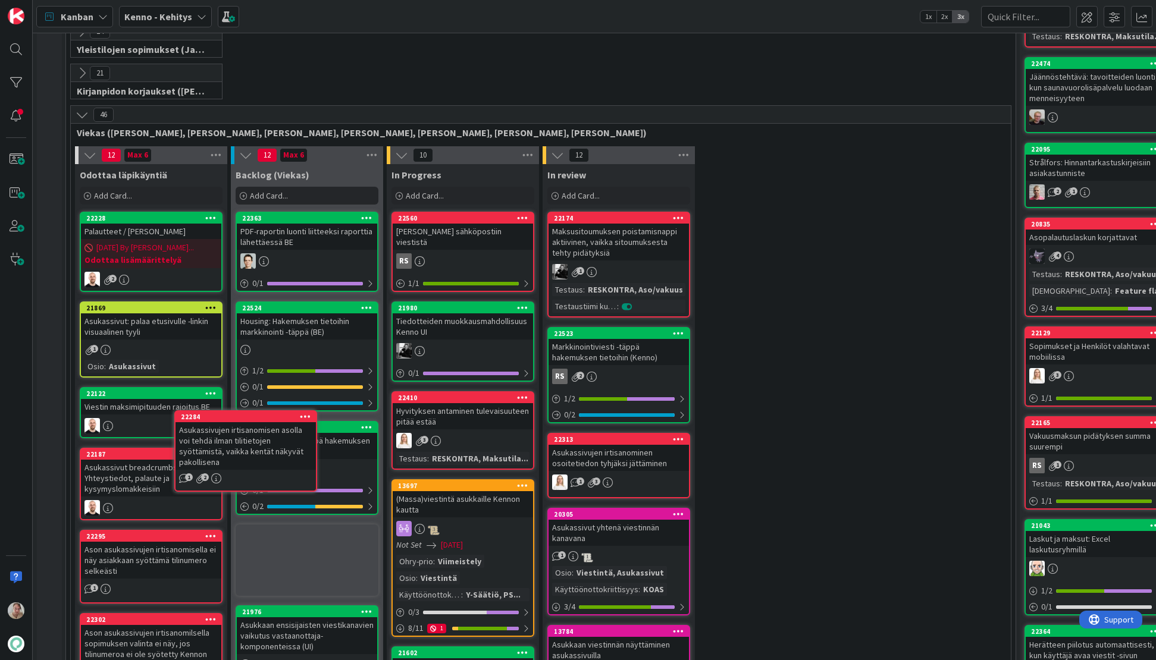
scroll to position [236, 0]
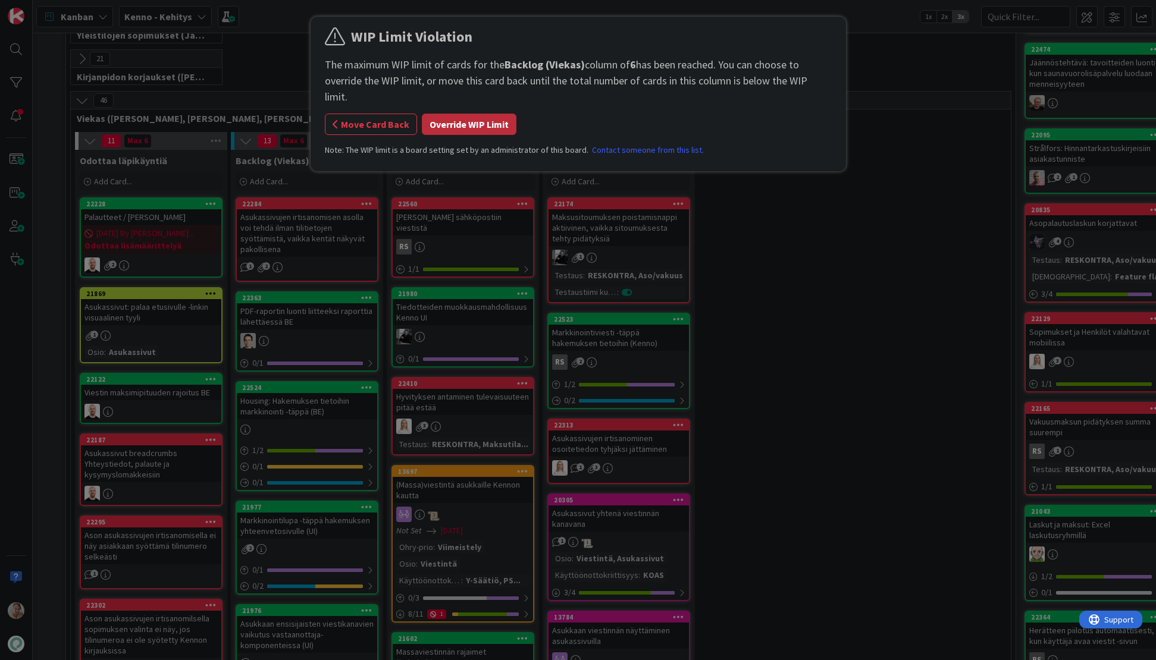
click at [456, 115] on button "Override WIP Limit" at bounding box center [469, 124] width 95 height 21
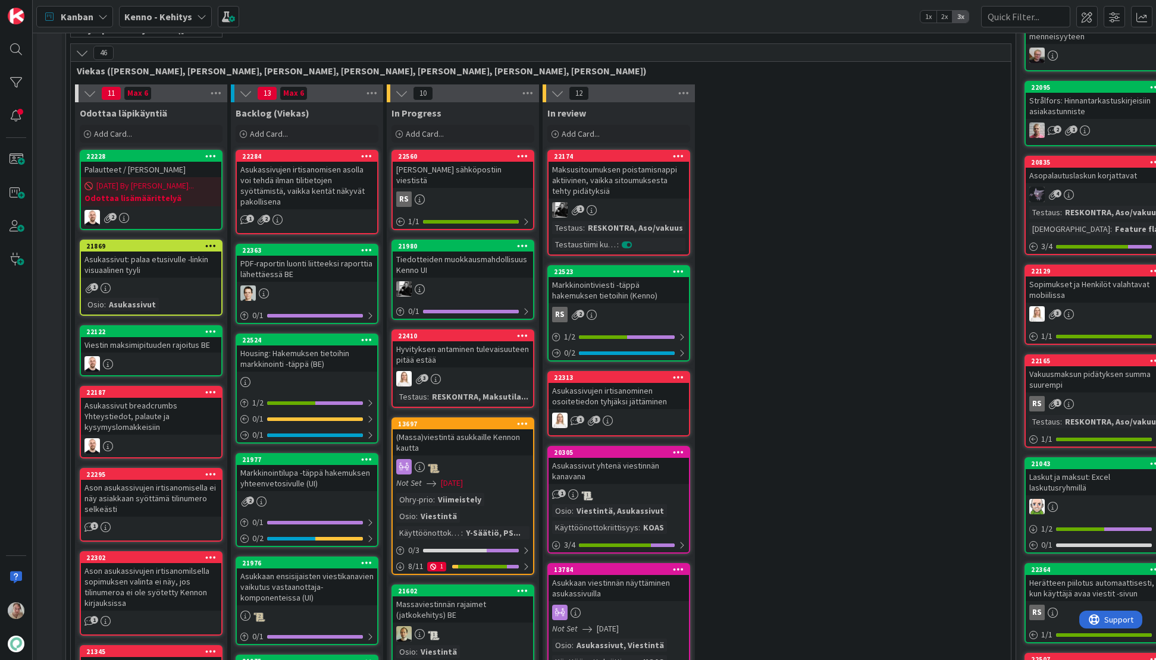
scroll to position [294, 0]
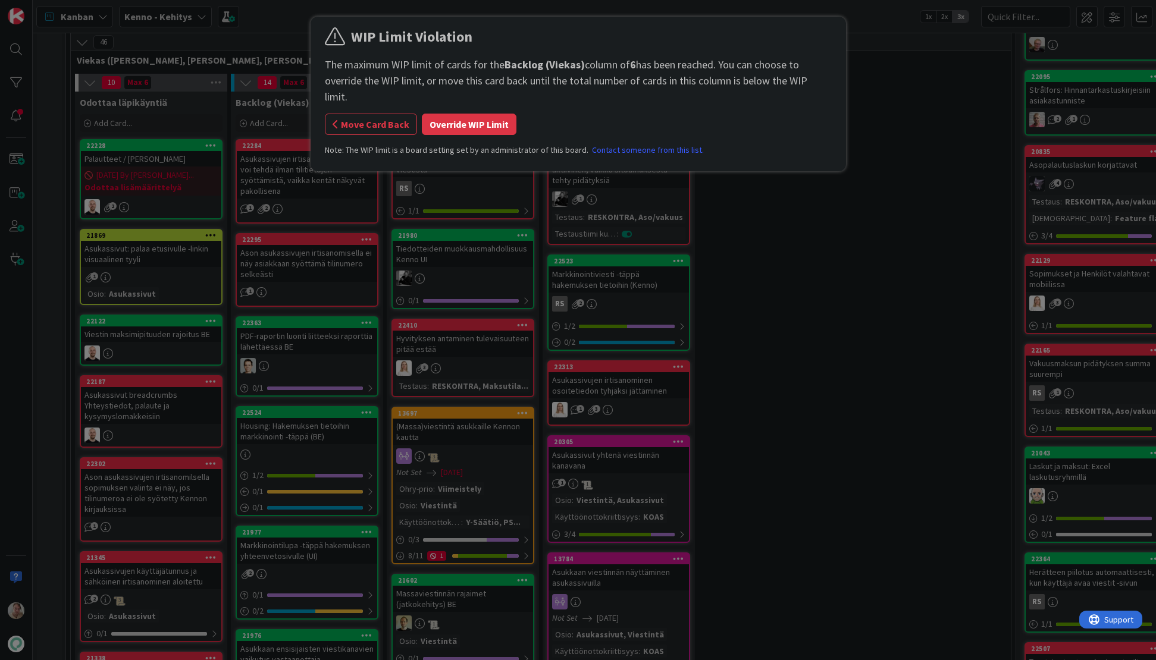
drag, startPoint x: 462, startPoint y: 106, endPoint x: 453, endPoint y: 115, distance: 13.1
click at [462, 114] on button "Override WIP Limit" at bounding box center [469, 124] width 95 height 21
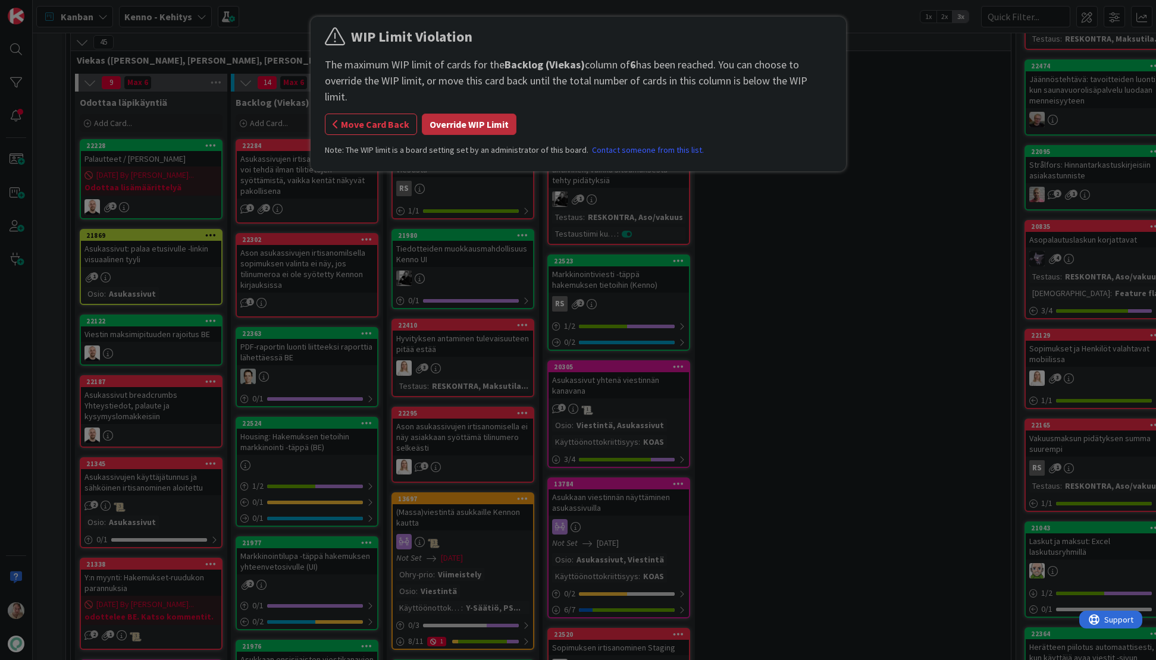
click at [466, 114] on button "Override WIP Limit" at bounding box center [469, 124] width 95 height 21
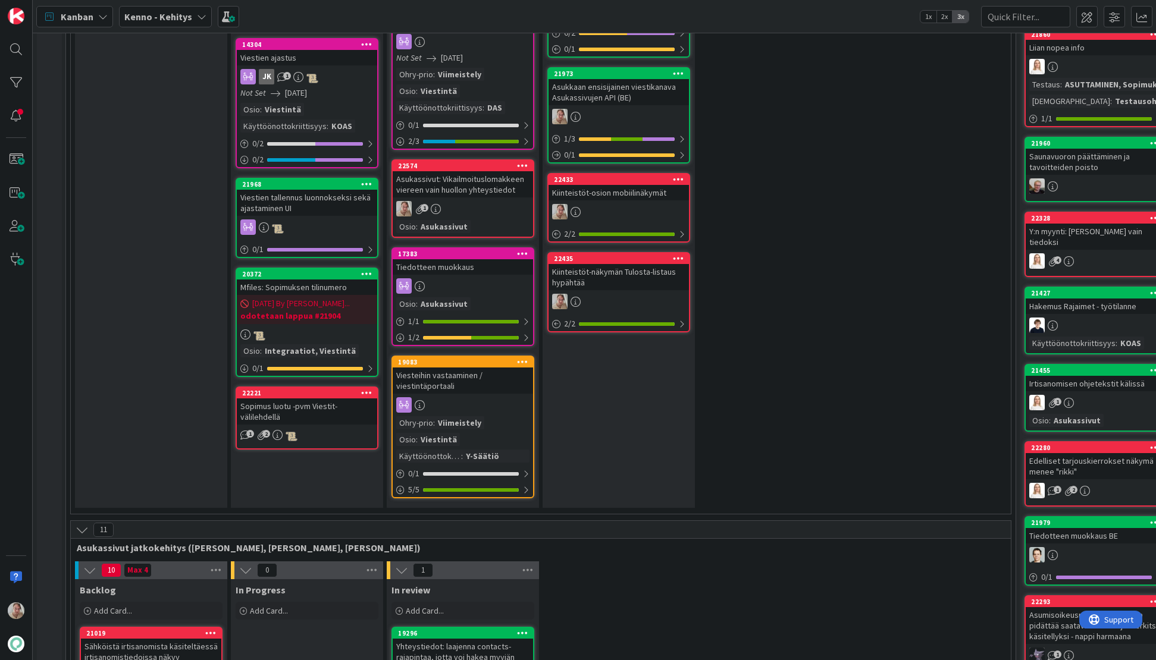
scroll to position [1229, 0]
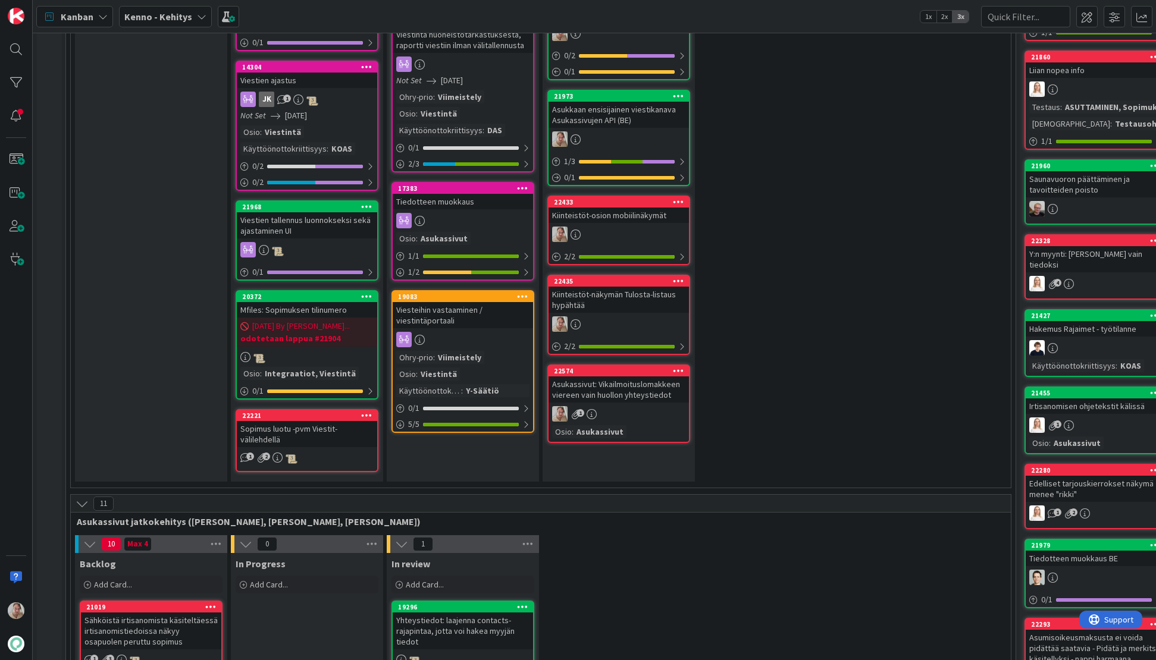
click at [613, 389] on div "Asukassivut: Vikailmoituslomakkeen viereen vain huollon yhteystiedot" at bounding box center [619, 390] width 140 height 26
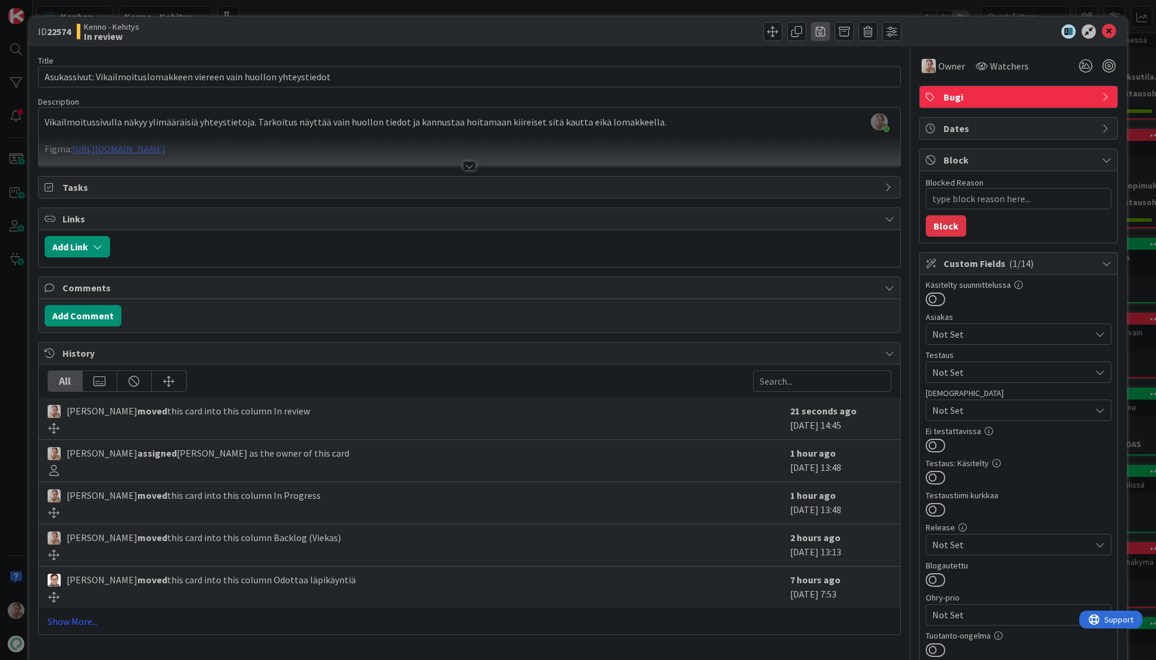
type textarea "x"
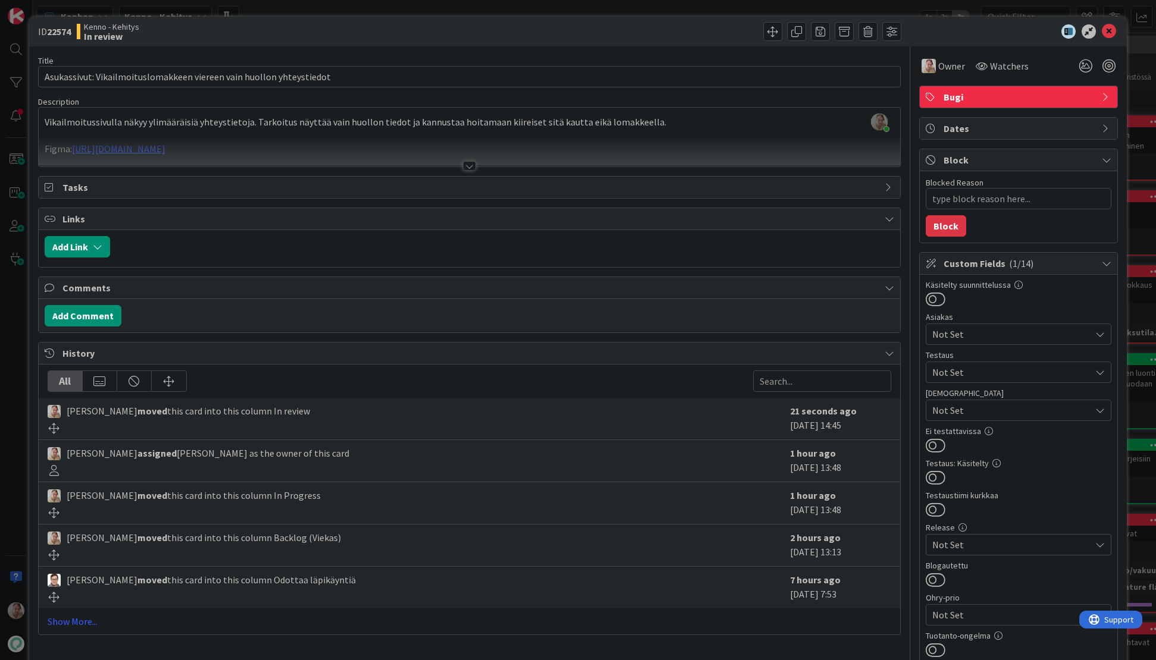
scroll to position [1229, 0]
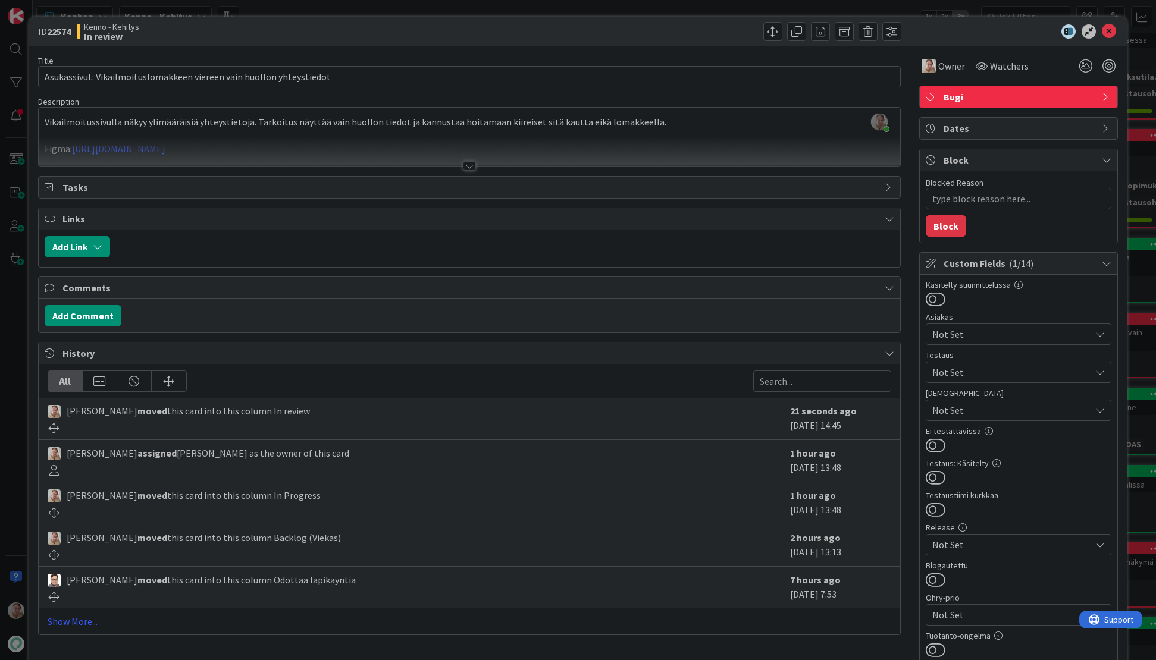
type textarea "x"
click at [577, 142] on div at bounding box center [470, 151] width 862 height 30
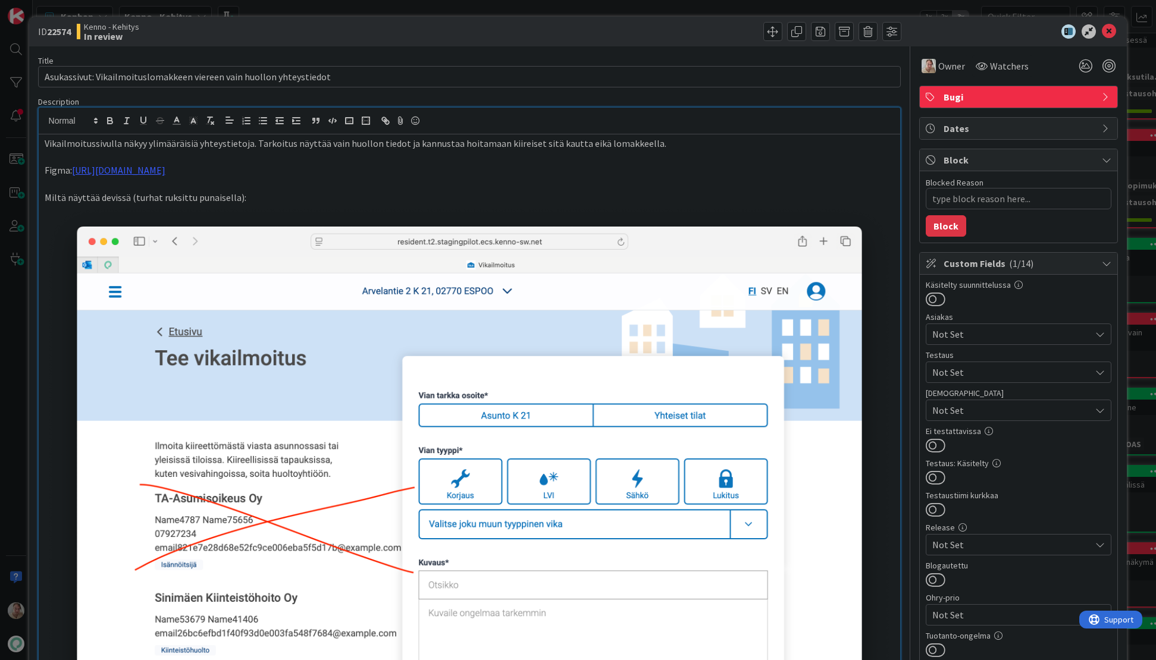
scroll to position [670, 0]
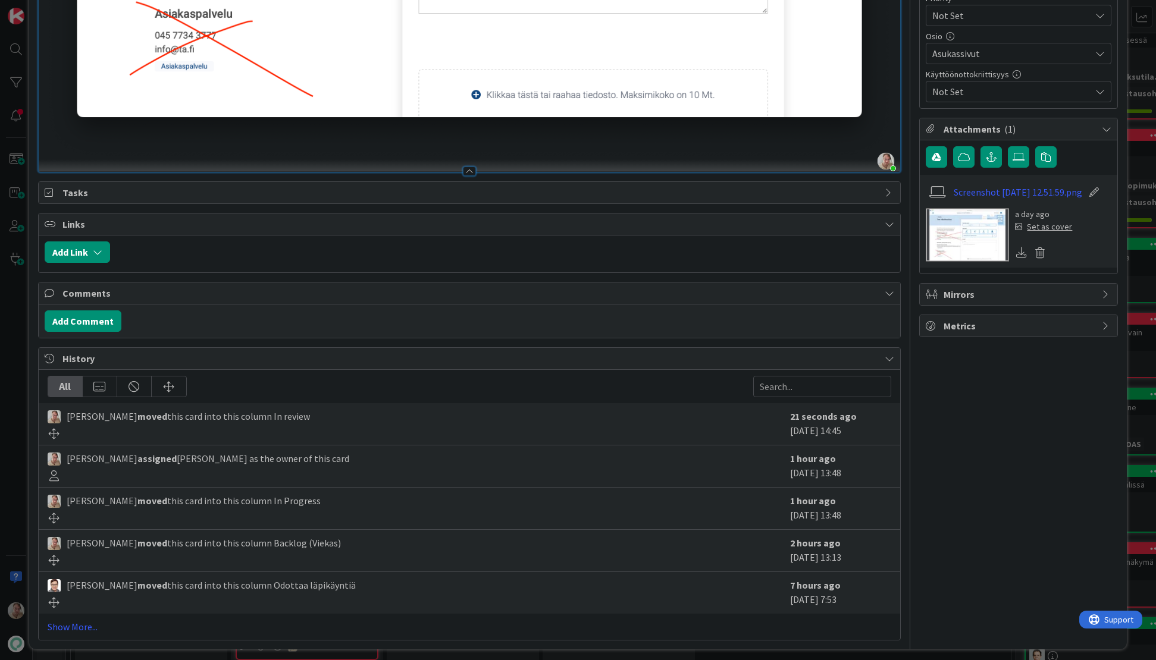
drag, startPoint x: 847, startPoint y: 112, endPoint x: 871, endPoint y: 109, distance: 23.4
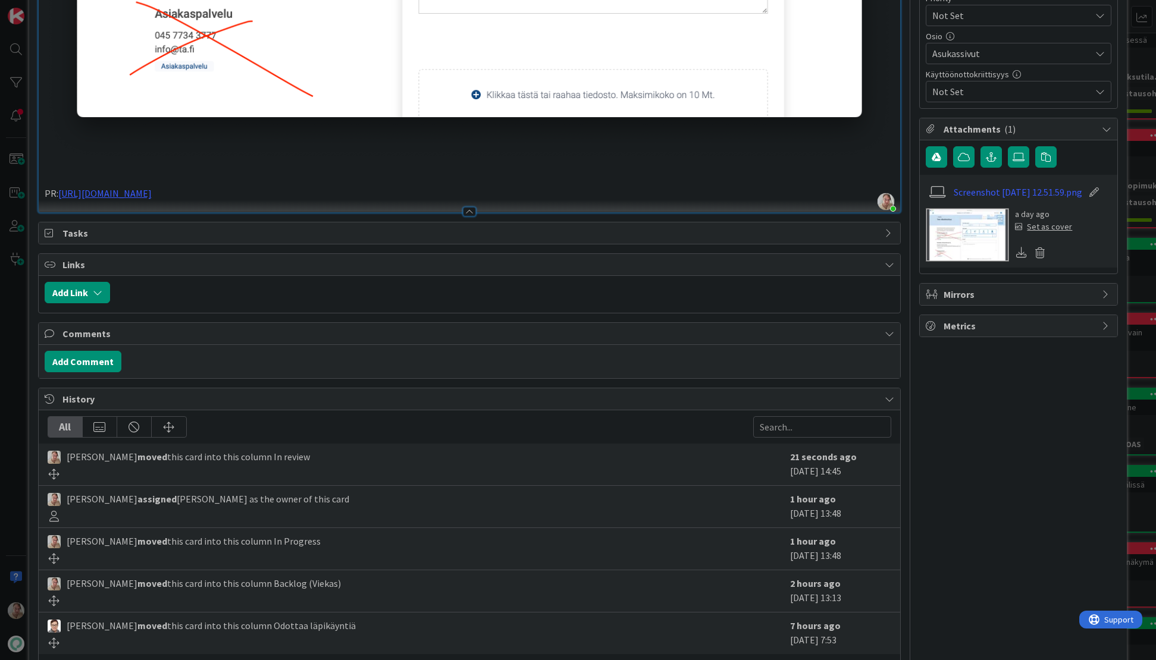
scroll to position [0, 0]
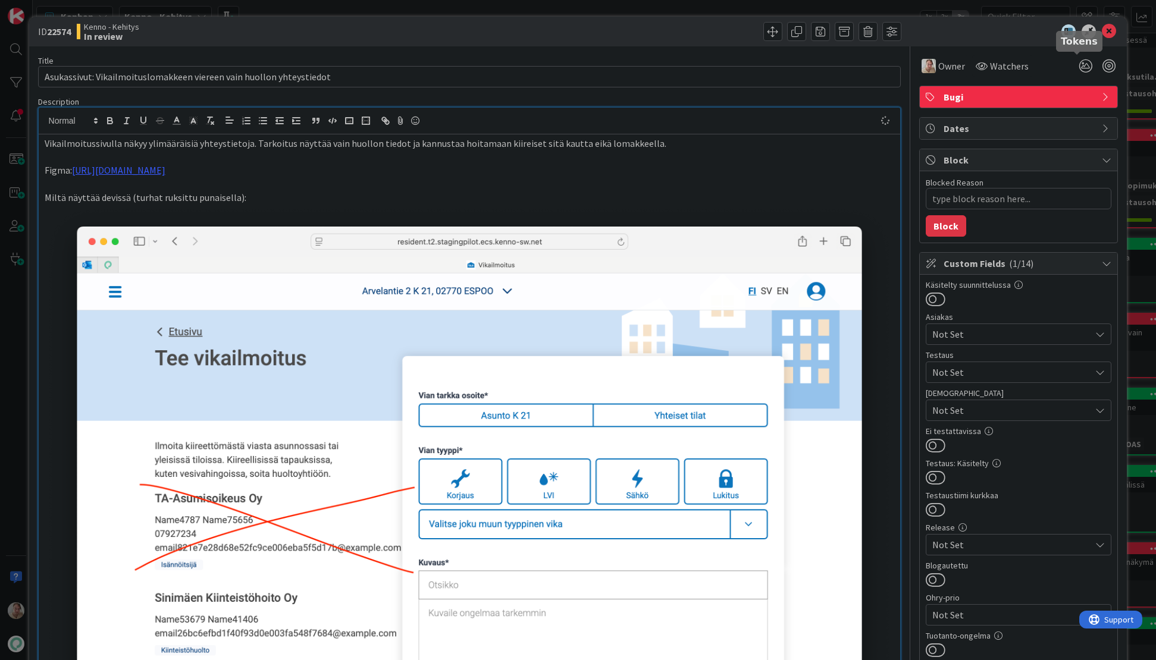
type textarea "x"
click at [1103, 35] on icon at bounding box center [1109, 31] width 14 height 14
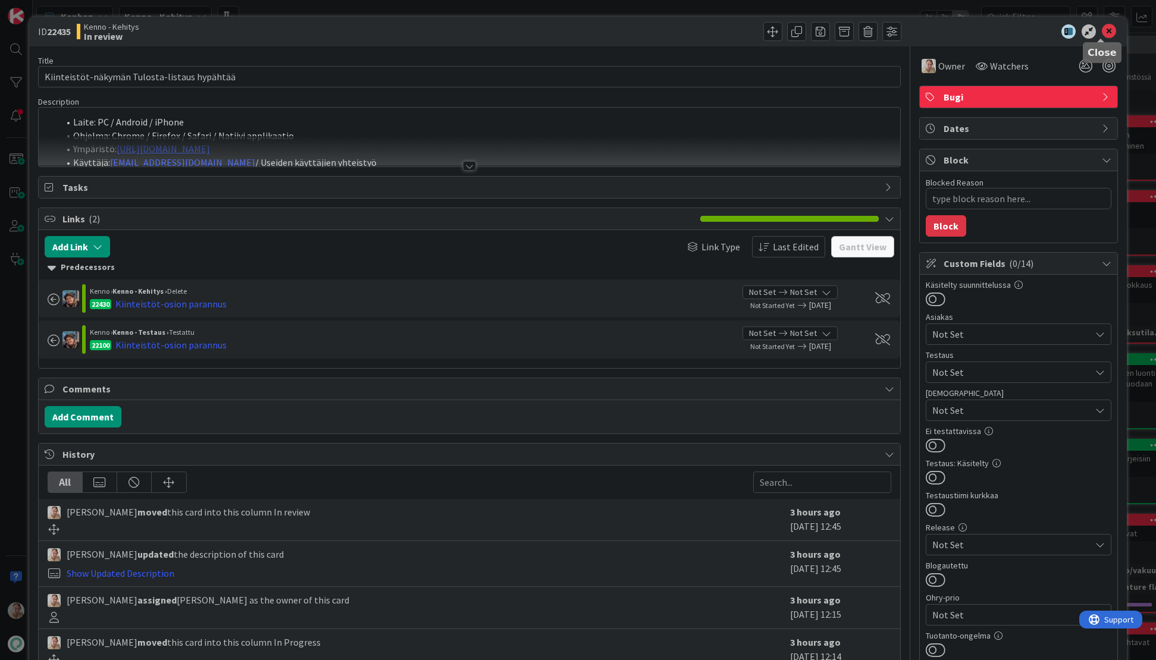
click at [1104, 35] on icon at bounding box center [1109, 31] width 14 height 14
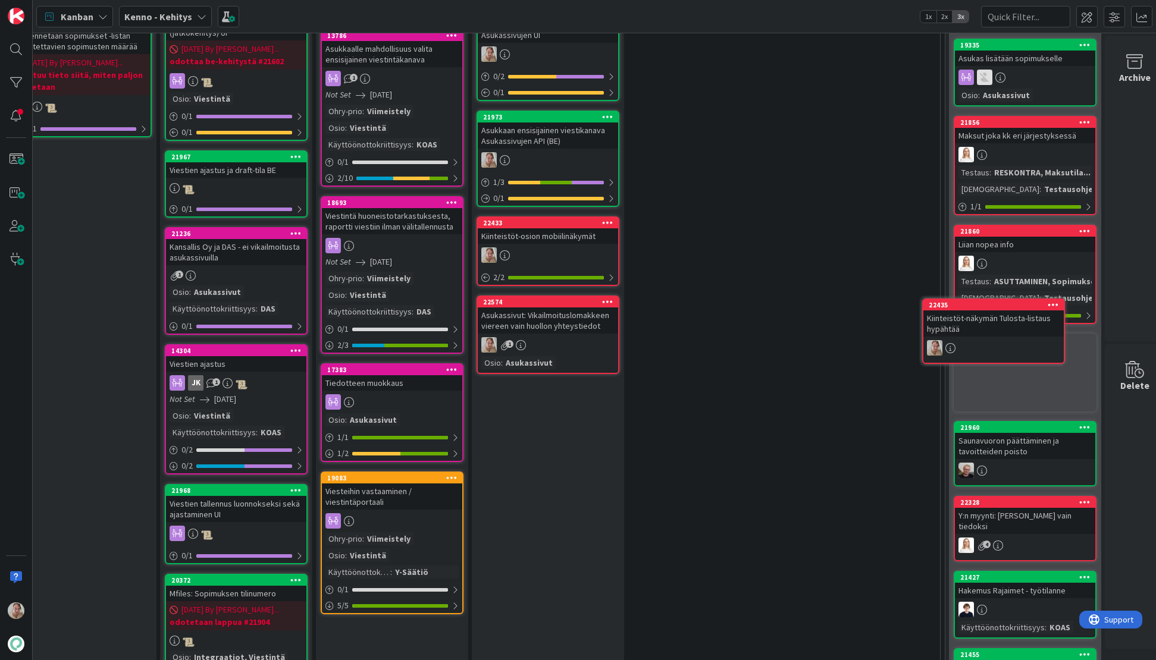
scroll to position [1134, 92]
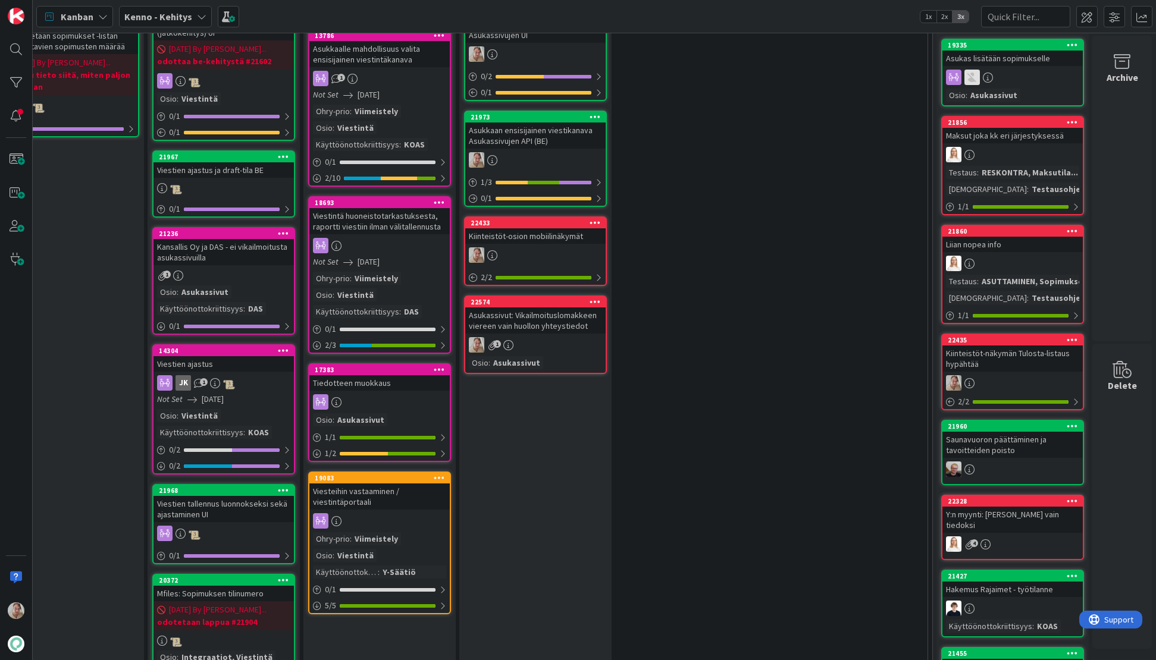
click at [1067, 336] on icon at bounding box center [1072, 340] width 11 height 8
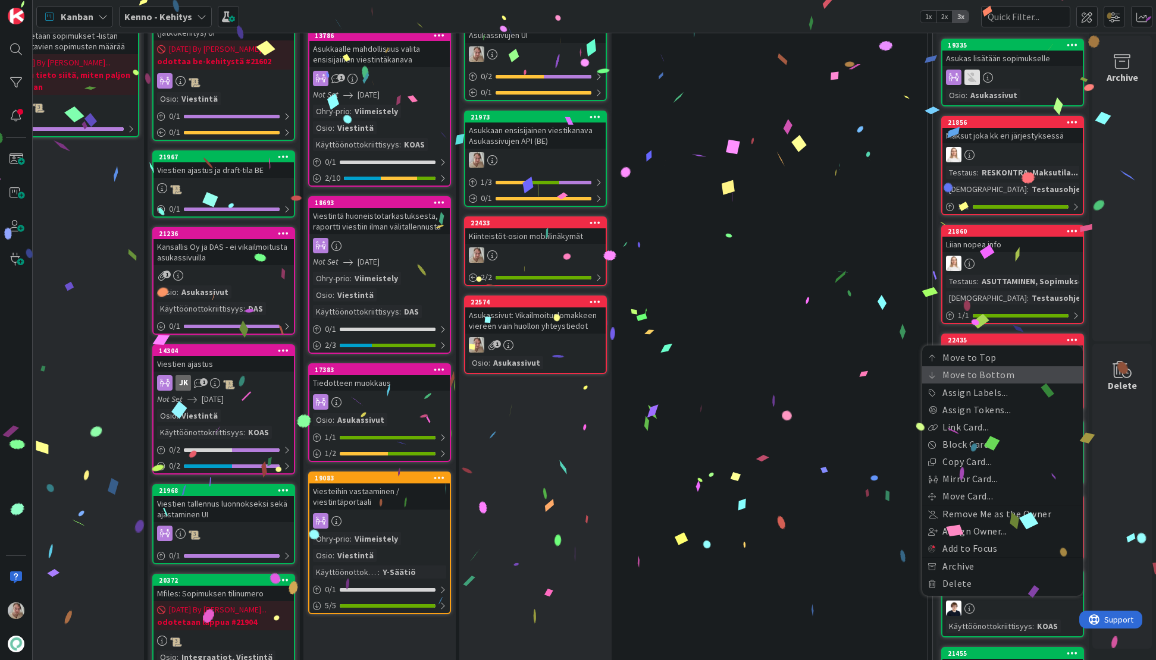
click at [968, 367] on link "Move to Bottom" at bounding box center [1002, 375] width 161 height 17
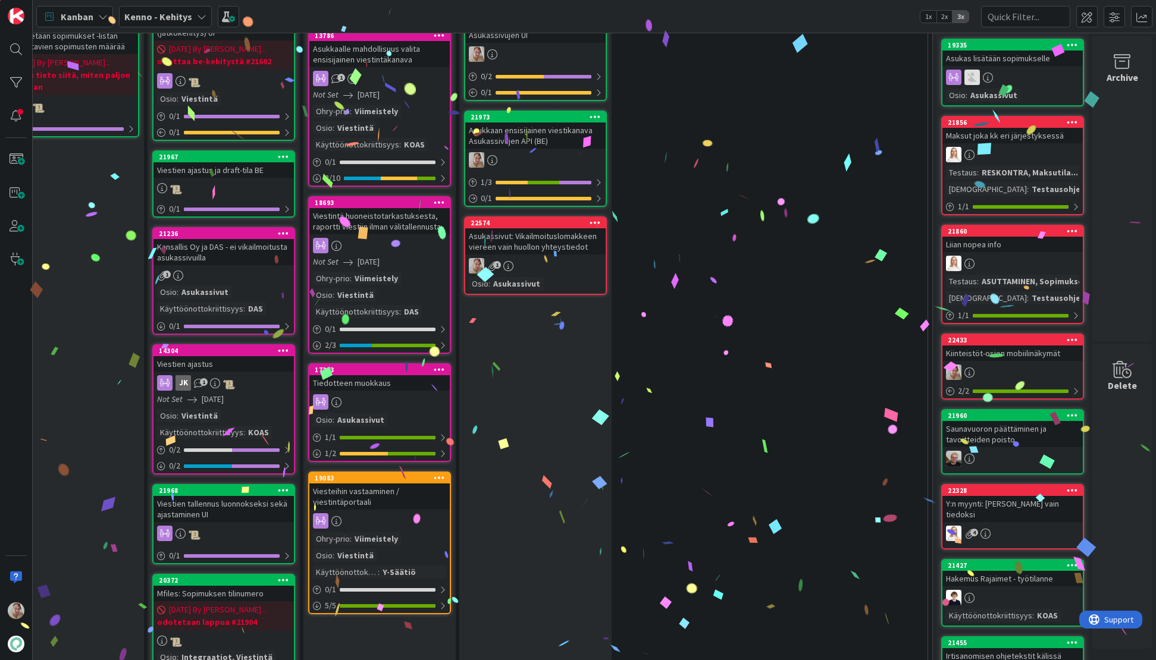
click at [1067, 336] on icon at bounding box center [1072, 340] width 11 height 8
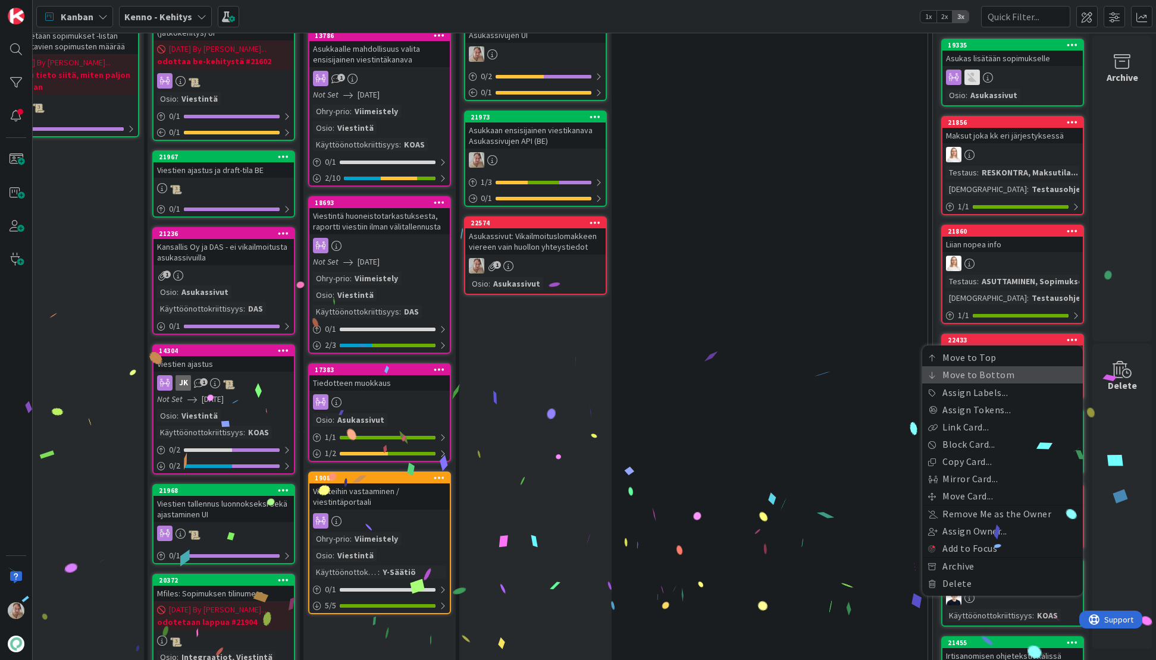
drag, startPoint x: 990, startPoint y: 368, endPoint x: 958, endPoint y: 359, distance: 32.8
click at [990, 368] on link "Move to Bottom" at bounding box center [1002, 375] width 161 height 17
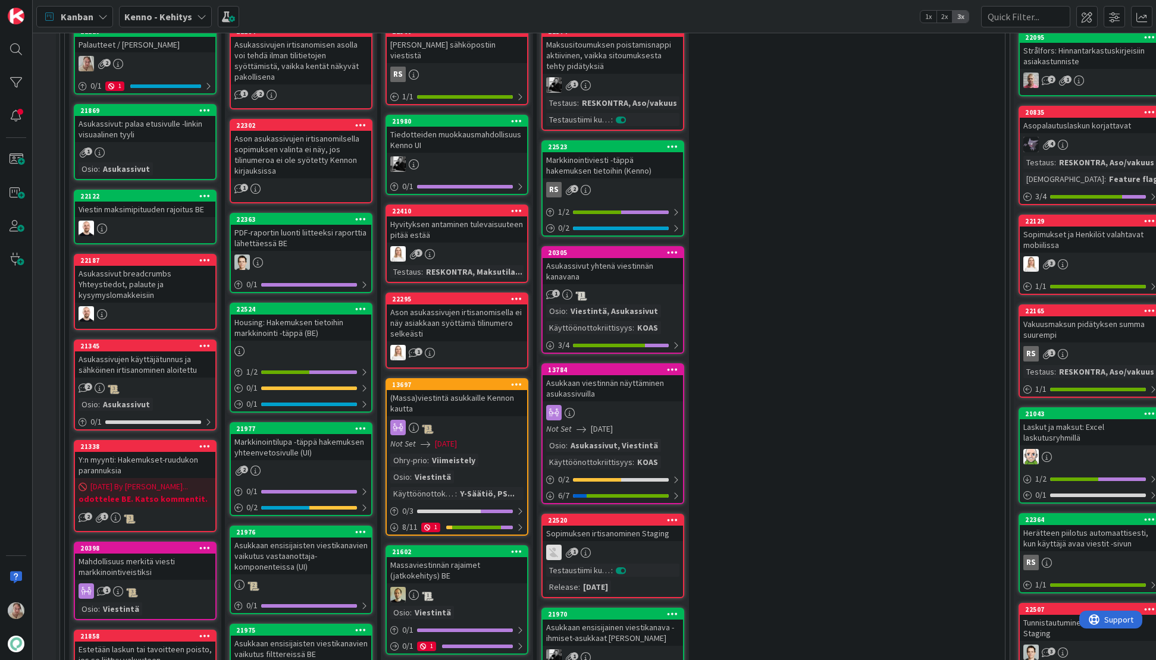
scroll to position [320, 6]
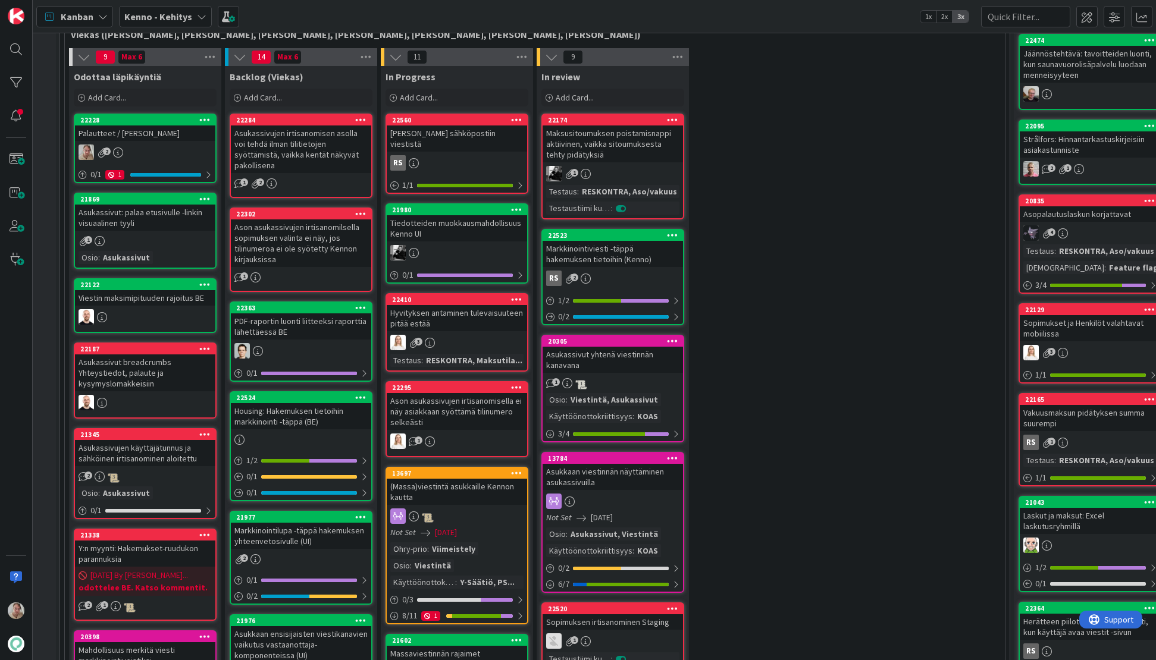
click at [118, 125] on div "22228" at bounding box center [145, 120] width 140 height 11
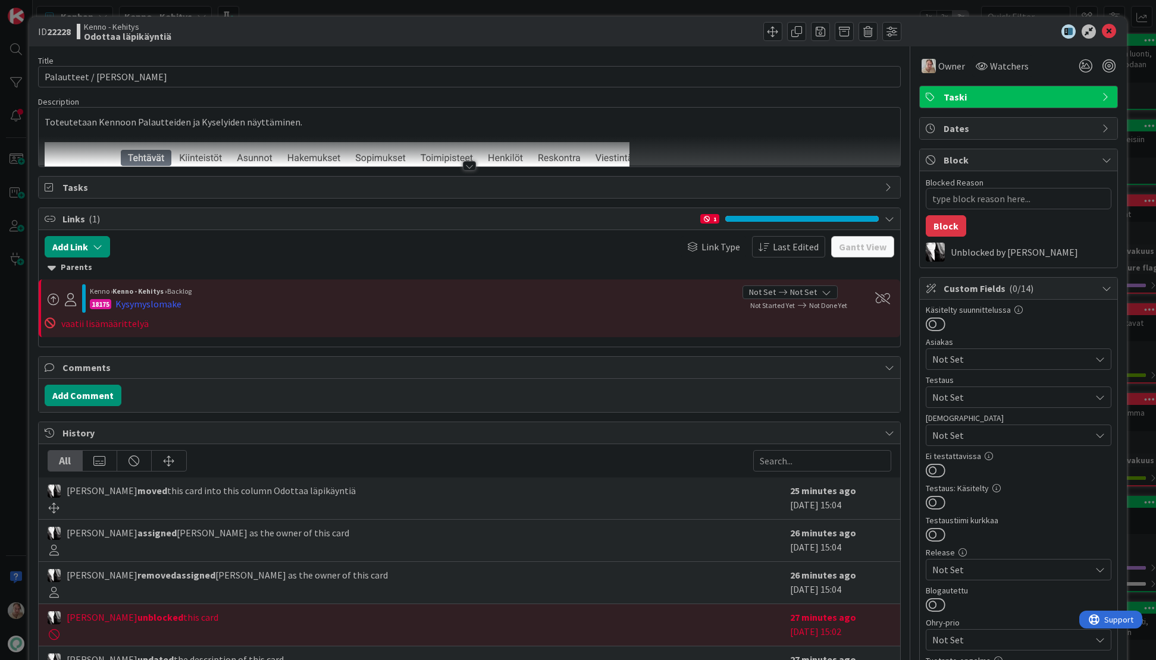
click at [506, 148] on div at bounding box center [470, 151] width 862 height 30
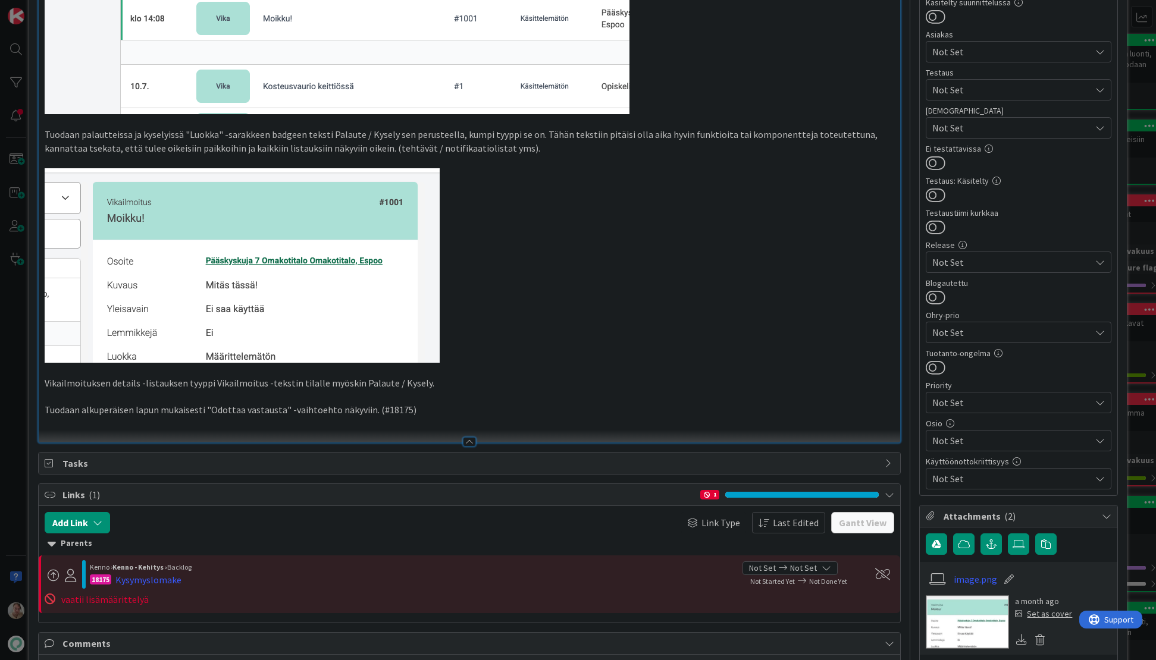
scroll to position [575, 0]
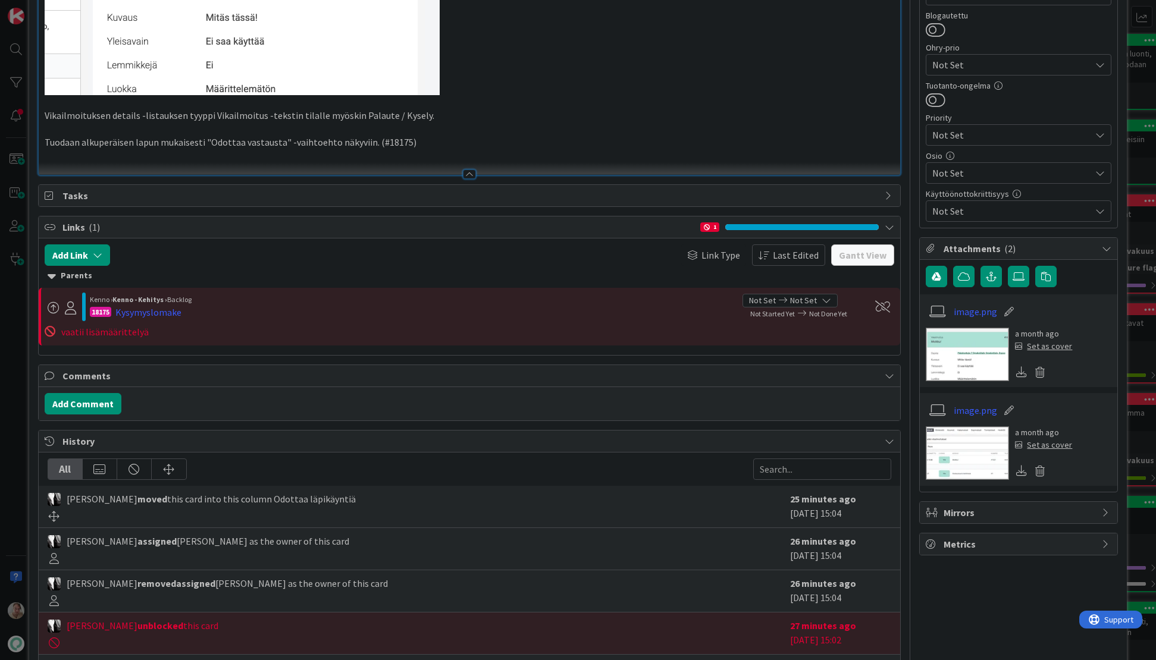
drag, startPoint x: 498, startPoint y: 151, endPoint x: 513, endPoint y: 151, distance: 14.9
click at [499, 151] on p at bounding box center [470, 156] width 850 height 14
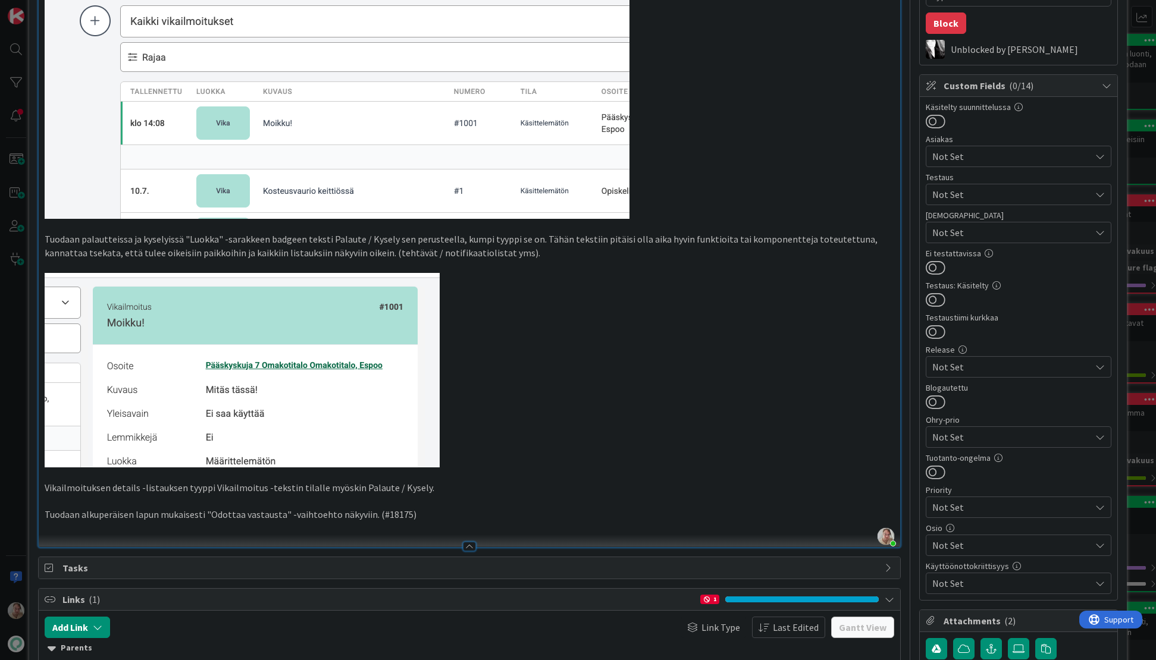
scroll to position [404, 0]
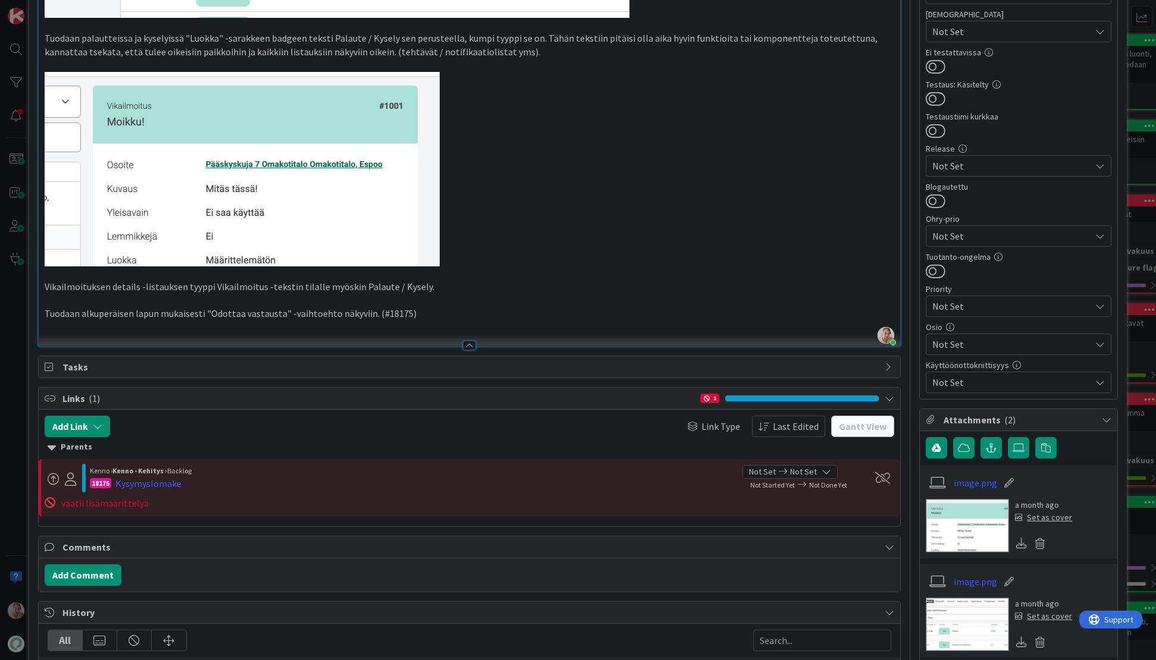
click at [389, 327] on p at bounding box center [470, 328] width 850 height 14
click at [153, 484] on div "Kysymyslomake" at bounding box center [148, 484] width 66 height 14
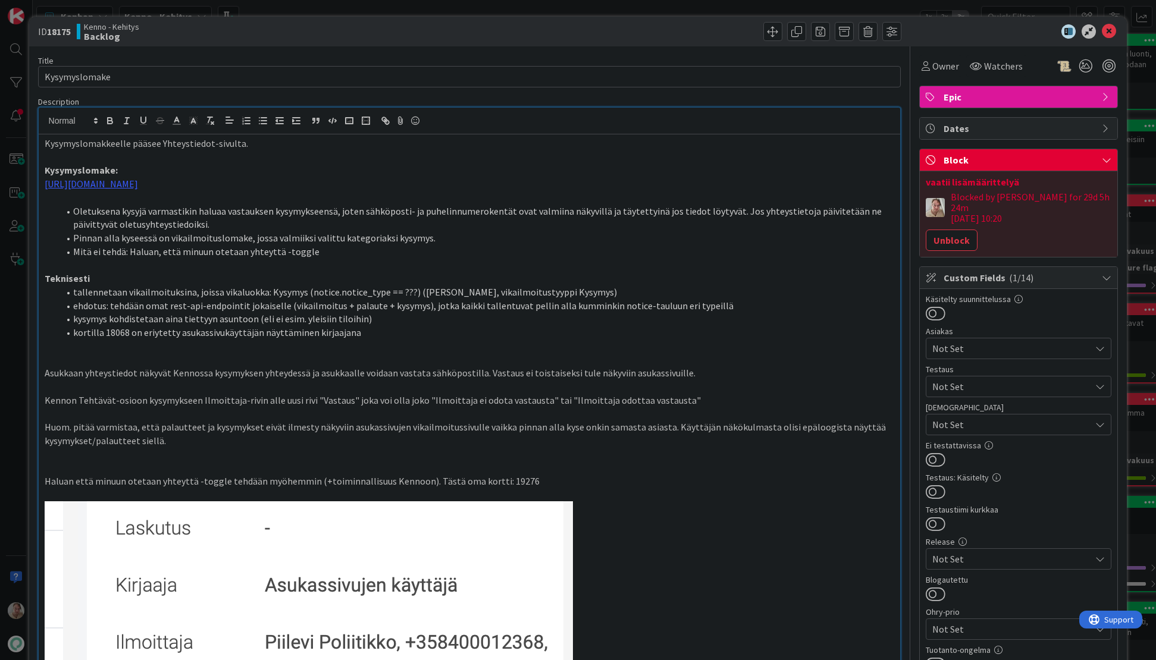
click at [677, 134] on div "Kysymyslomakkeelle pääsee Yhteystiedot-sivulta. Kysymyslomake: https://www.figm…" at bounding box center [470, 547] width 862 height 826
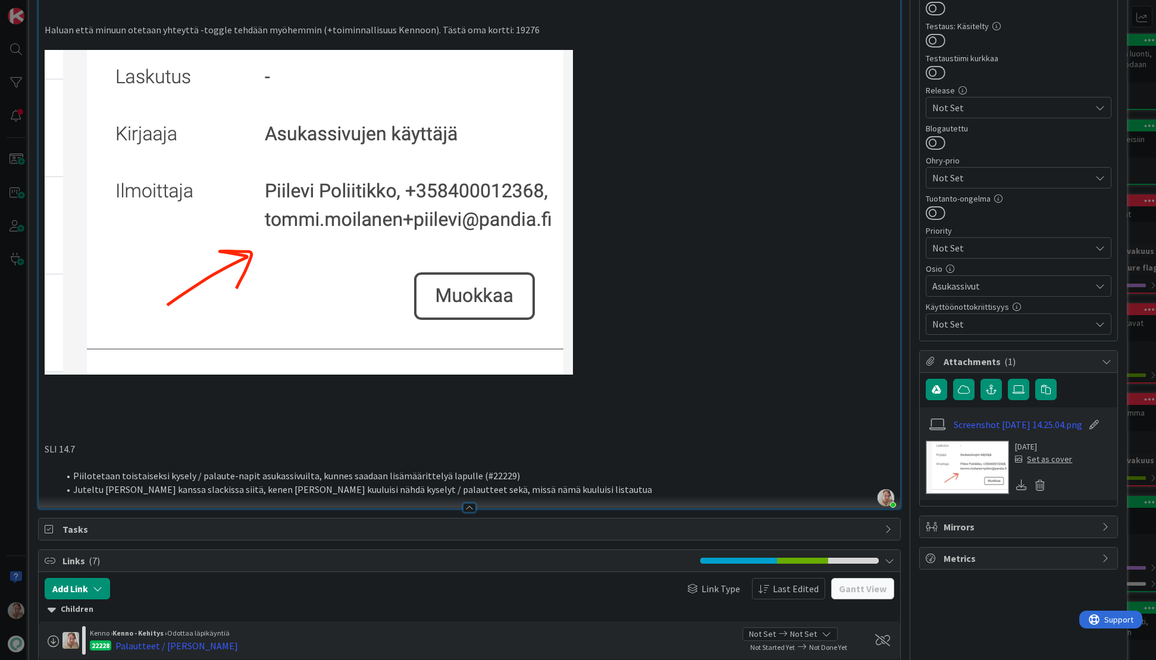
scroll to position [54, 0]
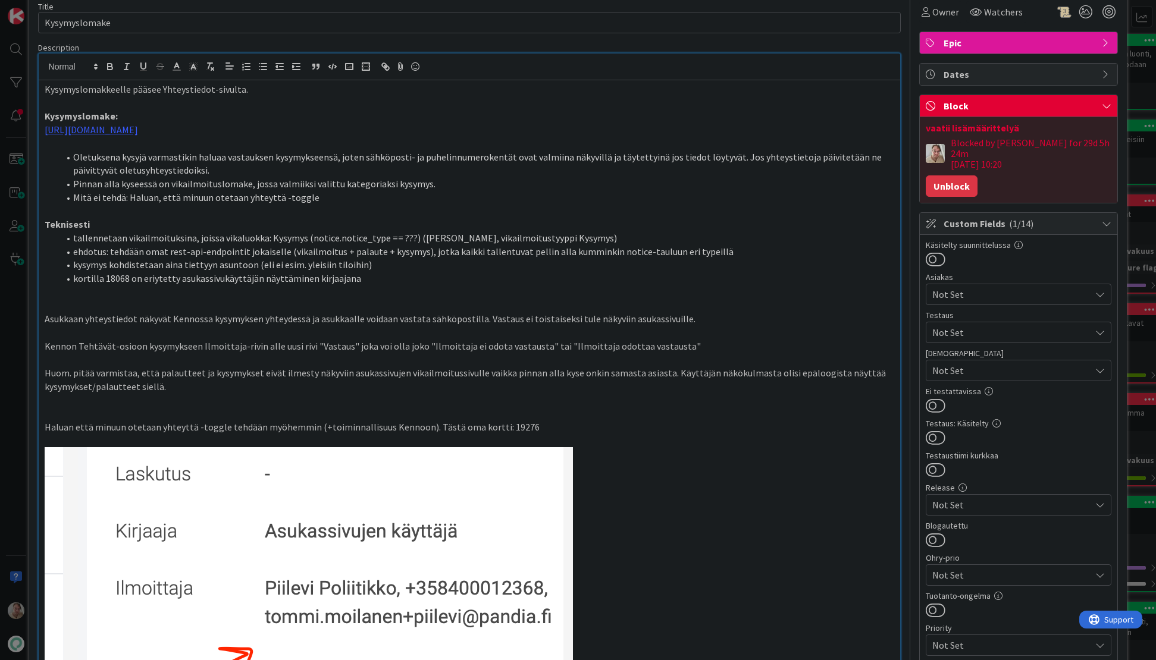
click at [939, 176] on button "Unblock" at bounding box center [952, 186] width 52 height 21
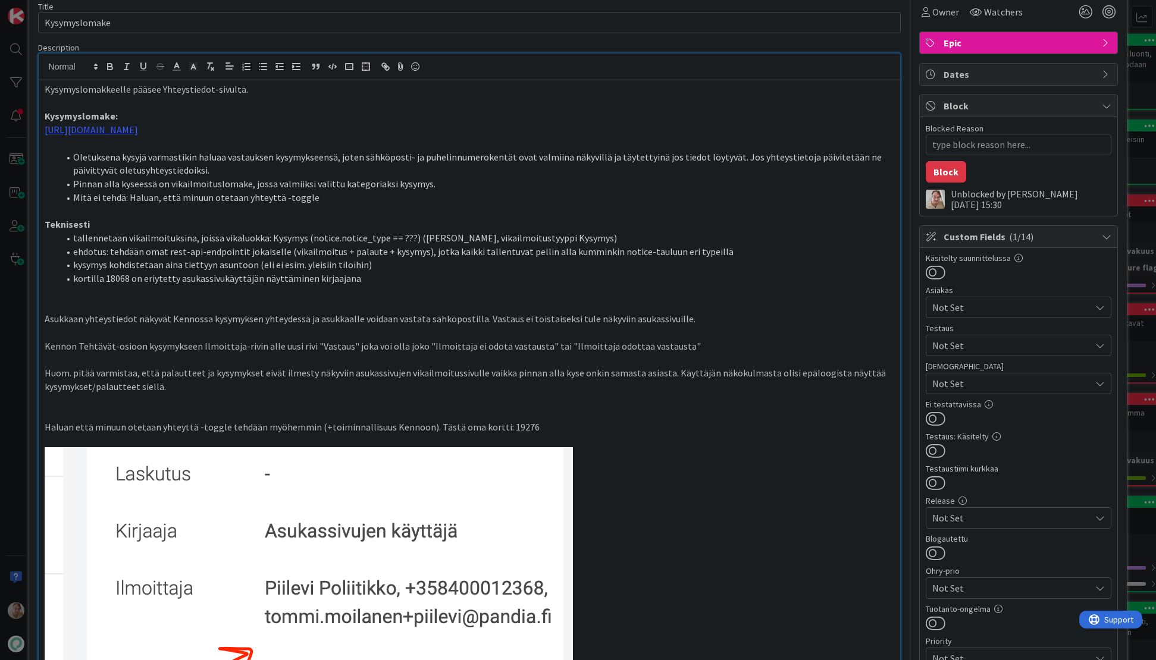
type textarea "x"
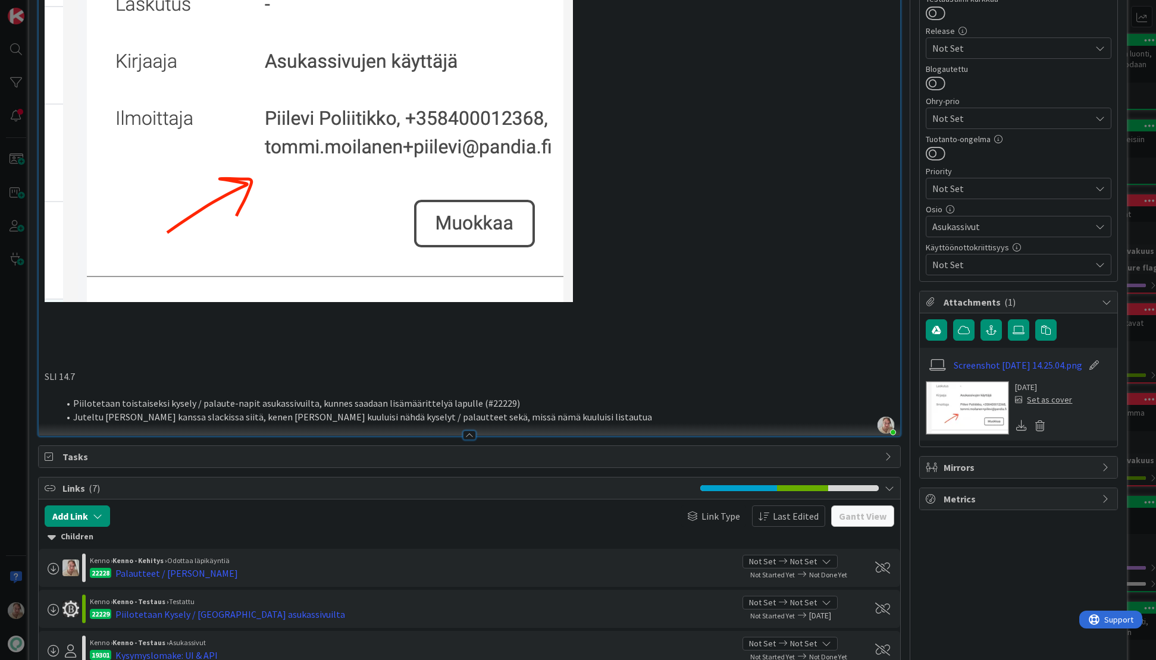
scroll to position [634, 0]
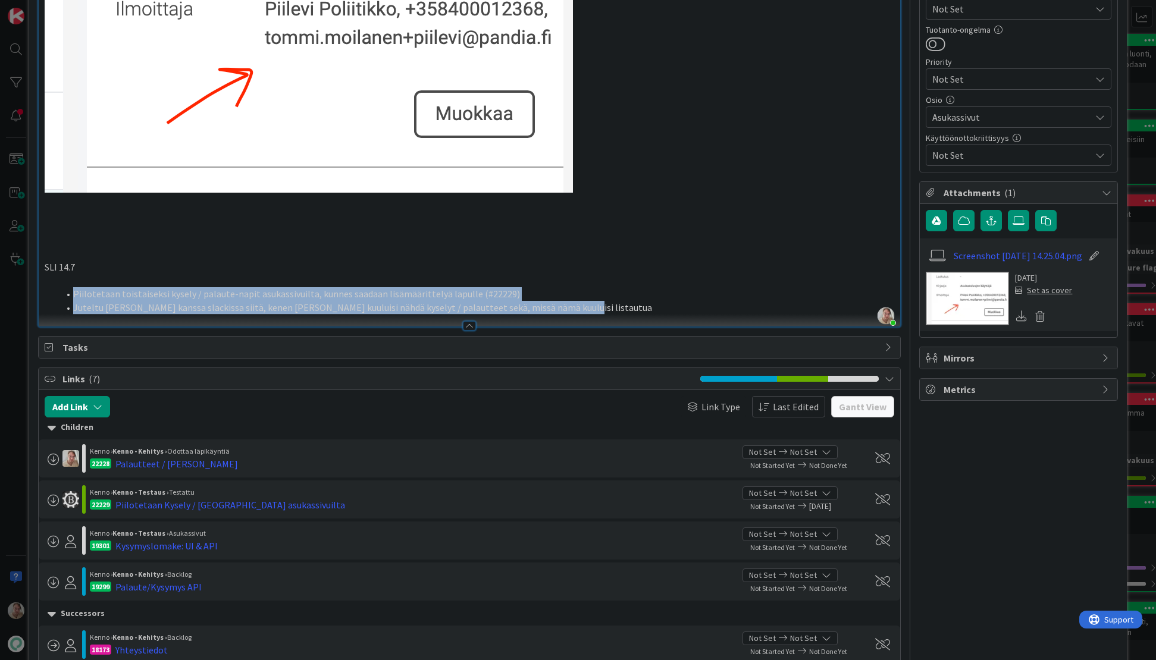
drag, startPoint x: 579, startPoint y: 307, endPoint x: 74, endPoint y: 287, distance: 505.6
click at [74, 287] on ol "Piilotetaan toistaiseksi kysely / palaute-napit asukassivuilta, kunnes saadaan …" at bounding box center [470, 300] width 850 height 27
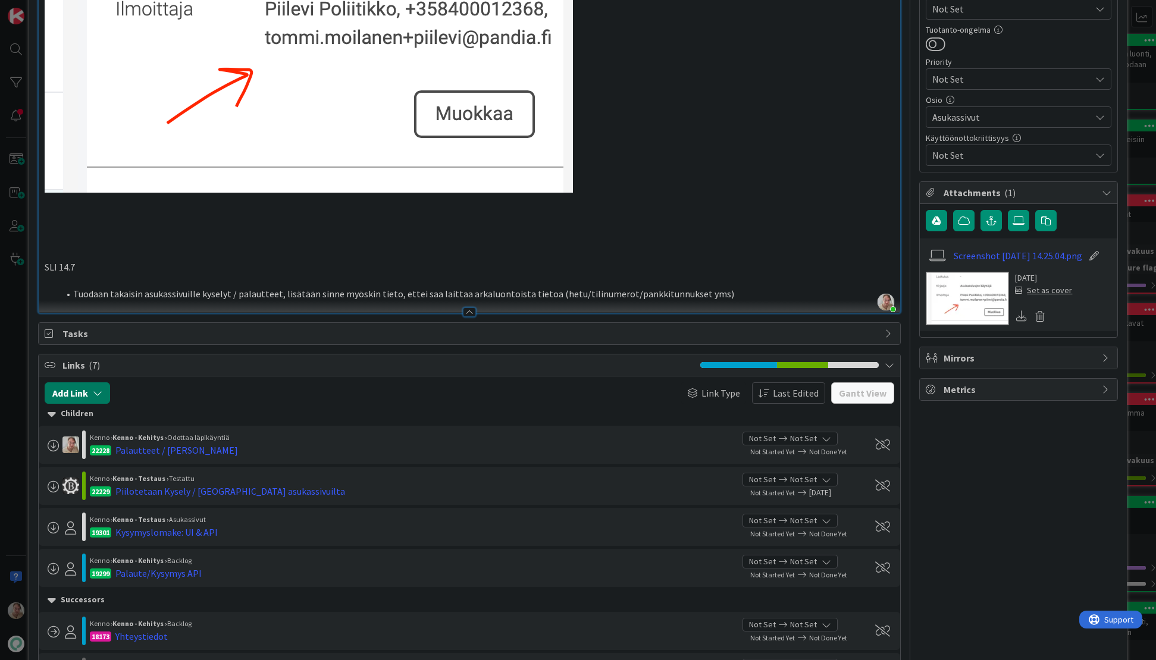
click at [84, 395] on button "Add Link" at bounding box center [77, 393] width 65 height 21
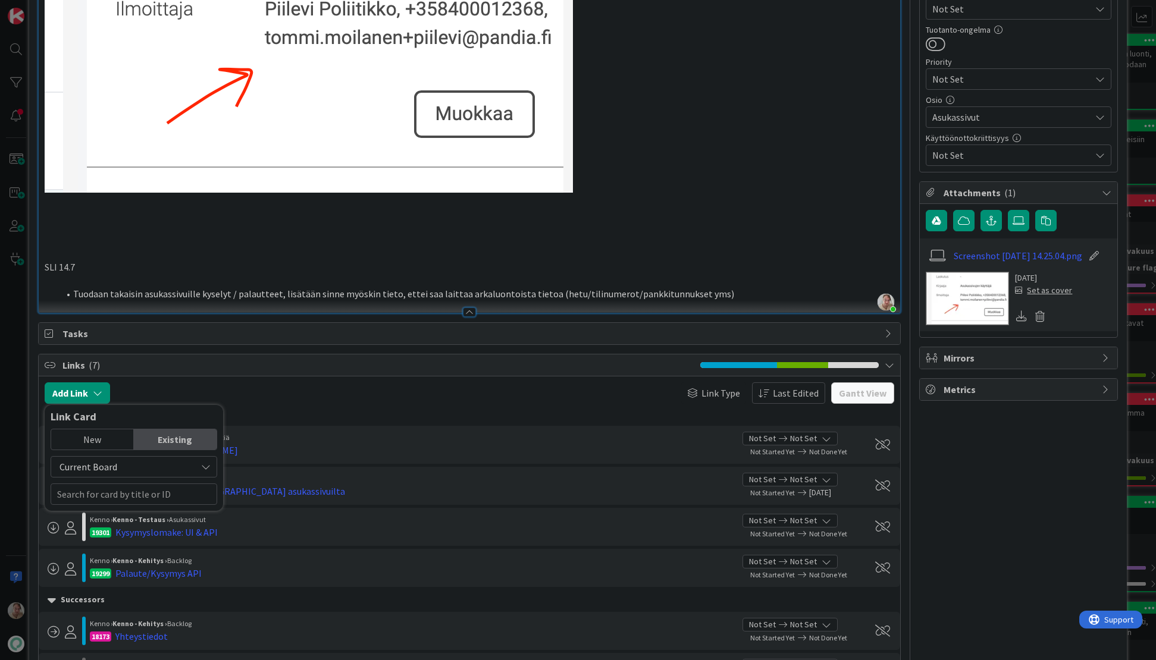
click at [110, 440] on div "New" at bounding box center [92, 440] width 83 height 20
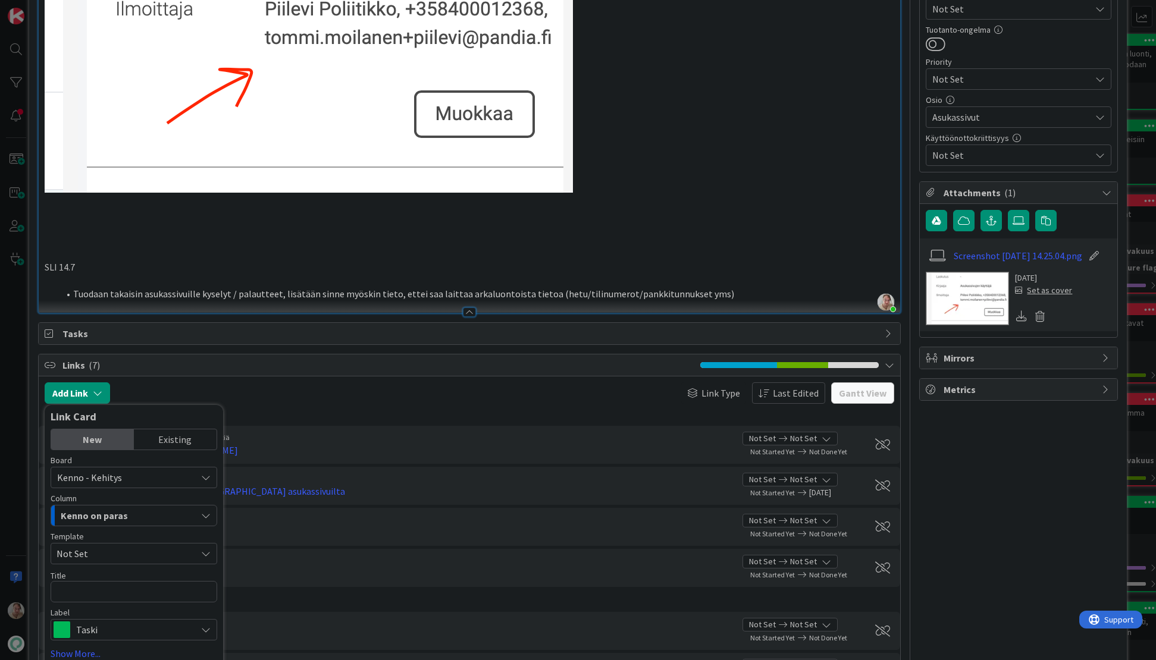
scroll to position [732, 0]
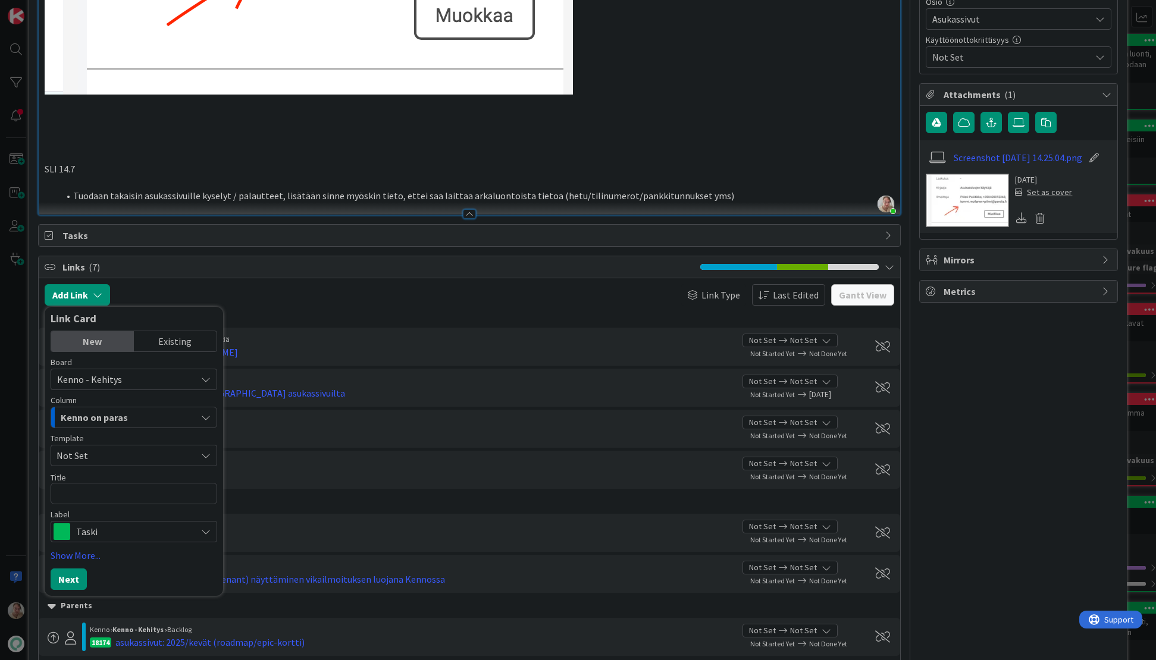
click at [110, 415] on span "Kenno on paras" at bounding box center [94, 417] width 67 height 15
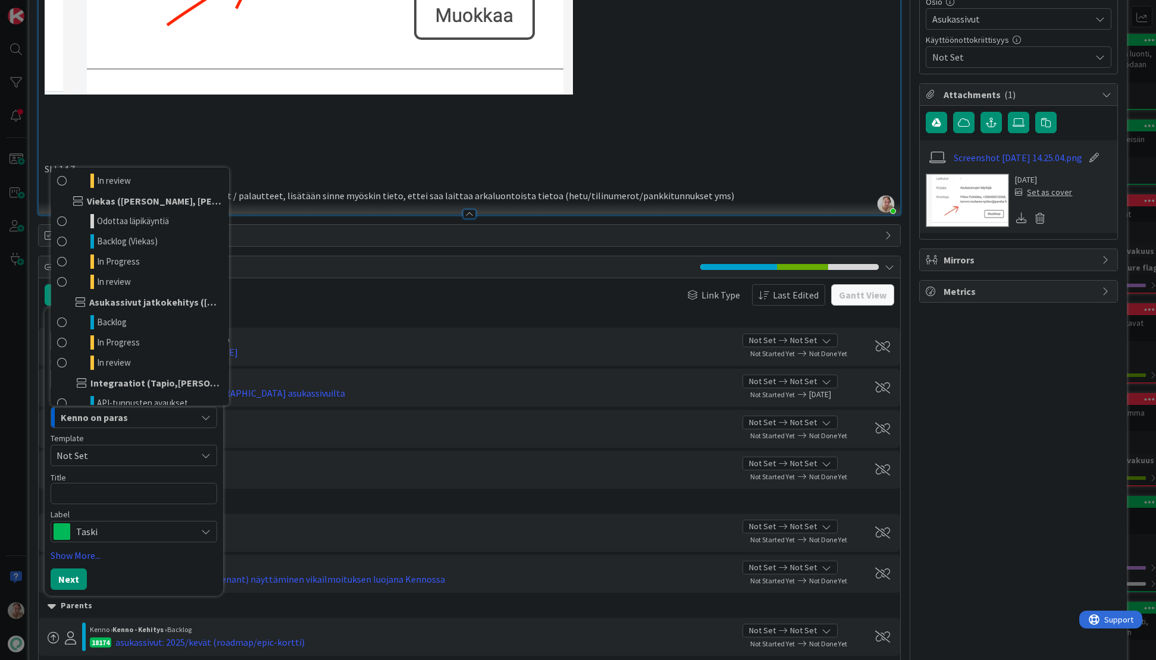
scroll to position [690, 0]
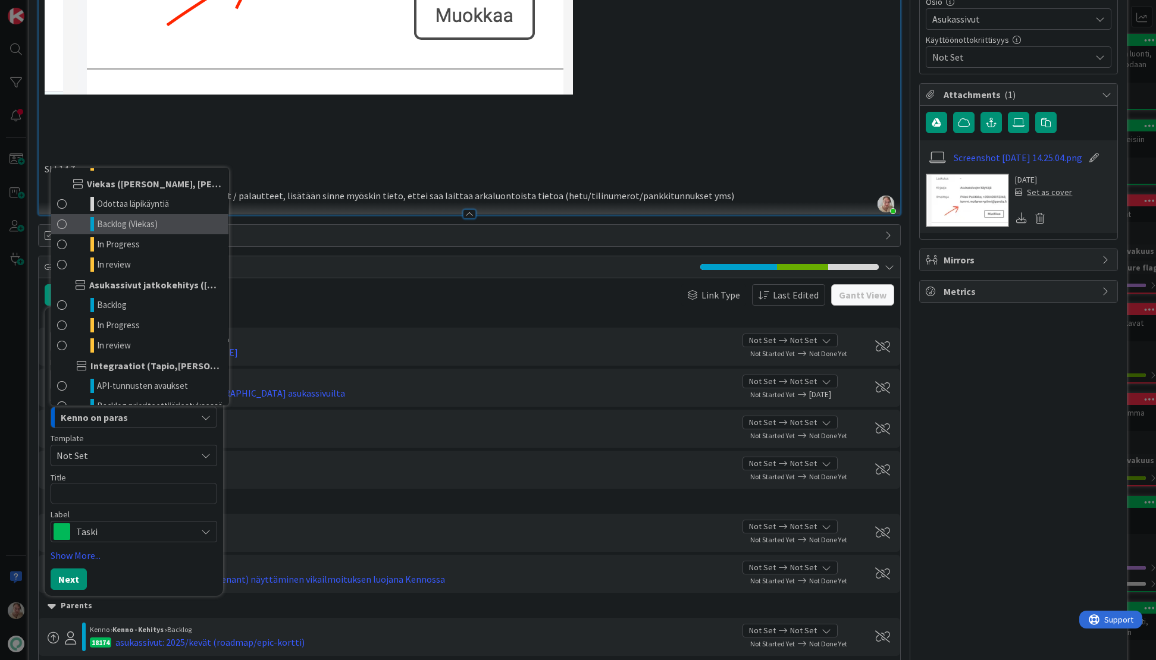
click at [152, 223] on span "Backlog (Viekas)" at bounding box center [127, 224] width 61 height 14
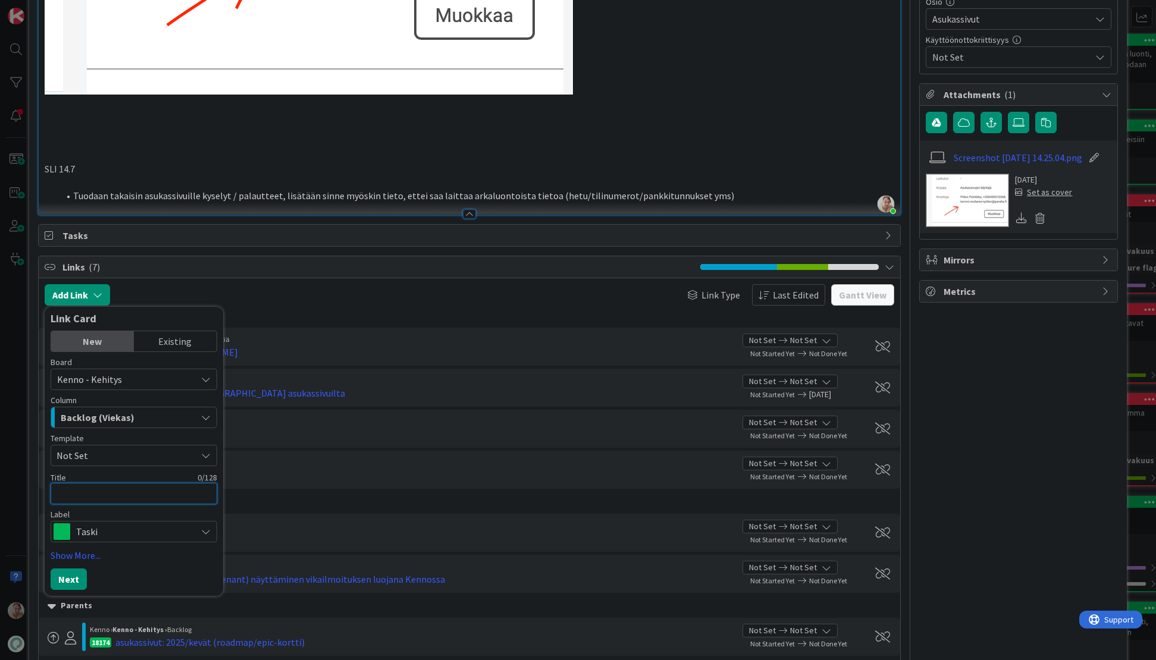
click at [84, 500] on textarea at bounding box center [134, 493] width 167 height 21
type textarea "x"
type textarea "P"
type textarea "x"
type textarea "Pa"
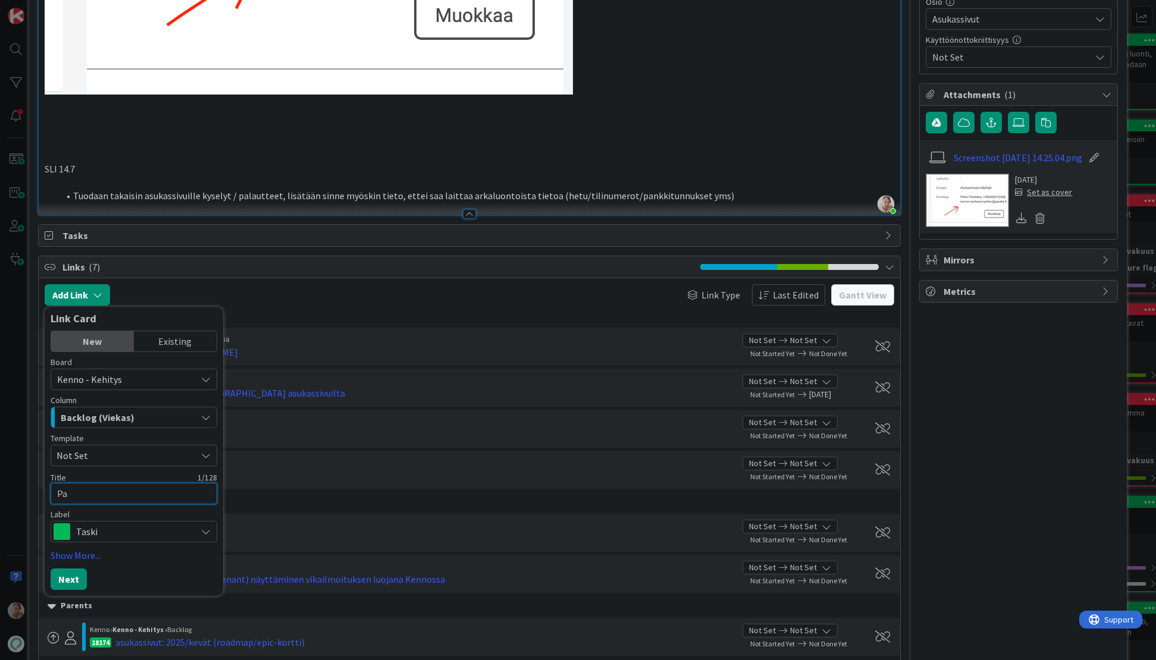
type textarea "x"
type textarea "Pala"
type textarea "x"
type textarea "Palau"
type textarea "x"
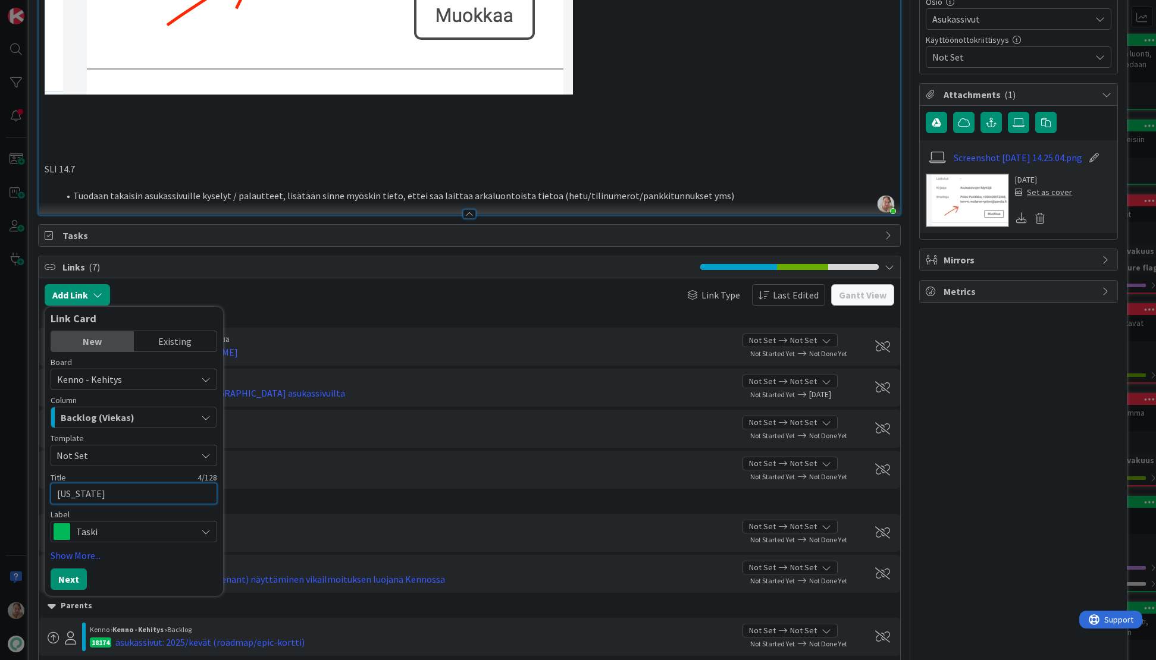
type textarea "Palaut"
type textarea "x"
type textarea "Palaute"
type textarea "x"
type textarea "Palautet"
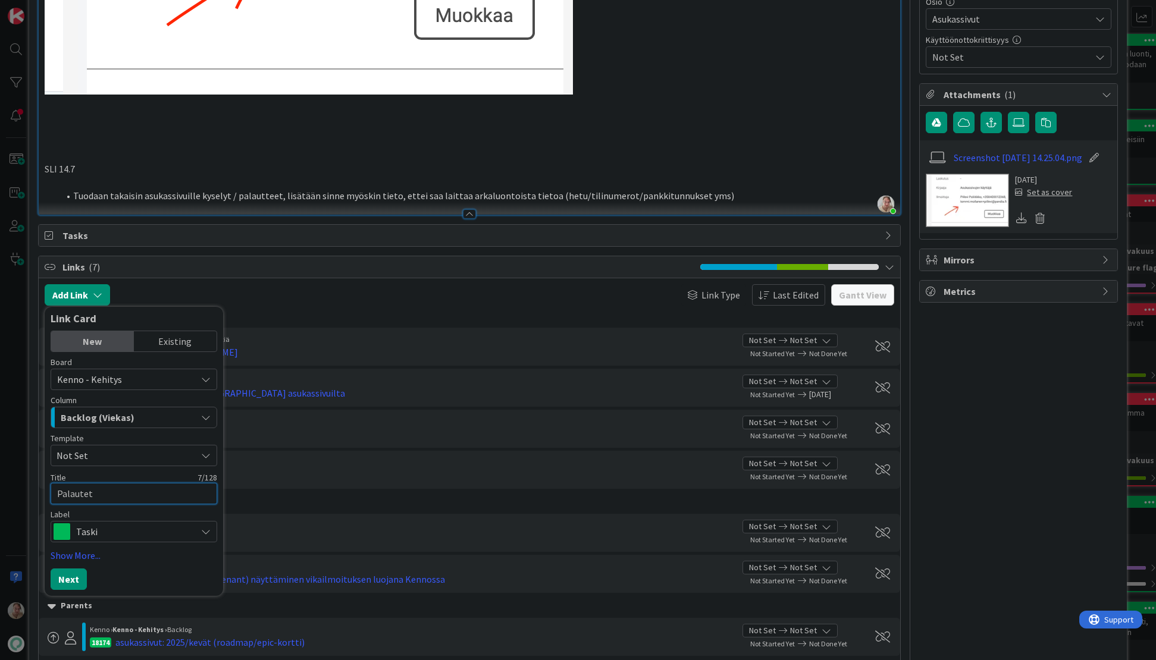
type textarea "x"
type textarea "Palauteta"
type textarea "x"
type textarea "Palautetaa"
type textarea "x"
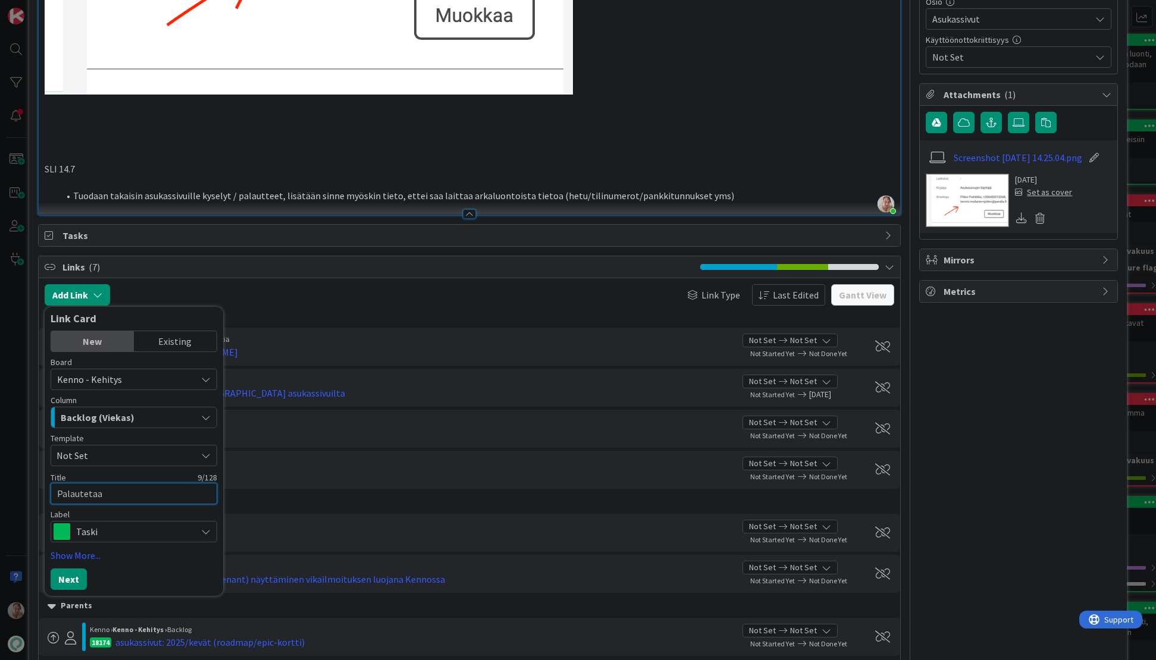
type textarea "Palautetaan"
type textarea "x"
type textarea "Palautetaan"
type textarea "x"
type textarea "Palautetaan k"
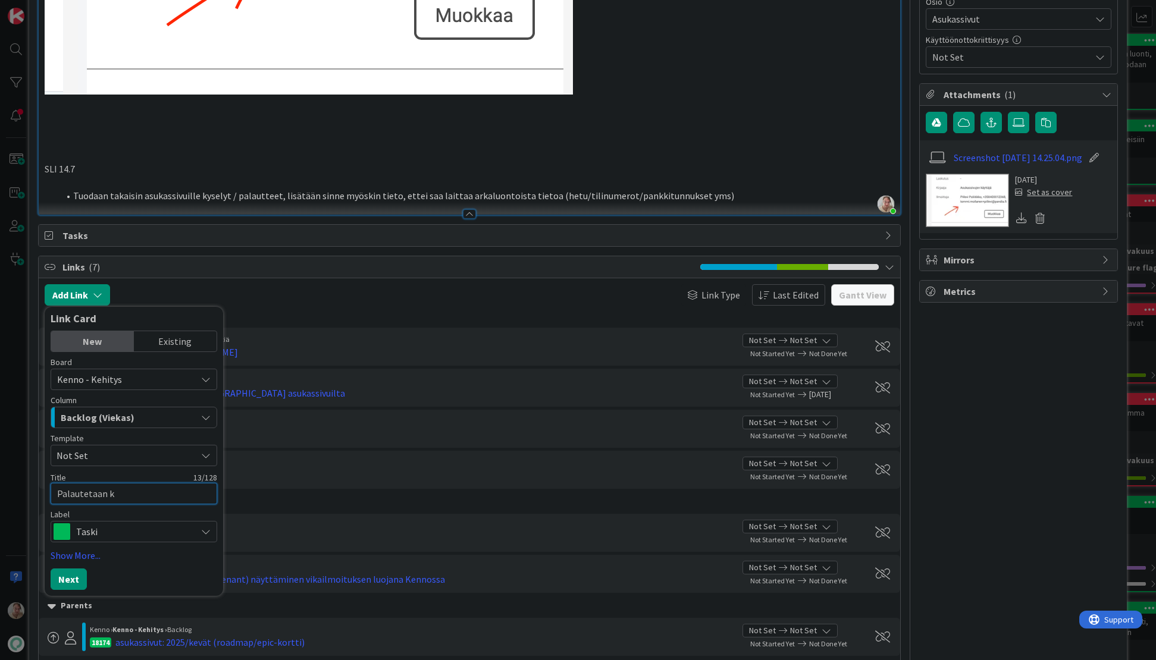
type textarea "x"
type textarea "Palautetaan ky"
type textarea "x"
type textarea "Palautetaan kys"
type textarea "x"
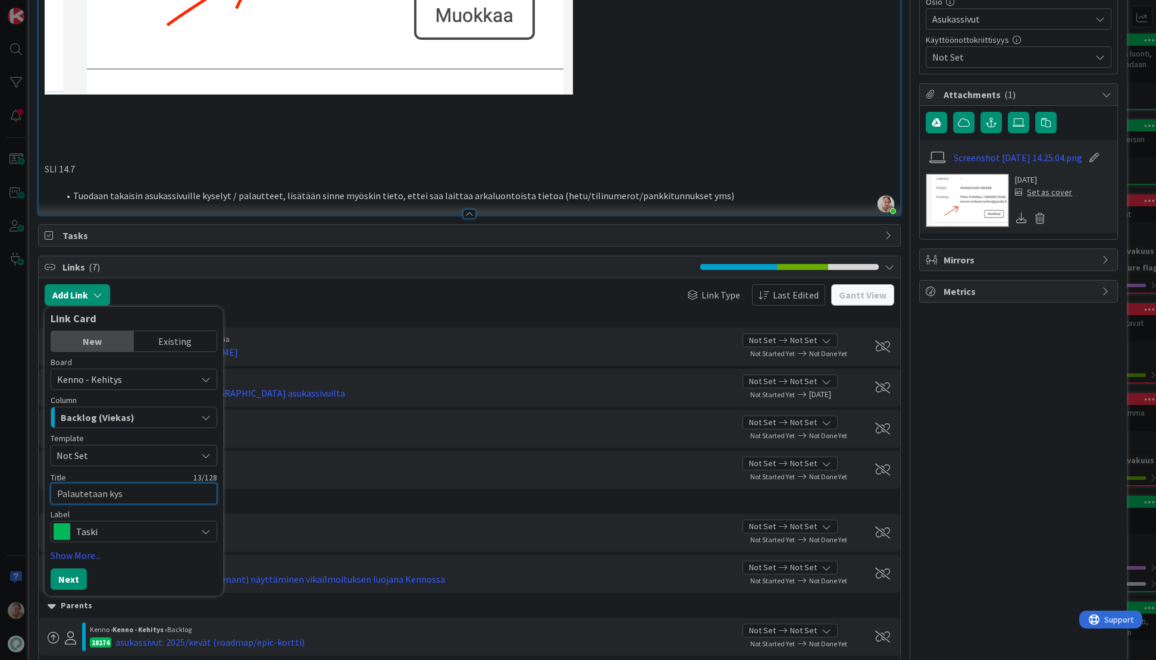
type textarea "Palautetaan kyse"
type textarea "x"
type textarea "Palautetaan kysel"
type textarea "x"
type textarea "Palautetaan kysely"
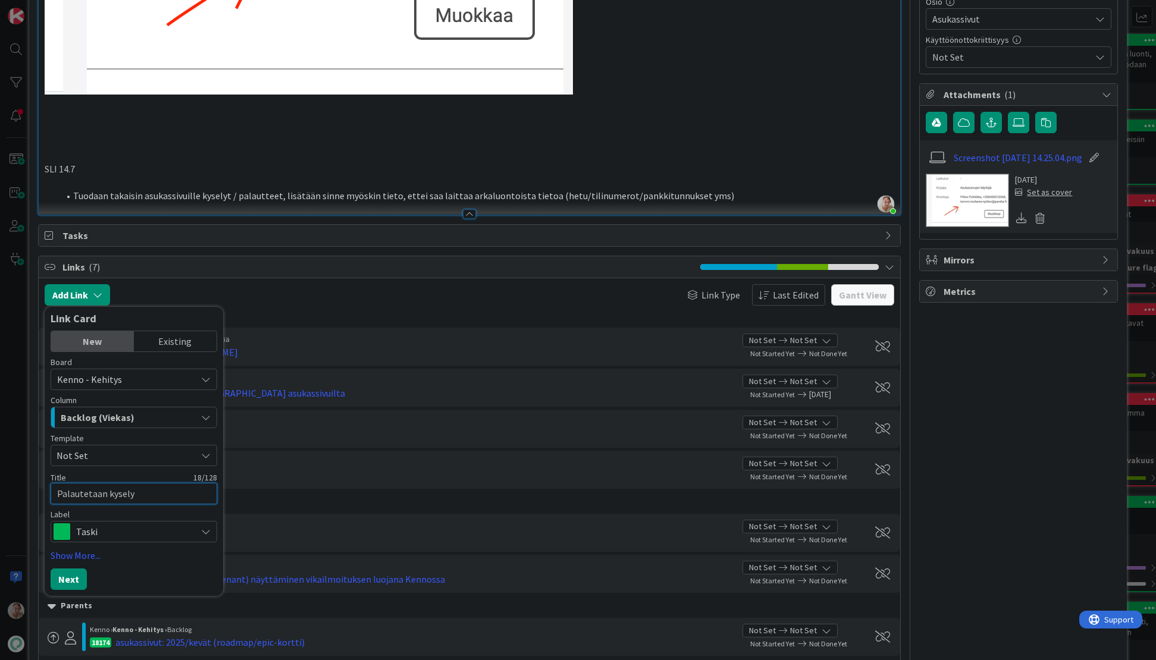
type textarea "x"
type textarea "Palautetaan kyselyt"
type textarea "x"
type textarea "Palautetaan kyselyt /"
type textarea "x"
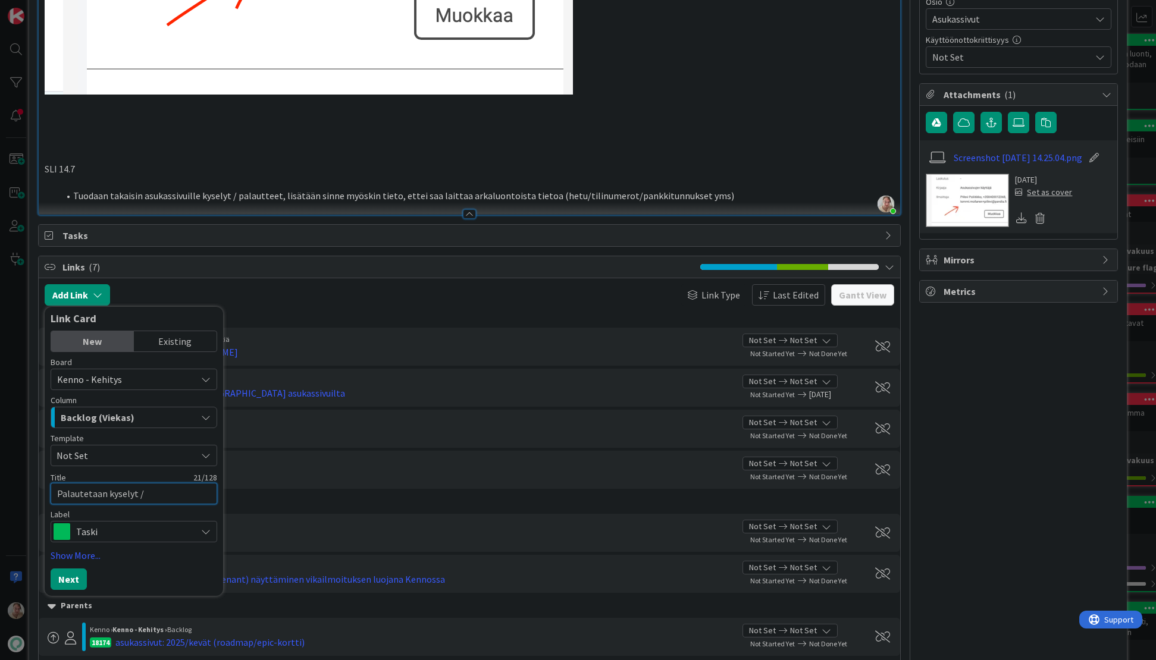
type textarea "Palautetaan kyselyt /"
type textarea "x"
type textarea "Palautetaan kyselyt / p"
type textarea "x"
type textarea "Palautetaan kyselyt / pal"
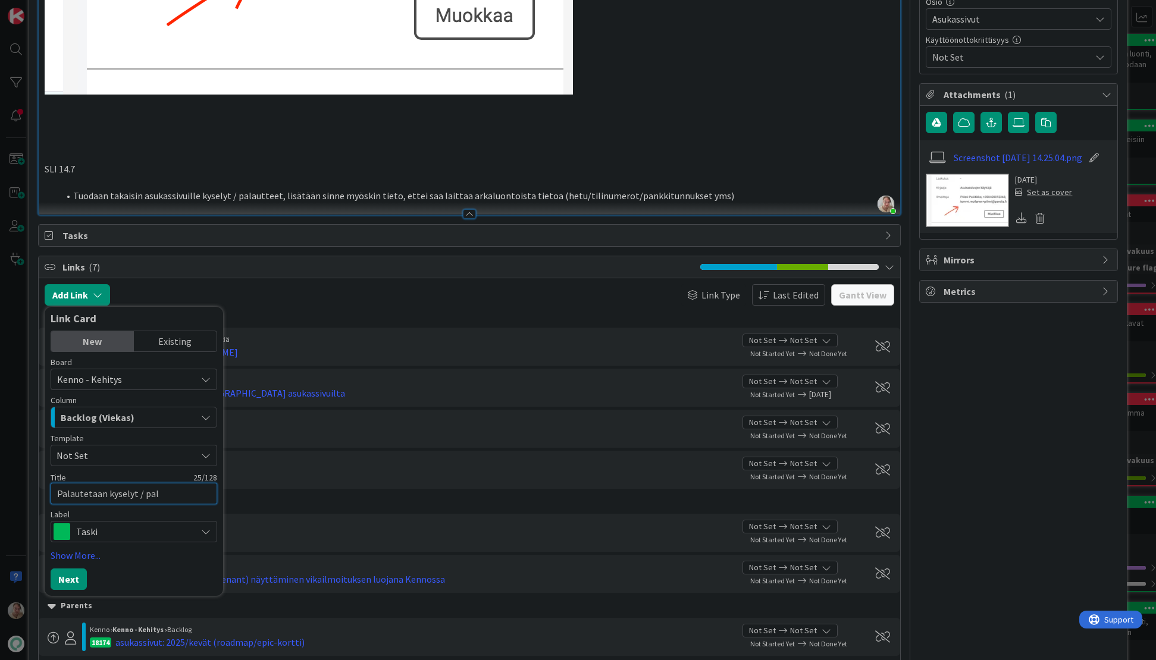
type textarea "x"
type textarea "Palautetaan kyselyt / palau"
type textarea "x"
type textarea "Palautetaan kyselyt / palaut"
type textarea "x"
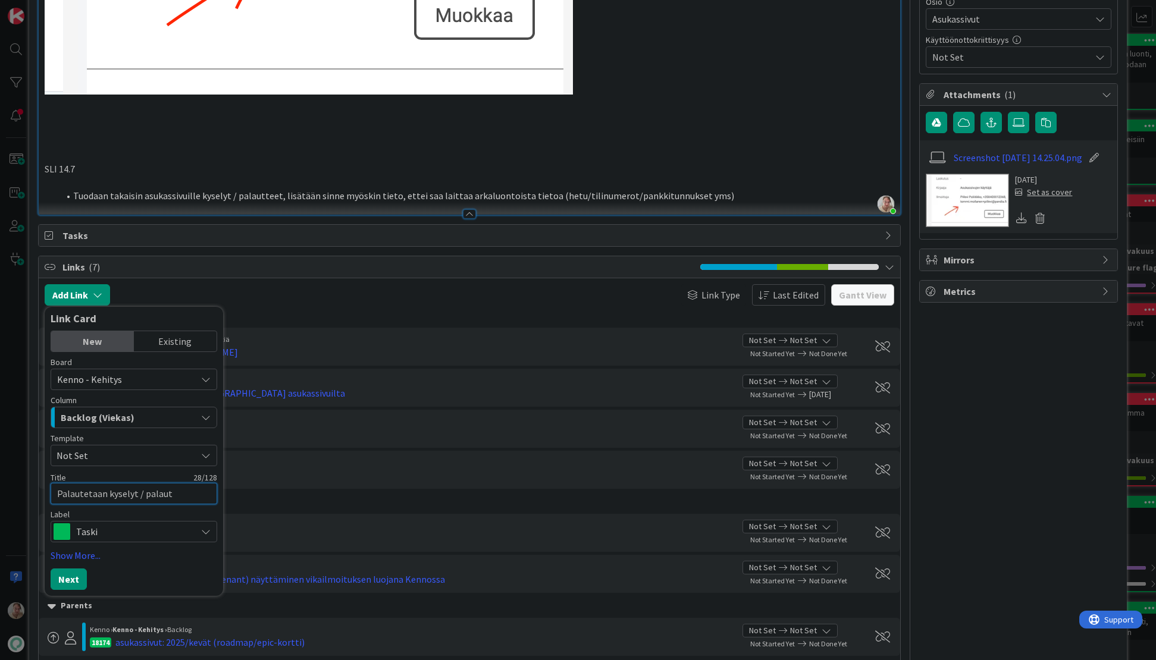
type textarea "Palautetaan kyselyt / palautt"
type textarea "x"
type textarea "Palautetaan kyselyt / palautte"
type textarea "x"
type textarea "Palautetaan kyselyt / palauttee"
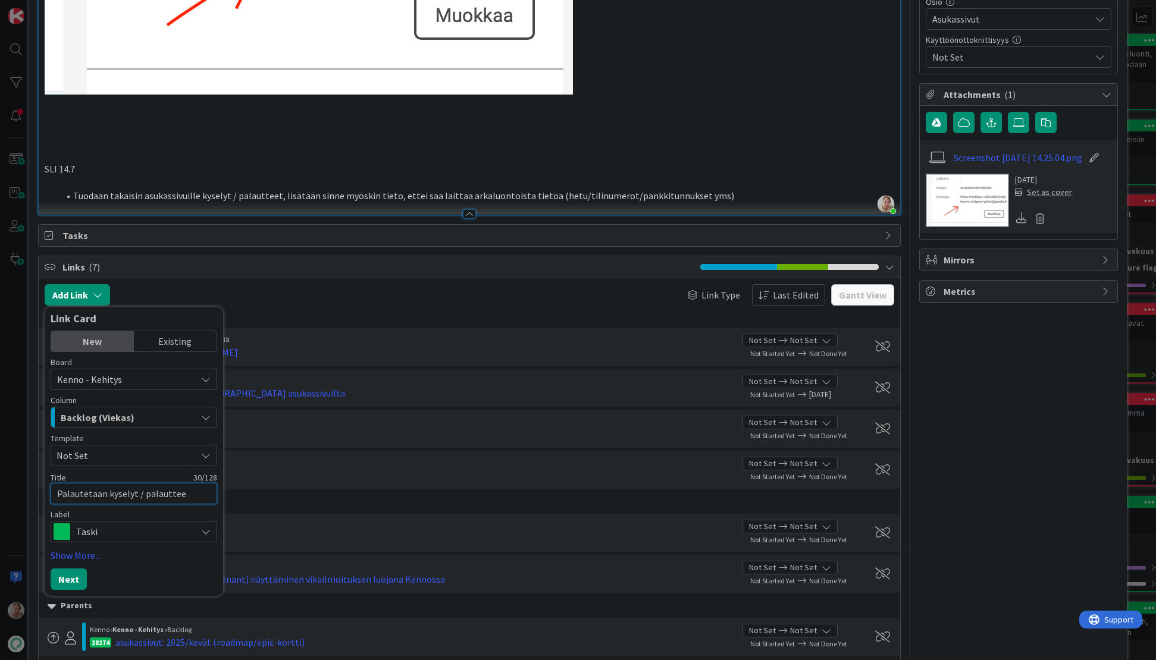
type textarea "x"
type textarea "Palautetaan kyselyt / palautteet"
type textarea "x"
type textarea "Palautetaan kyselyt / palautteet n"
type textarea "x"
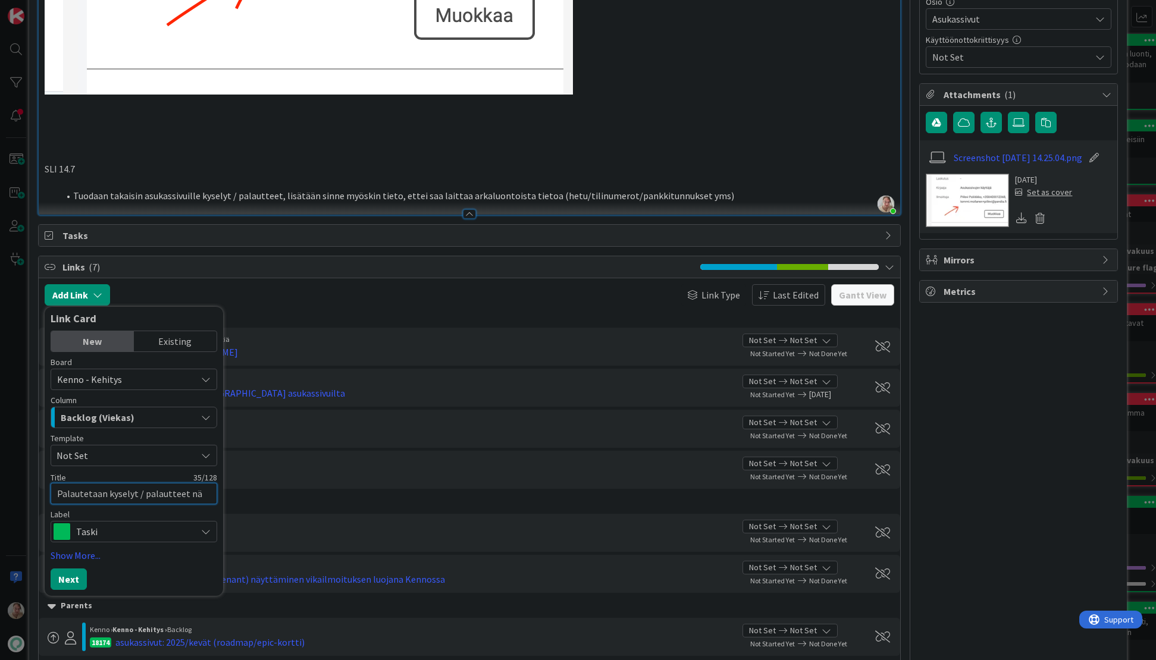
type textarea "Palautetaan kyselyt / palautteet näk"
type textarea "x"
type textarea "Palautetaan kyselyt / palautteet näkyv"
type textarea "x"
type textarea "Palautetaan kyselyt / palautteet näkyvi"
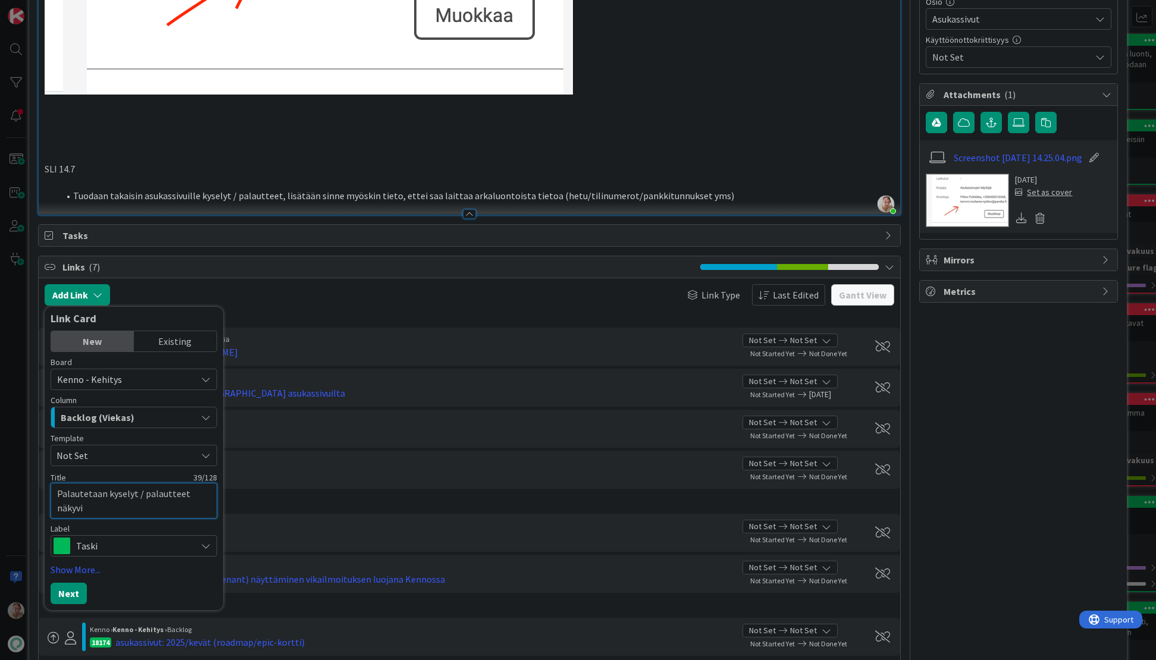
type textarea "x"
type textarea "Palautetaan kyselyt / palautteet näkyvil"
type textarea "x"
type textarea "Palautetaan kyselyt / palautteet näkyvill"
type textarea "x"
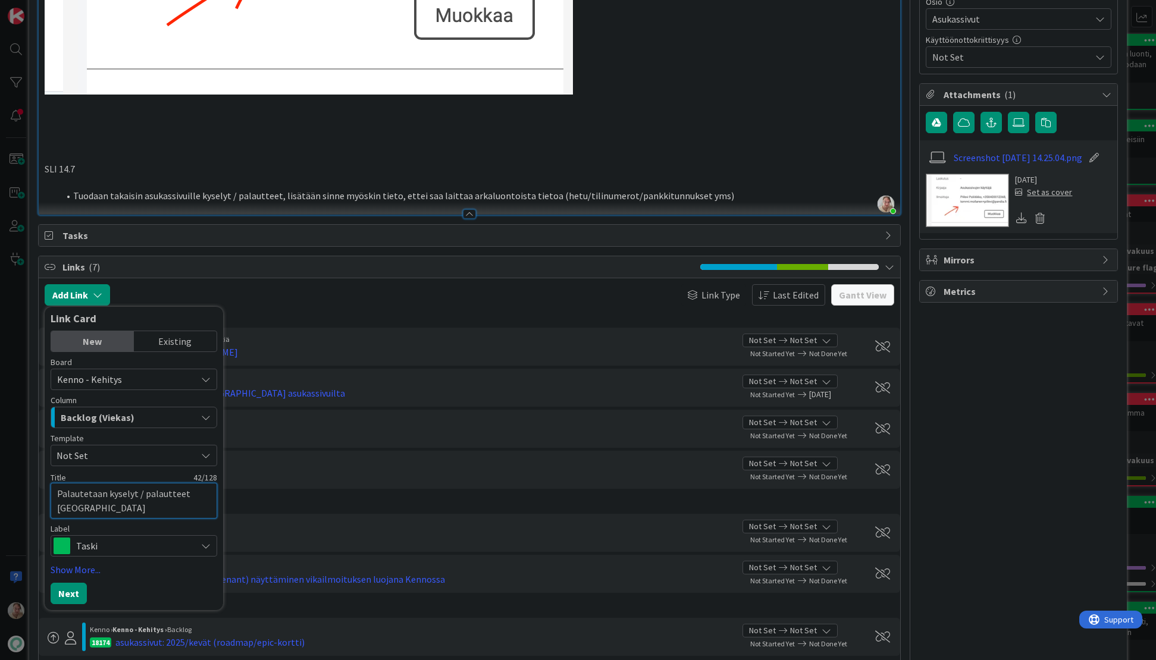
type textarea "Palautetaan kyselyt / palautteet näkyville"
type textarea "x"
type textarea "Palautetaan kyselyt / palautteet näkyville a"
type textarea "x"
type textarea "Palautetaan kyselyt / palautteet näkyville as"
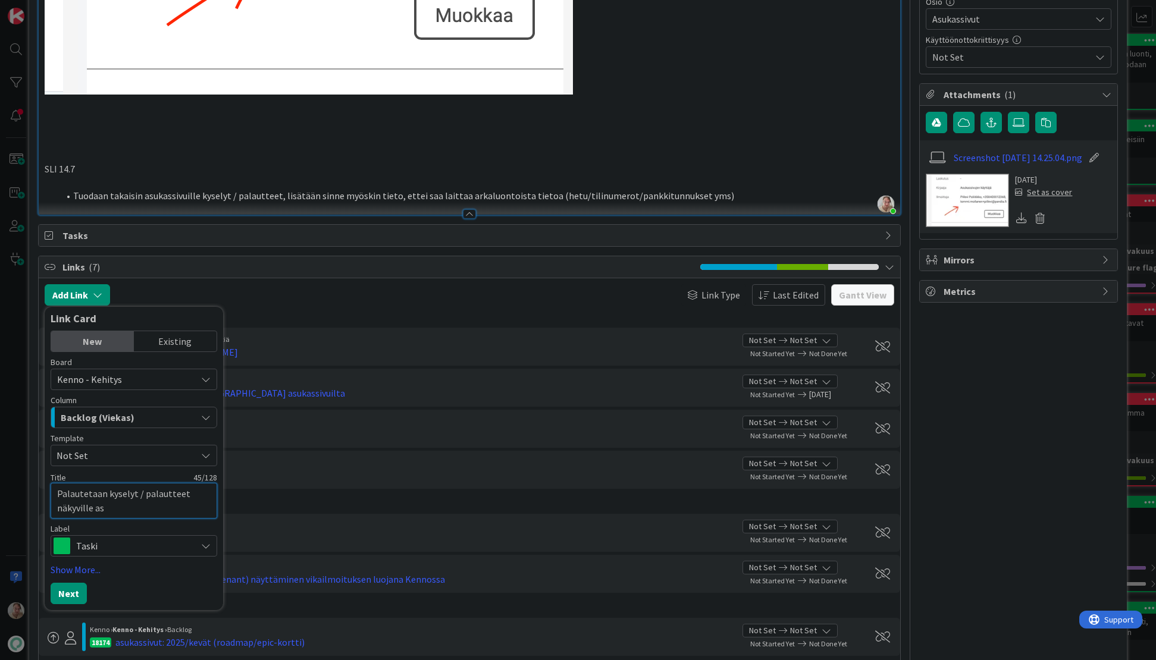
type textarea "x"
type textarea "Palautetaan kyselyt / palautteet näkyville asu"
type textarea "x"
type textarea "Palautetaan kyselyt / palautteet näkyville asuk"
type textarea "x"
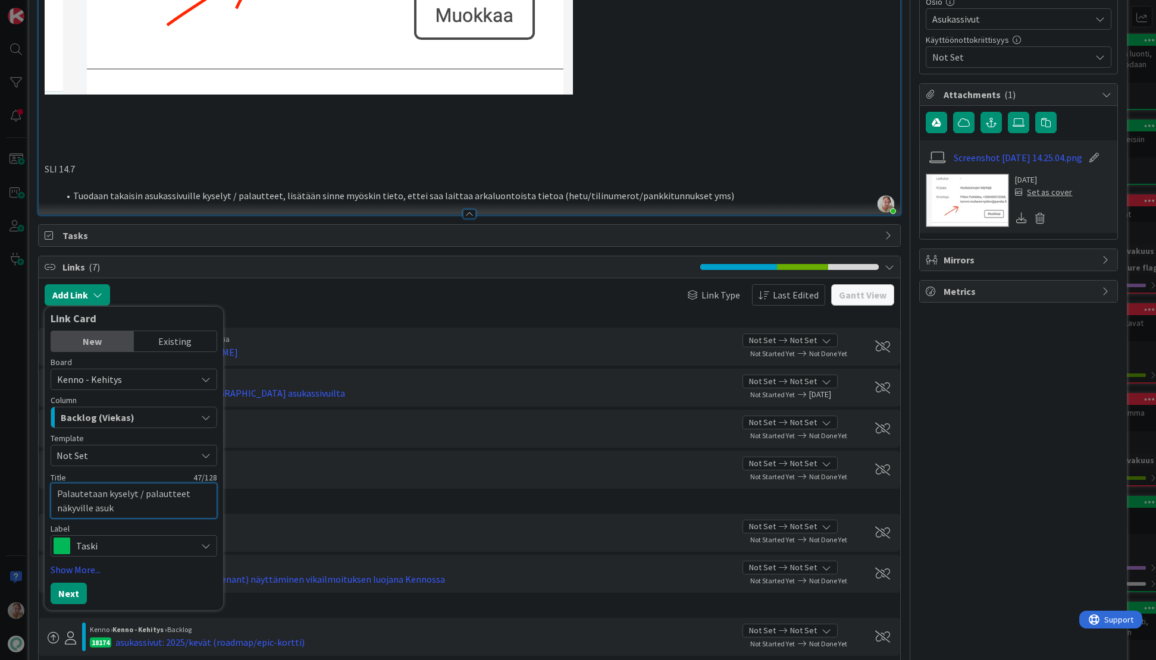
type textarea "Palautetaan kyselyt / palautteet näkyville asuka"
type textarea "x"
type textarea "Palautetaan kyselyt / palautteet näkyville asukas"
type textarea "x"
type textarea "Palautetaan kyselyt / palautteet näkyville asukassi"
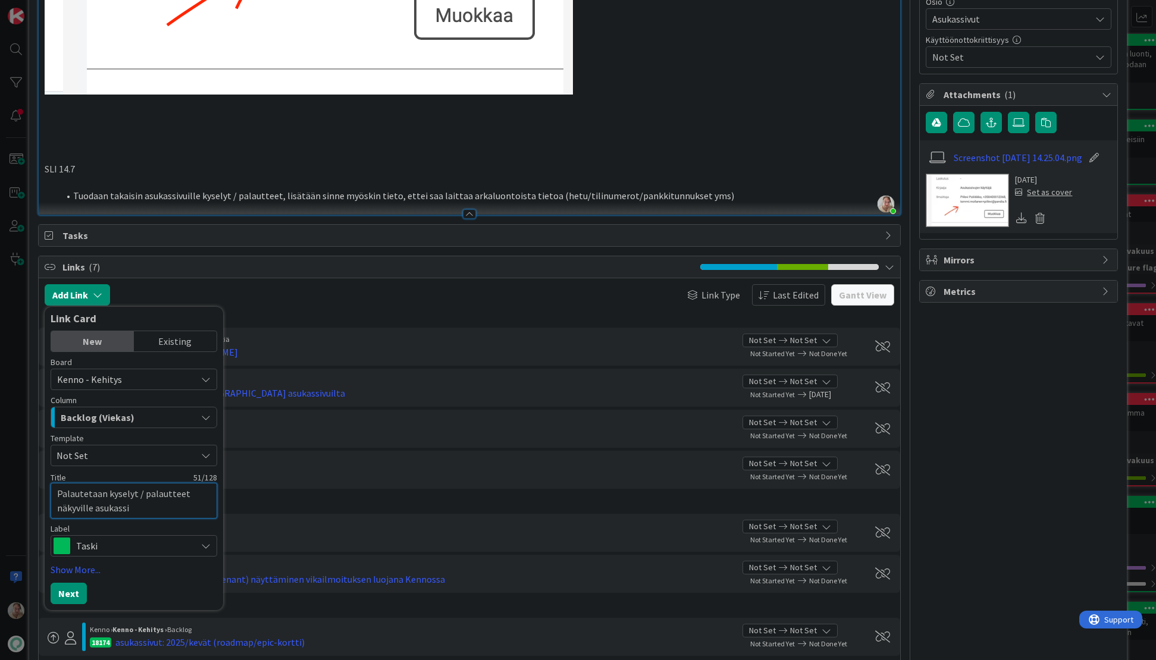
type textarea "x"
type textarea "Palautetaan kyselyt / palautteet näkyville asukassiv"
type textarea "x"
type textarea "Palautetaan kyselyt / palautteet näkyville asukassivu"
type textarea "x"
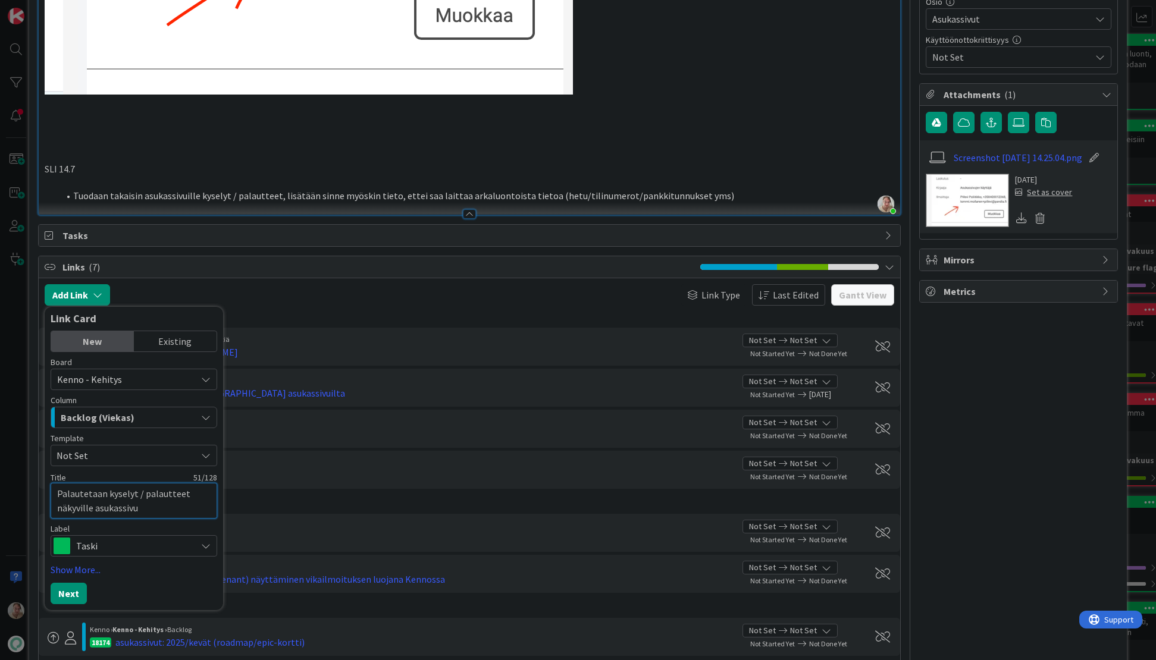
type textarea "Palautetaan kyselyt / palautteet näkyville asukassivui"
type textarea "x"
type textarea "Palautetaan kyselyt / palautteet näkyville asukassivuil"
type textarea "x"
type textarea "Palautetaan kyselyt / palautteet näkyville asukassivuill"
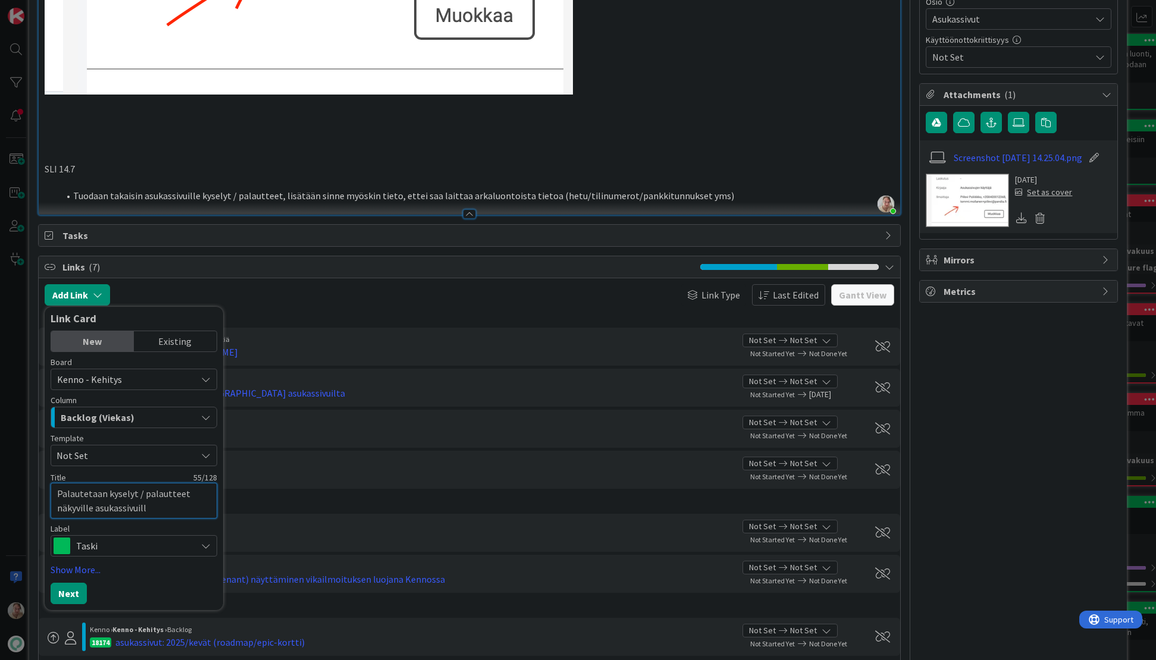
type textarea "x"
type textarea "Palautetaan kyselyt / palautteet näkyville asukassivuille"
click at [67, 594] on button "Next" at bounding box center [69, 593] width 36 height 21
type textarea "x"
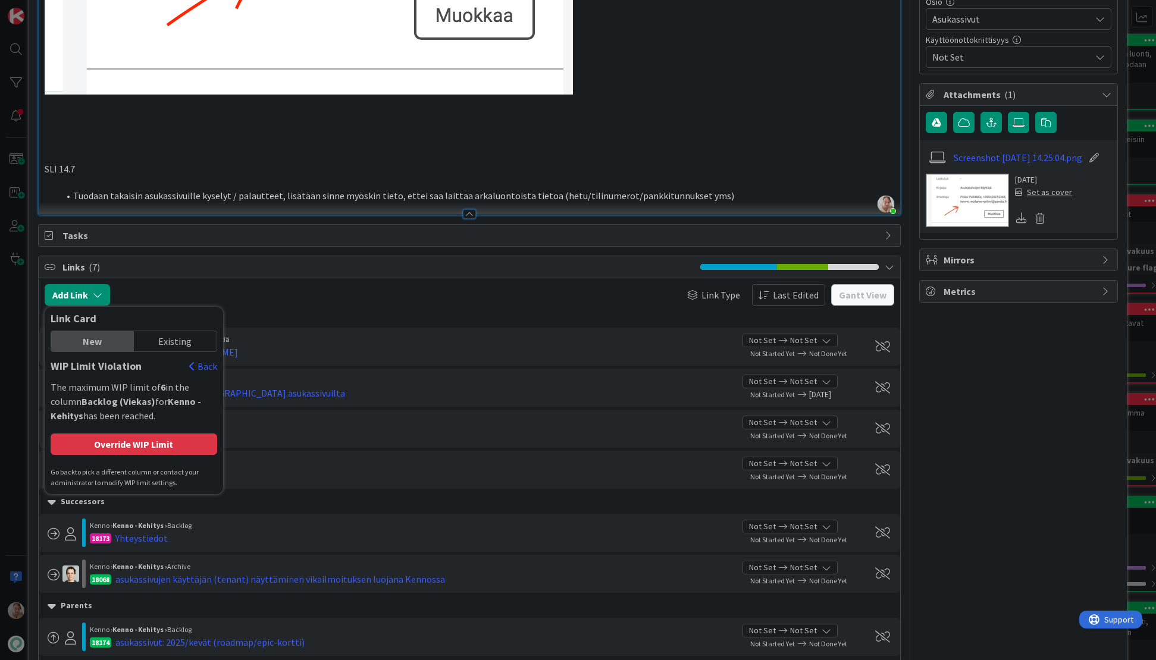
click at [171, 432] on div "New Existing WIP Limit Violation Back The maximum WIP limit of 6 in the column …" at bounding box center [134, 410] width 167 height 158
click at [168, 444] on div "Override WIP Limit" at bounding box center [134, 444] width 167 height 21
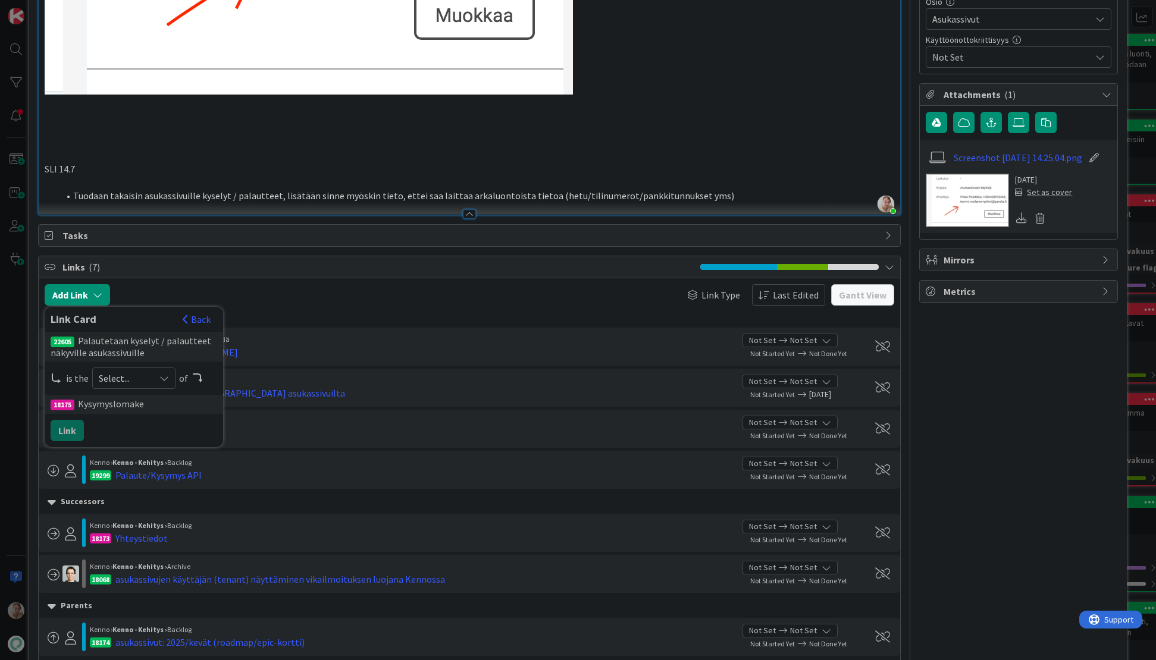
click at [129, 382] on span "Select..." at bounding box center [124, 378] width 50 height 17
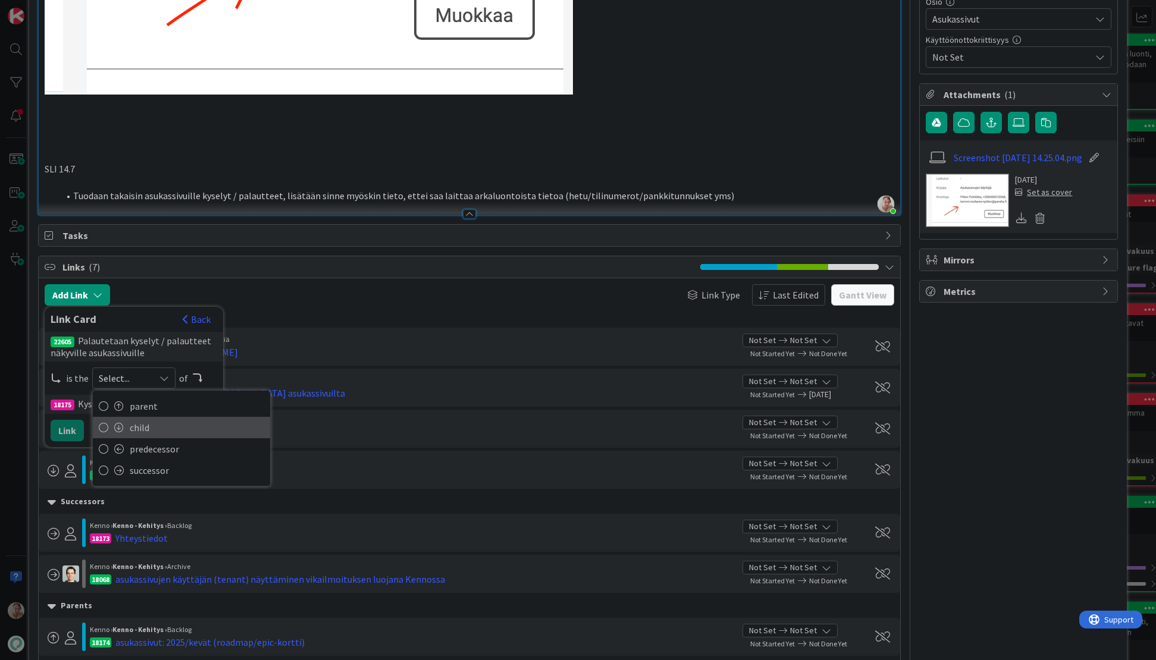
click at [136, 424] on span "child" at bounding box center [197, 428] width 134 height 18
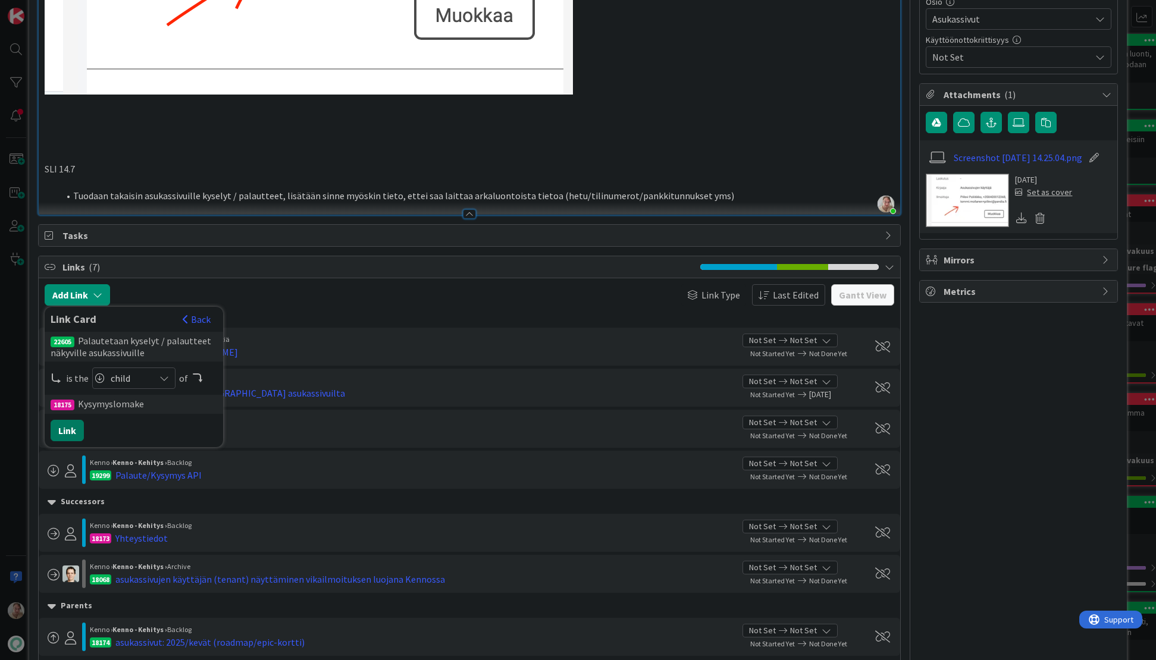
click at [77, 430] on button "Link" at bounding box center [67, 430] width 33 height 21
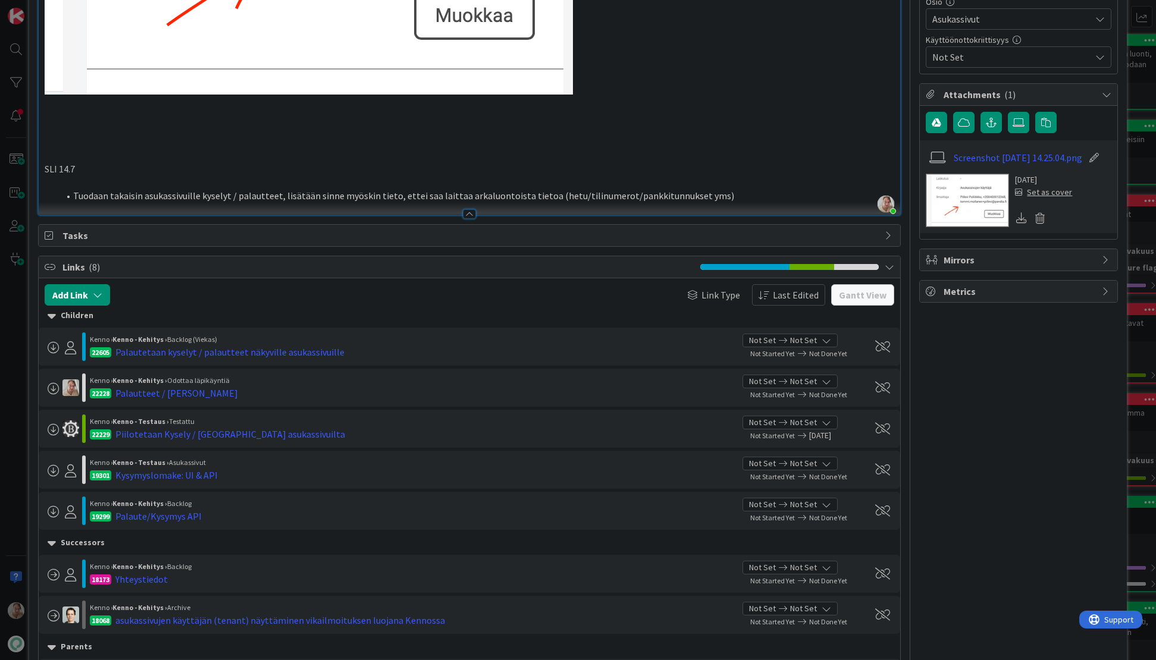
click at [710, 198] on li "Tuodaan takaisin asukassivuille kyselyt / palautteet, lisätään sinne myöskin ti…" at bounding box center [477, 196] width 836 height 14
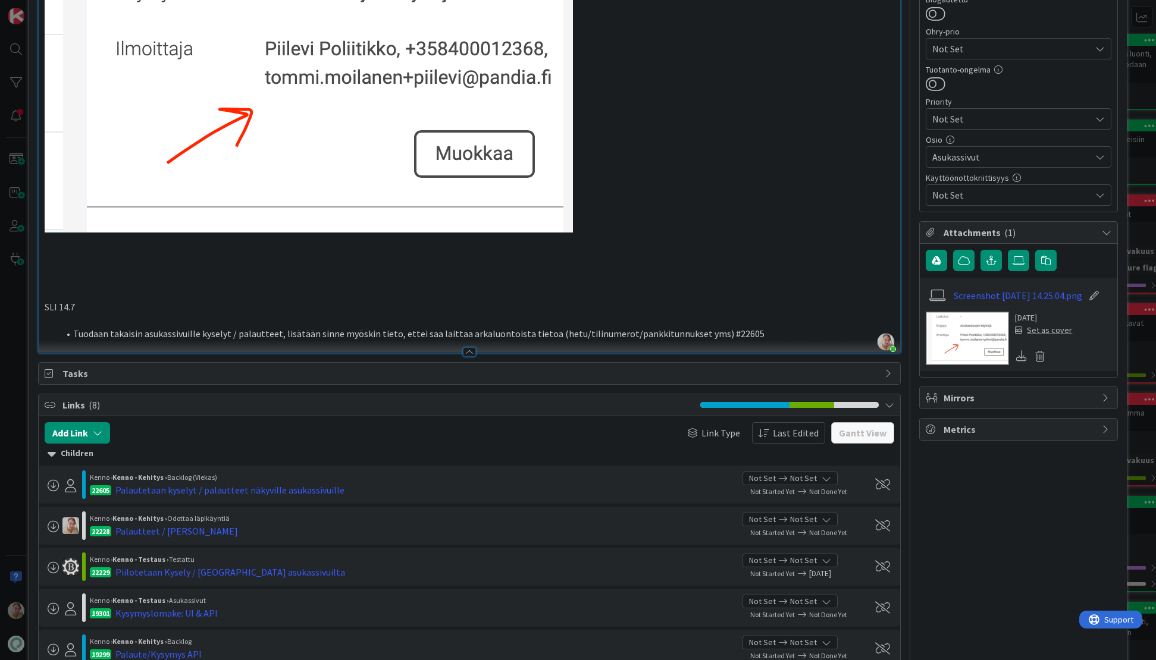
scroll to position [400, 0]
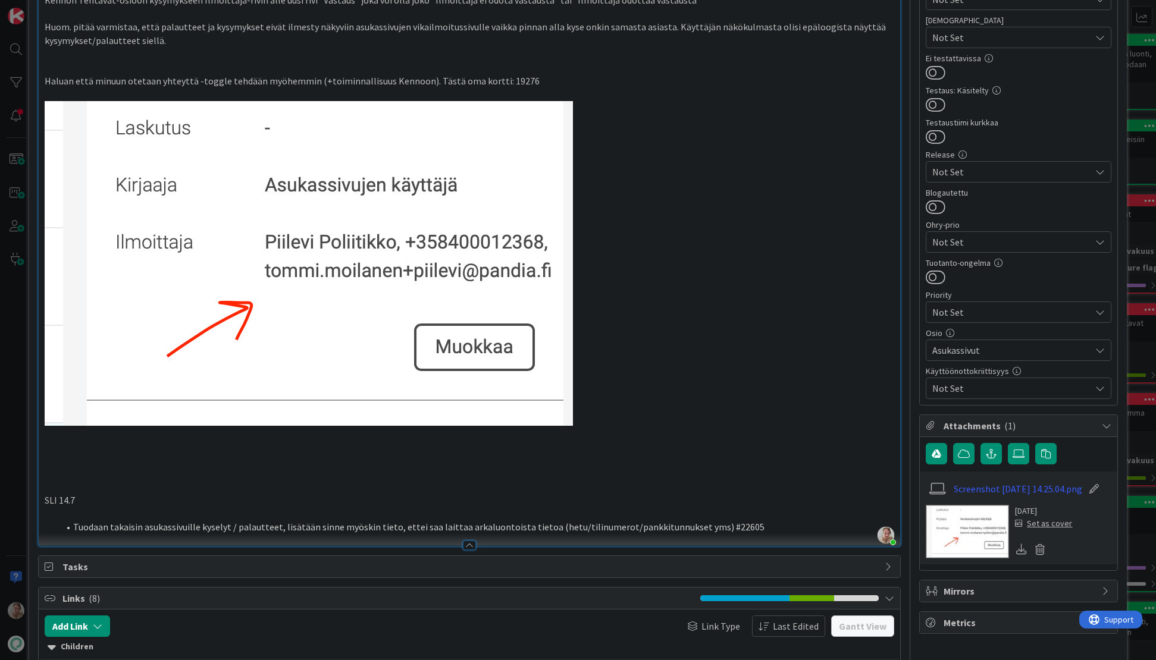
click at [77, 508] on p at bounding box center [470, 515] width 850 height 14
drag, startPoint x: 83, startPoint y: 500, endPoint x: 108, endPoint y: 491, distance: 26.7
click at [61, 500] on p "SLI 14.7" at bounding box center [470, 501] width 850 height 14
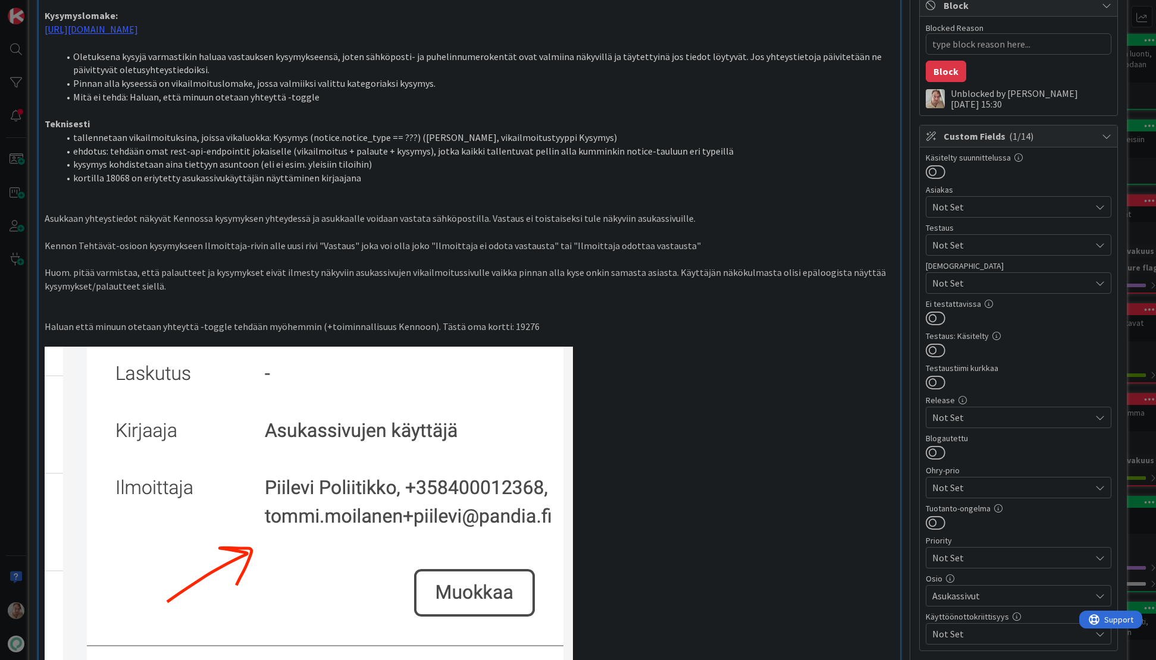
scroll to position [0, 0]
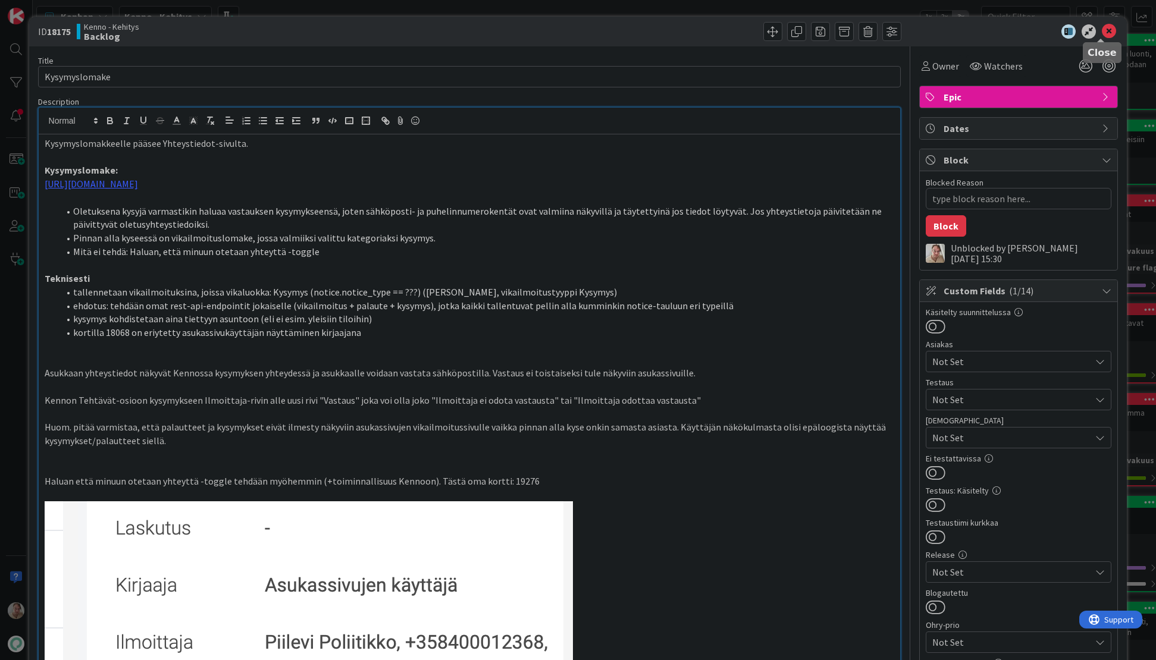
click at [1104, 30] on icon at bounding box center [1109, 31] width 14 height 14
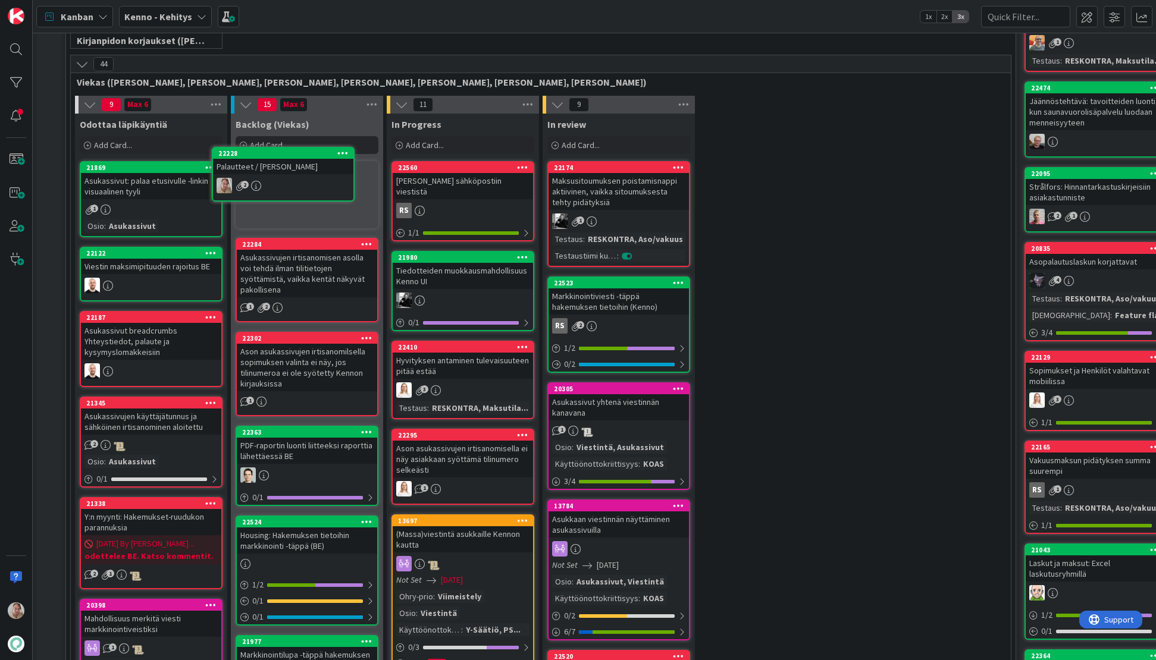
scroll to position [252, 0]
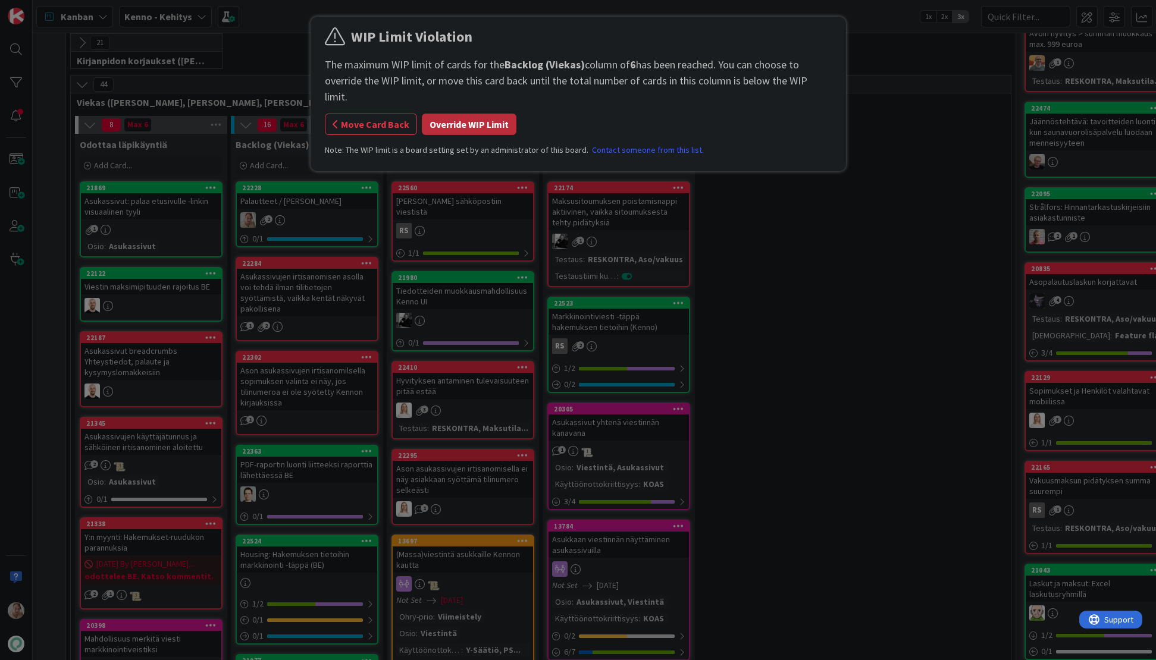
click at [478, 114] on button "Override WIP Limit" at bounding box center [469, 124] width 95 height 21
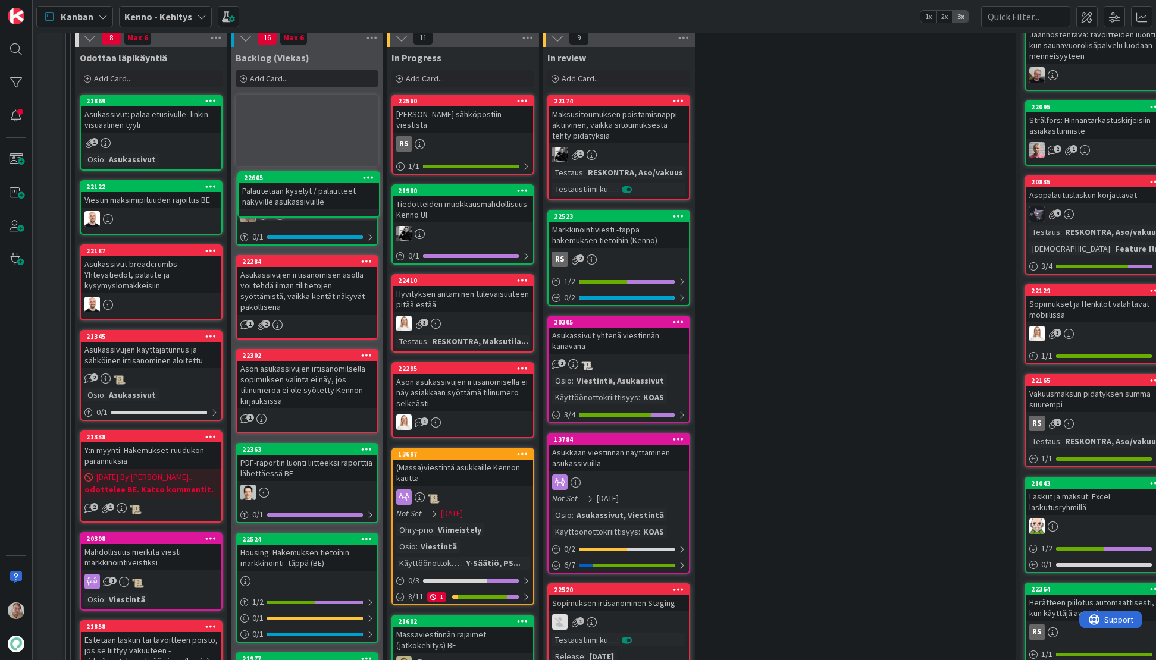
scroll to position [330, 0]
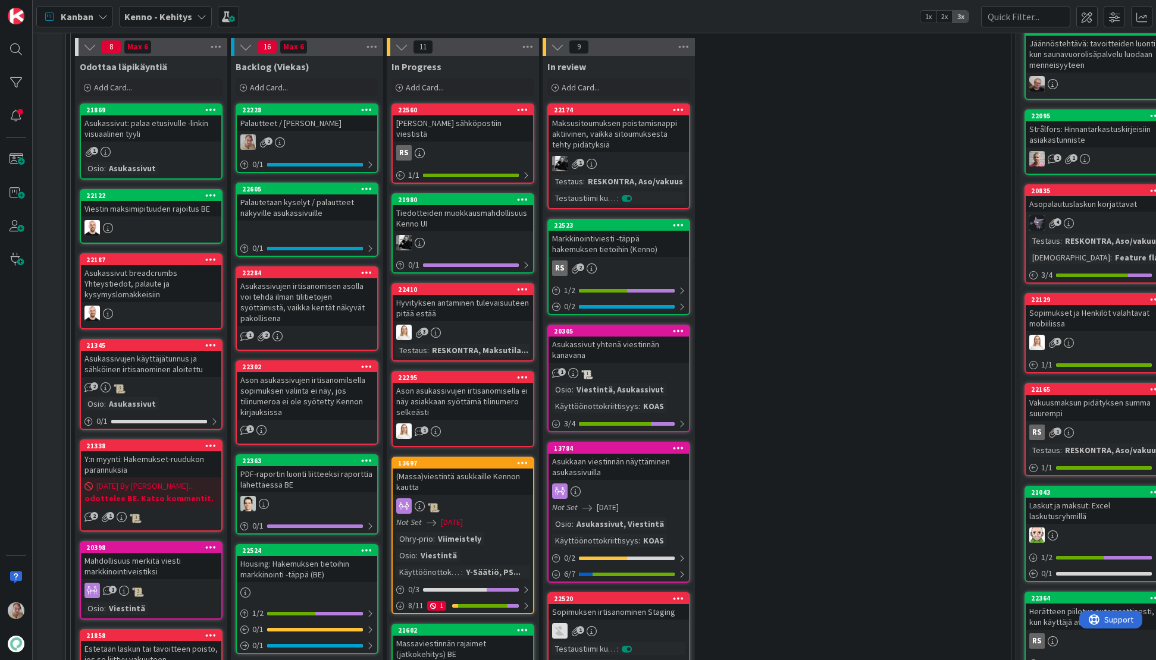
click at [311, 205] on div "Palautetaan kyselyt / palautteet näkyville asukassivuille" at bounding box center [307, 208] width 140 height 26
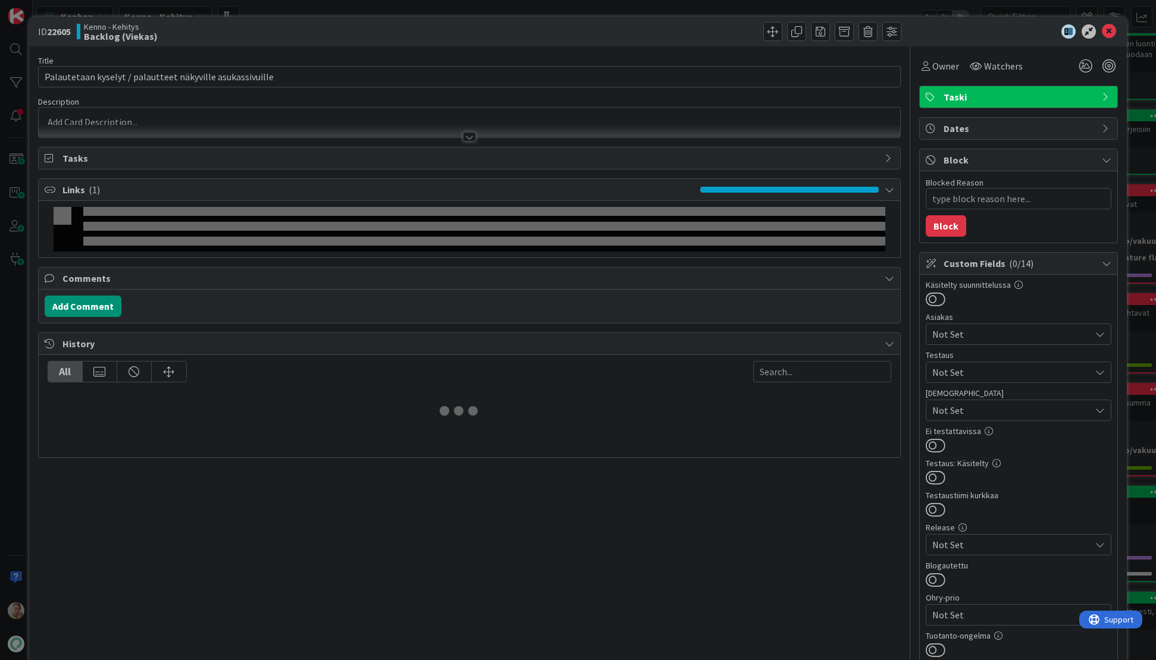
type textarea "x"
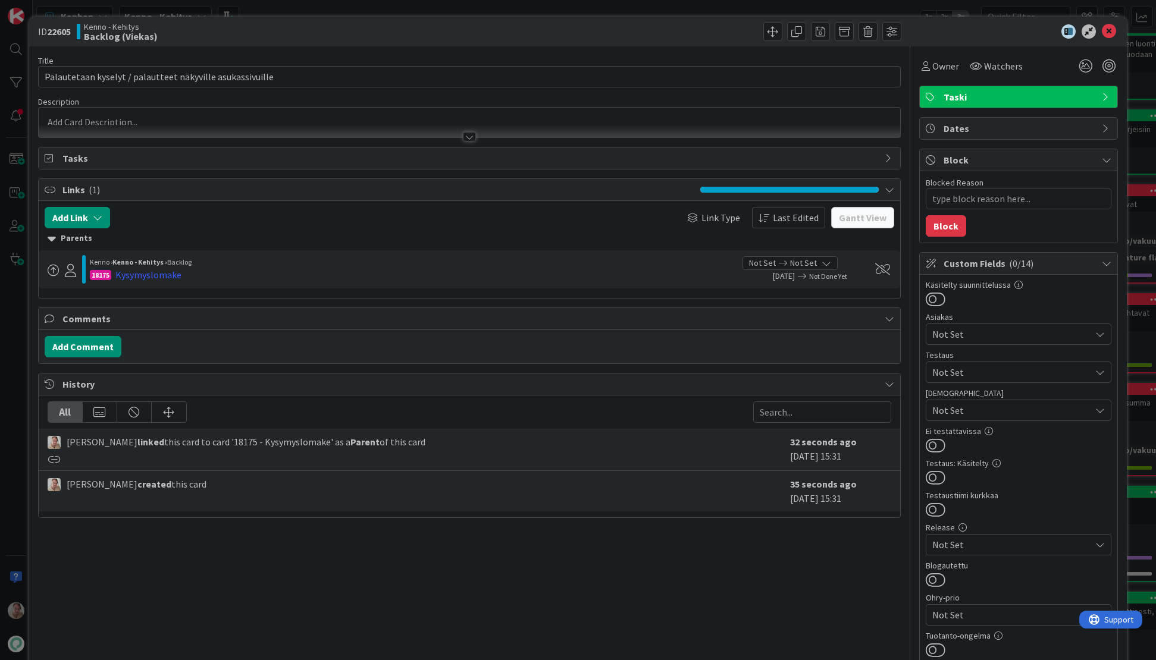
click at [248, 121] on p at bounding box center [470, 122] width 850 height 14
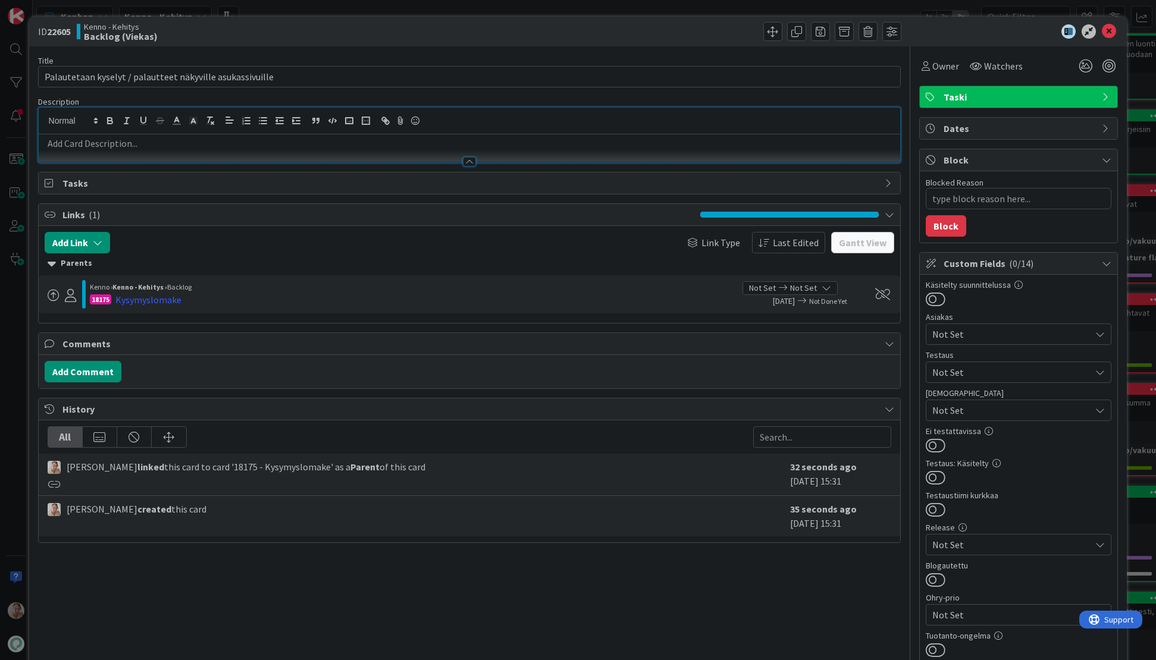
click at [270, 139] on p at bounding box center [470, 144] width 850 height 14
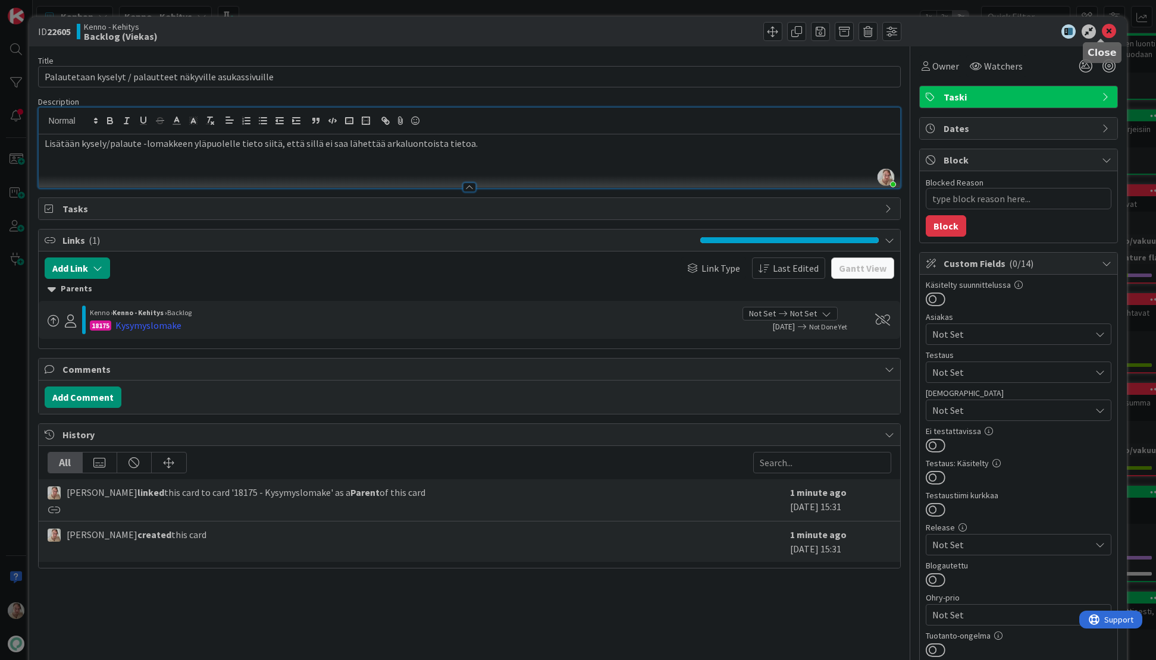
click at [1102, 32] on icon at bounding box center [1109, 31] width 14 height 14
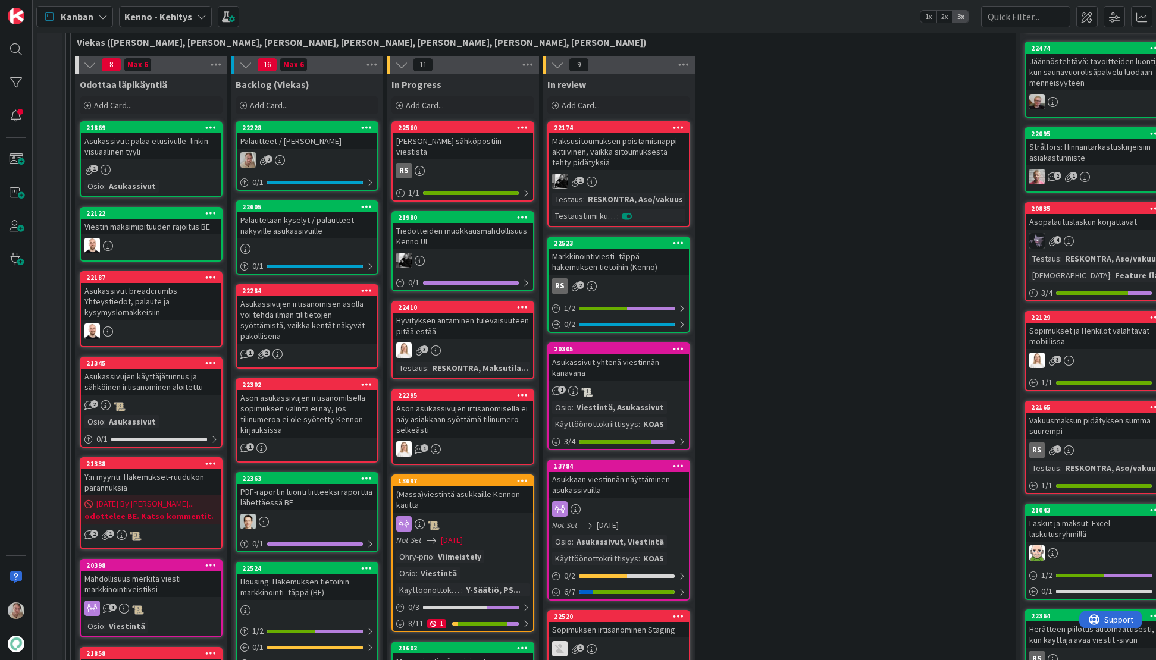
scroll to position [311, 0]
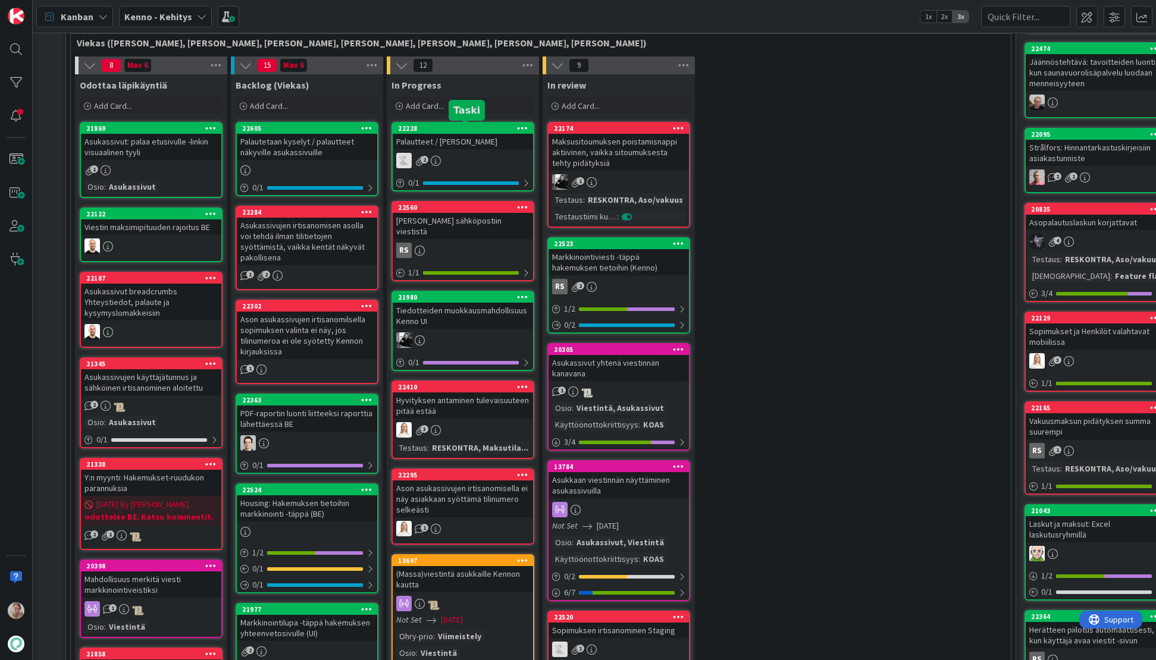
click at [491, 130] on div "22228" at bounding box center [465, 128] width 135 height 8
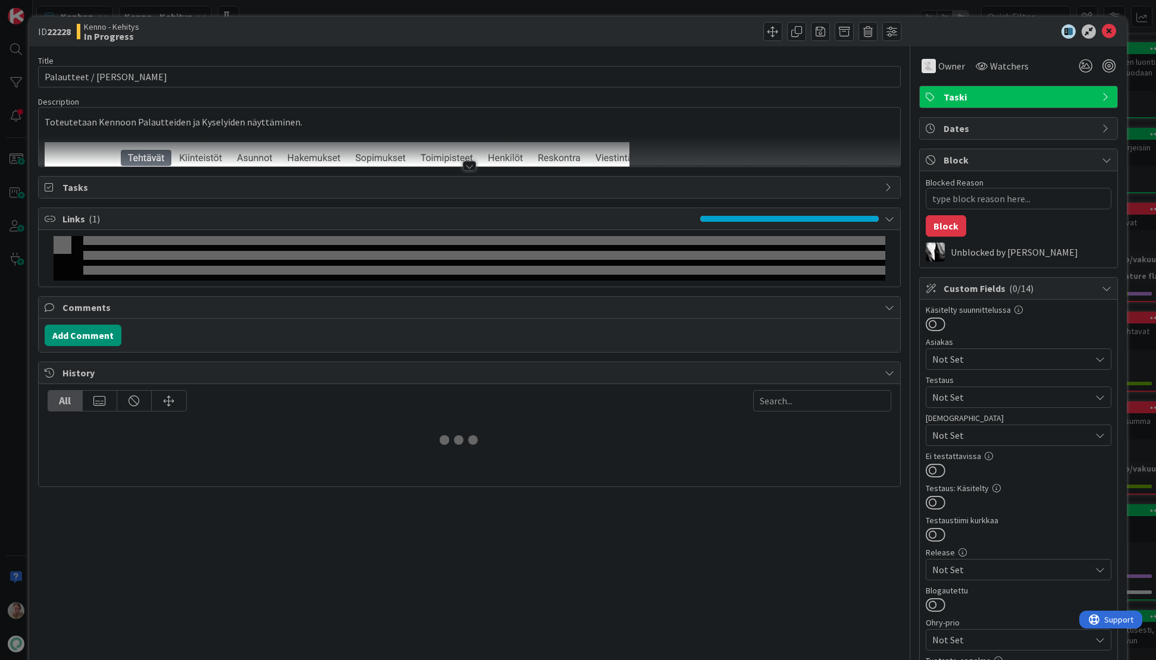
type textarea "x"
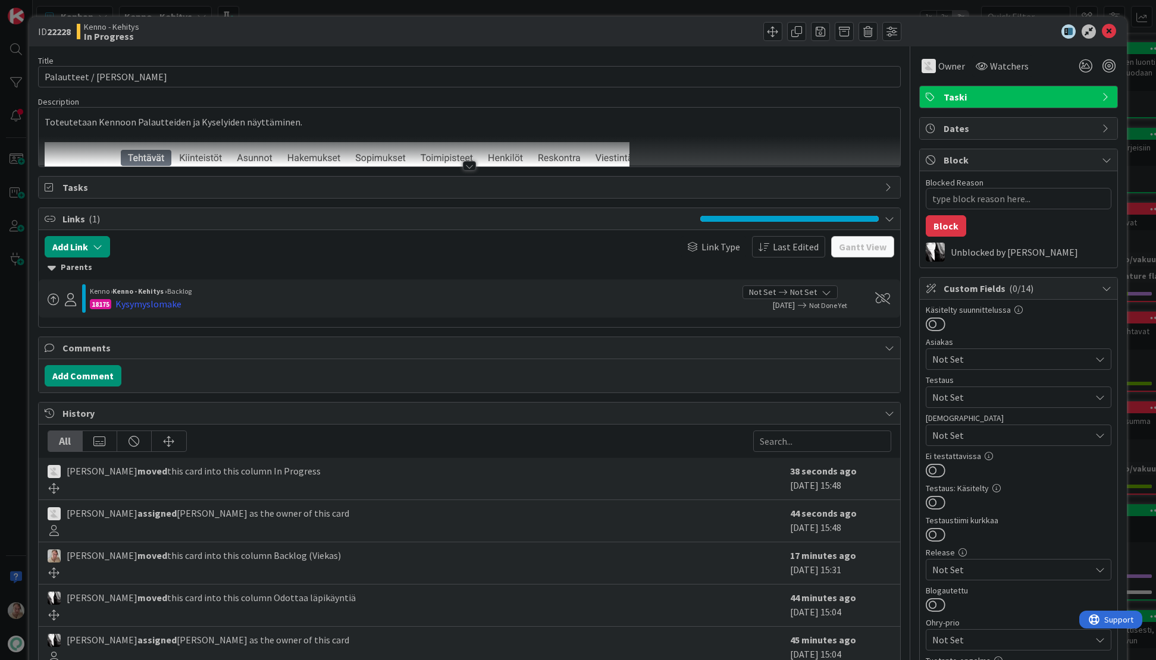
click at [551, 146] on div at bounding box center [470, 151] width 862 height 30
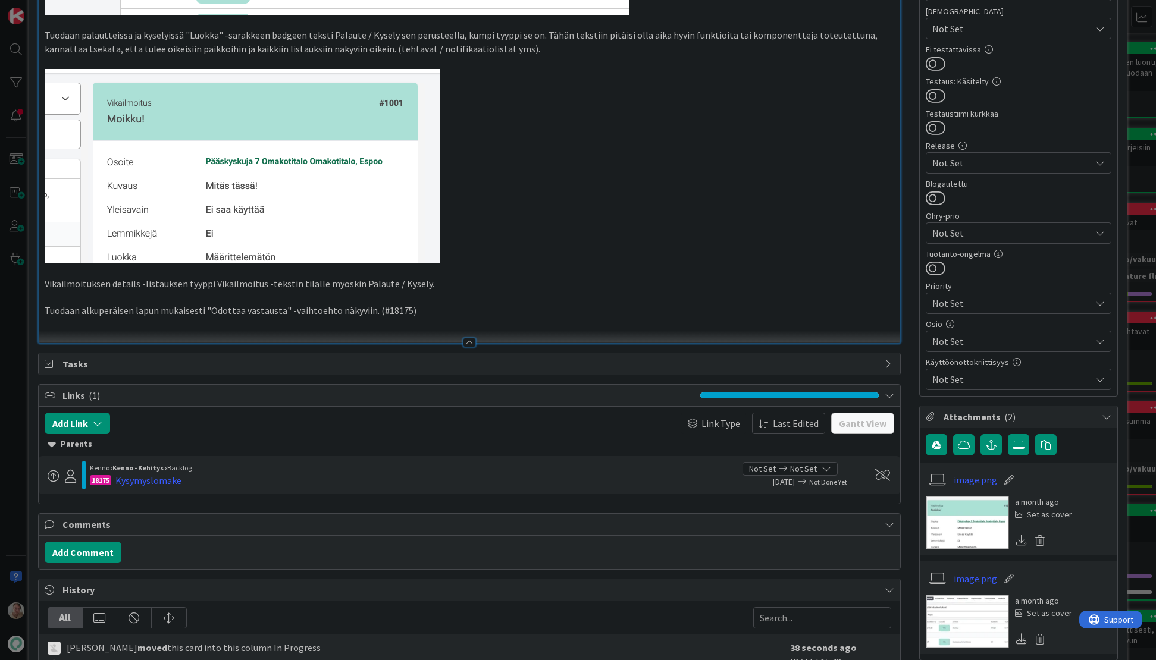
scroll to position [415, 0]
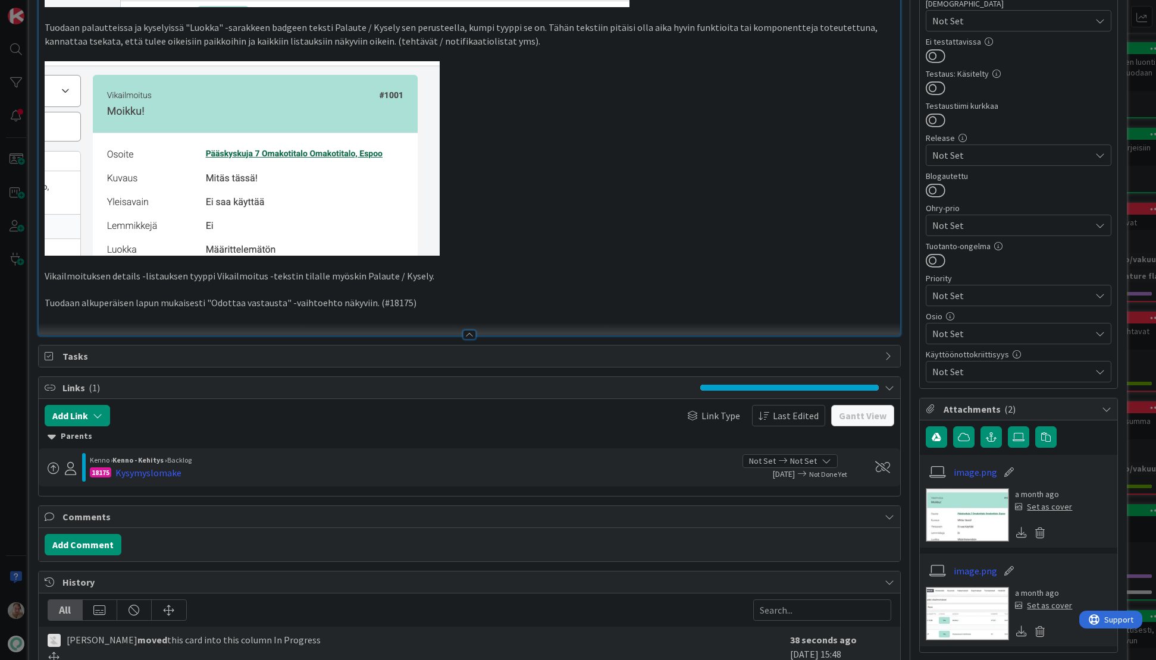
drag, startPoint x: 451, startPoint y: 307, endPoint x: 462, endPoint y: 307, distance: 10.7
click at [451, 306] on p "Tuodaan alkuperäisen lapun mukaisesti "Odottaa vastausta" -vaihtoehto näkyviin.…" at bounding box center [470, 303] width 850 height 14
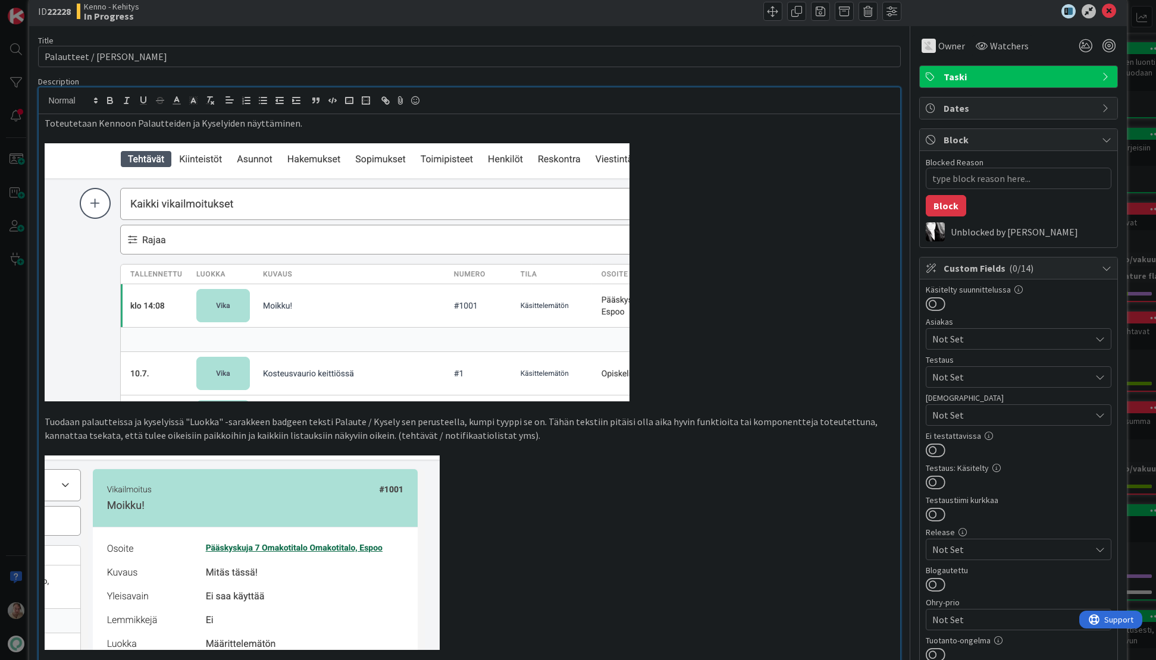
scroll to position [0, 0]
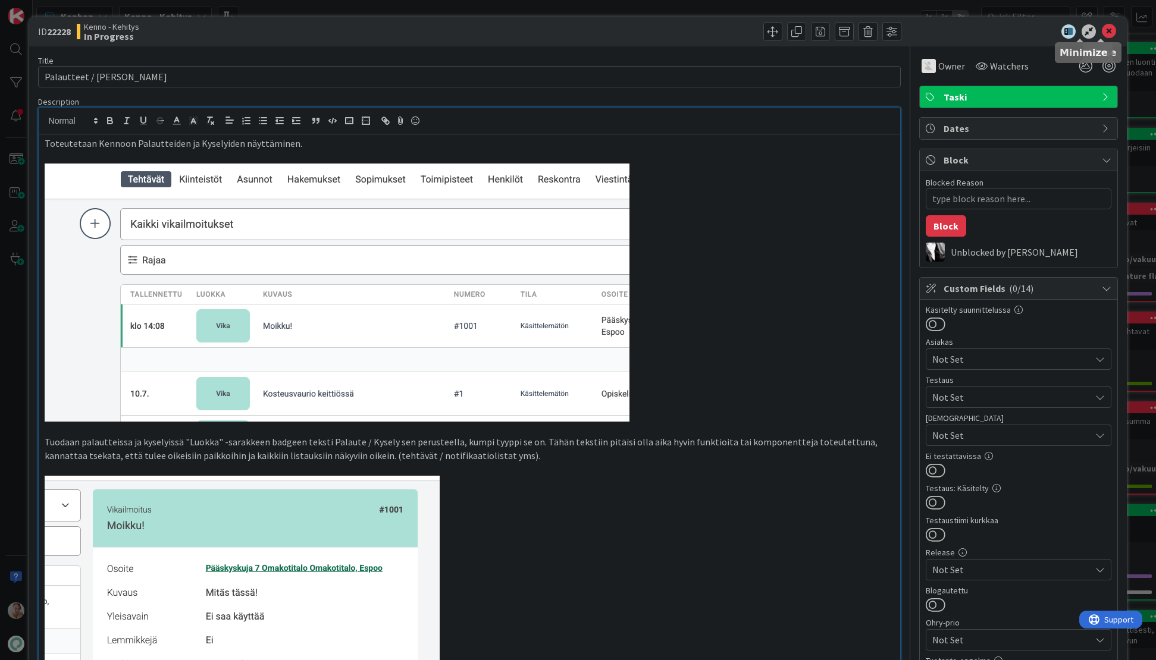
type textarea "x"
click at [1106, 29] on icon at bounding box center [1109, 31] width 14 height 14
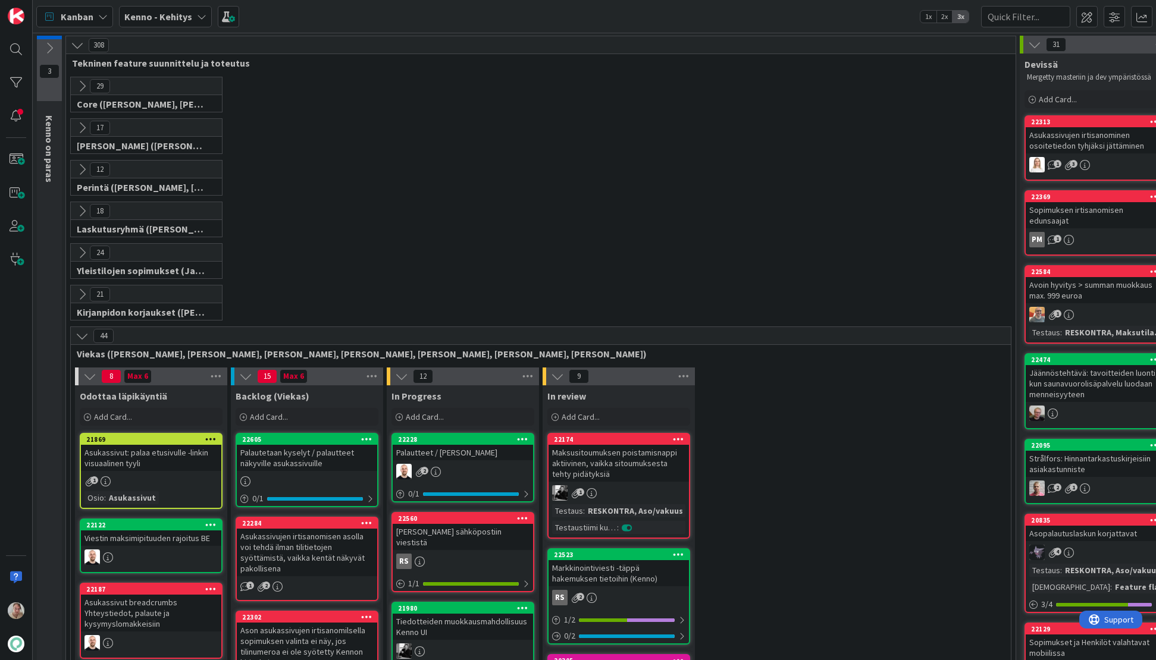
scroll to position [294, 0]
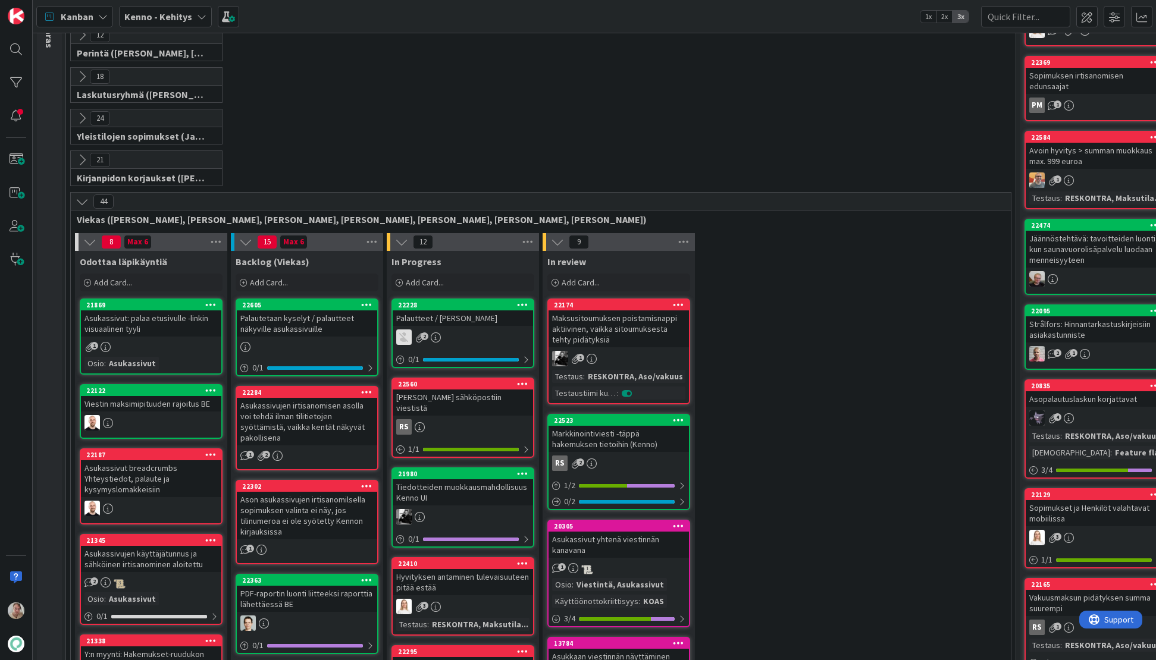
scroll to position [249, 0]
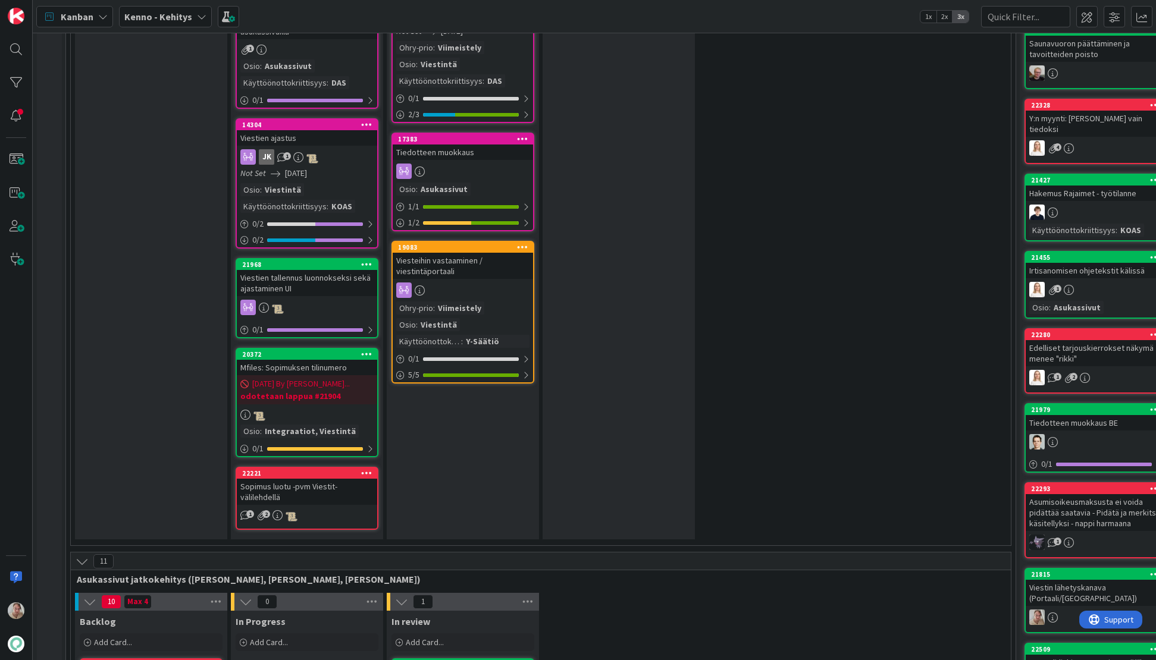
scroll to position [1560, 0]
